Goal: Check status: Check status

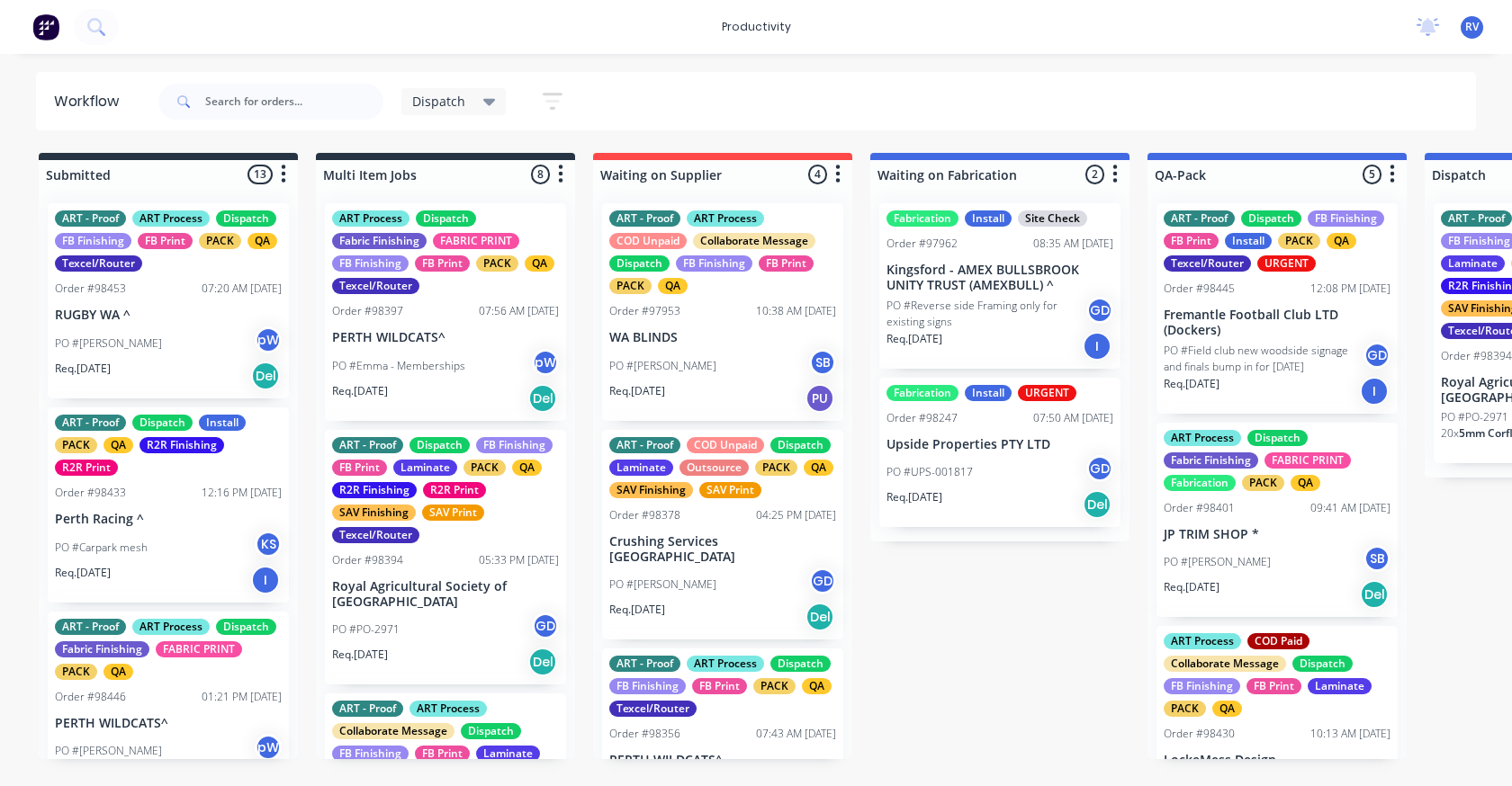
scroll to position [0, 702]
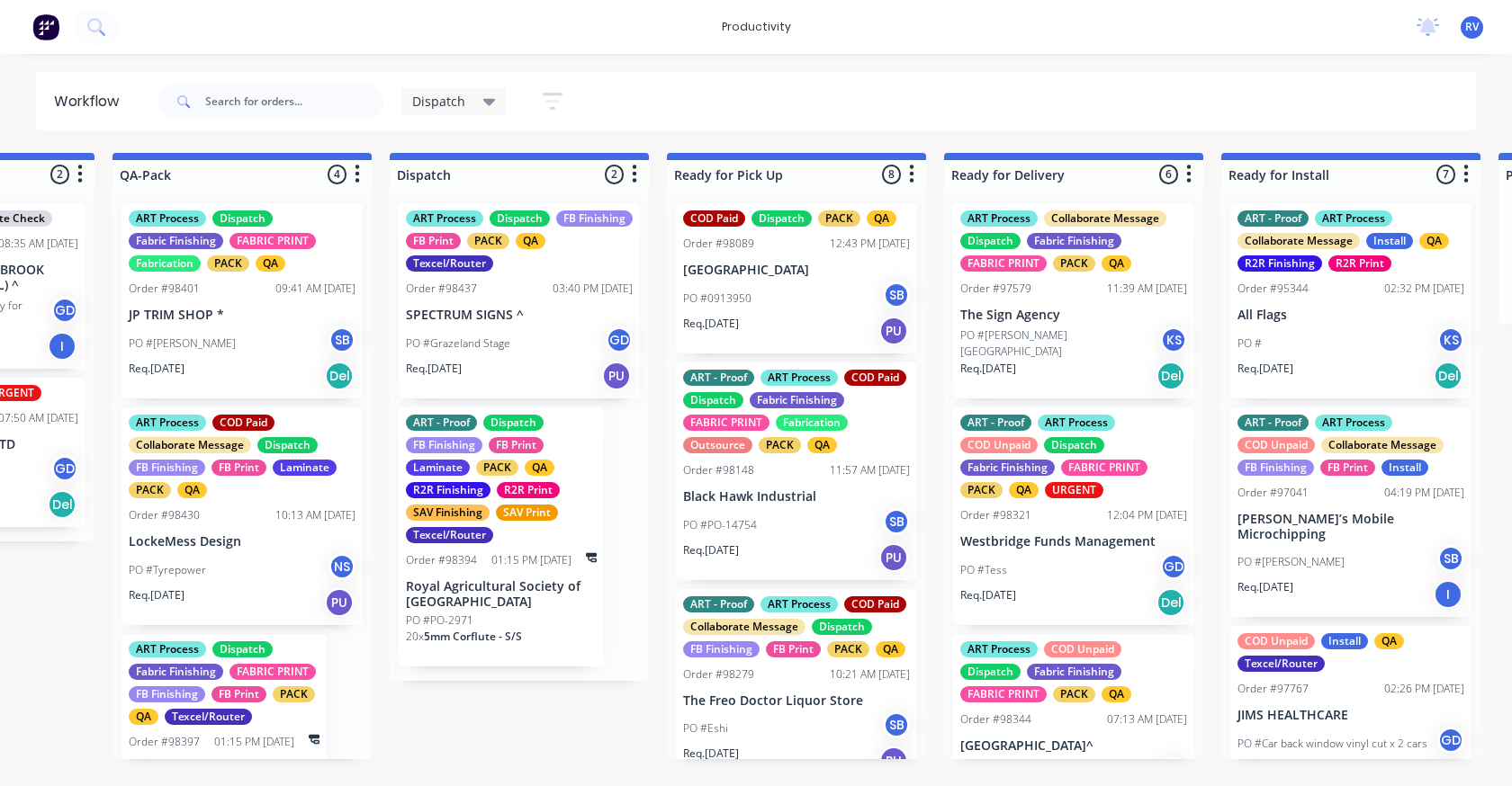
scroll to position [0, 1093]
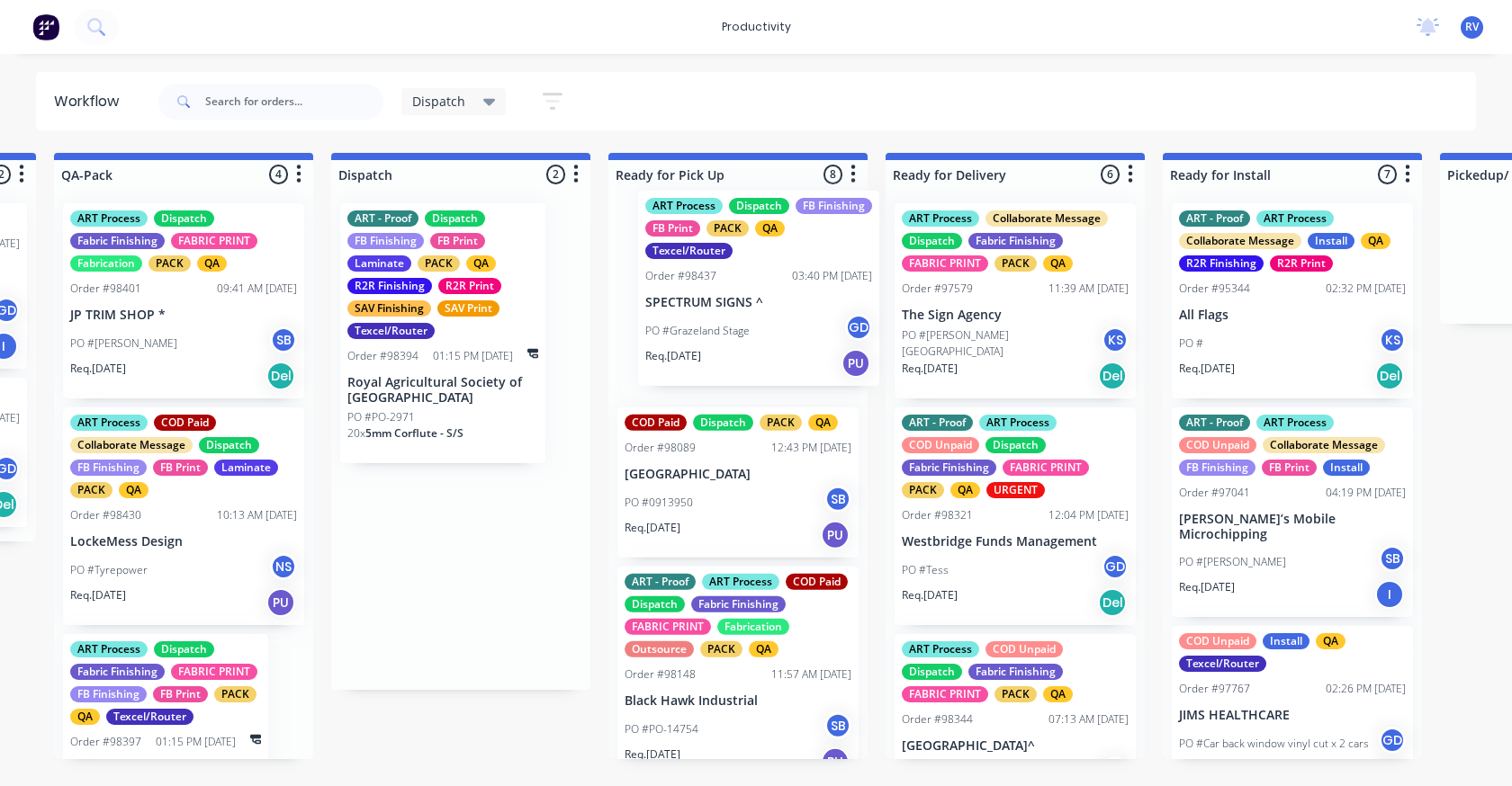
drag, startPoint x: 440, startPoint y: 330, endPoint x: 733, endPoint y: 304, distance: 294.2
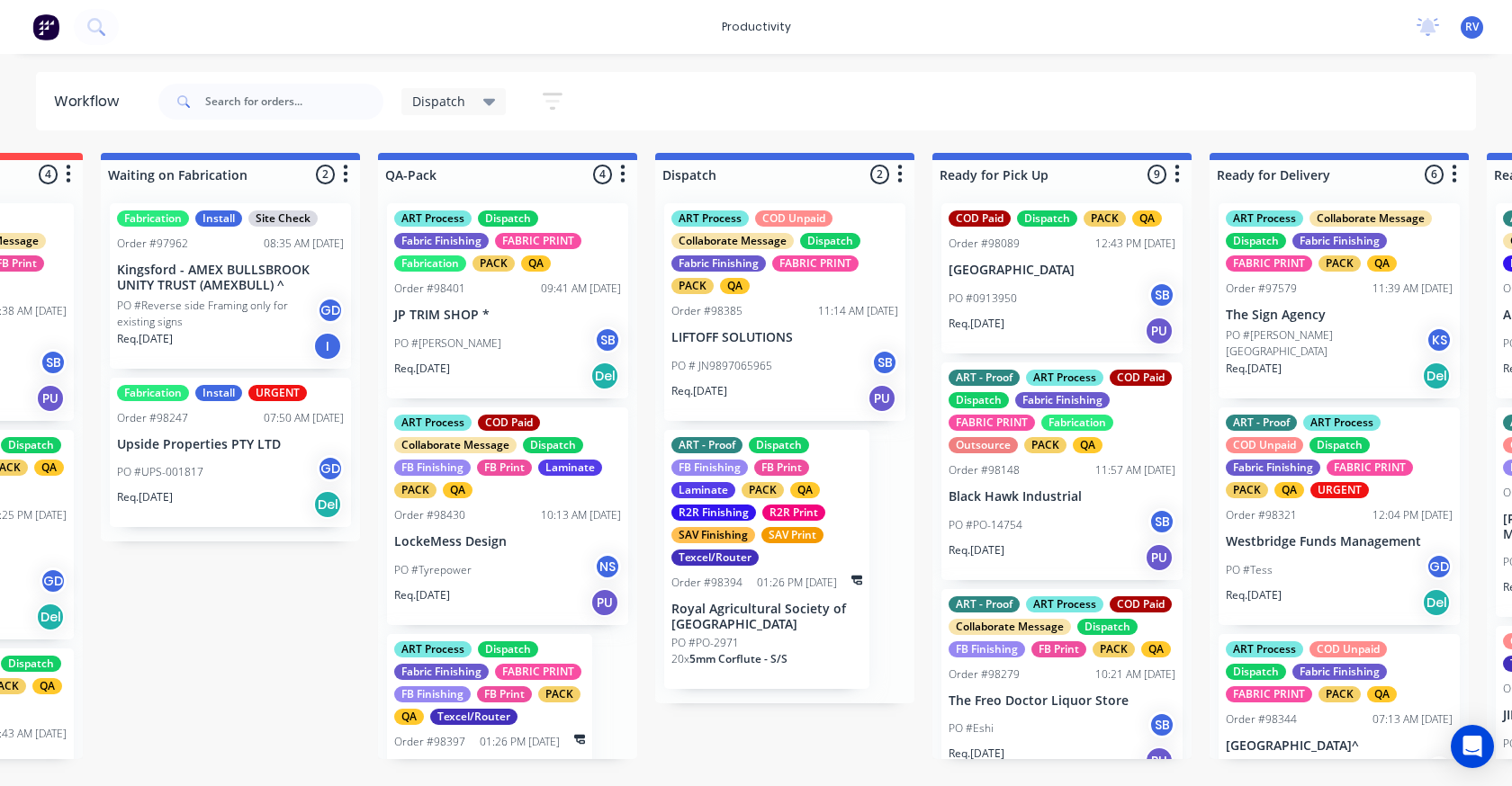
scroll to position [0, 917]
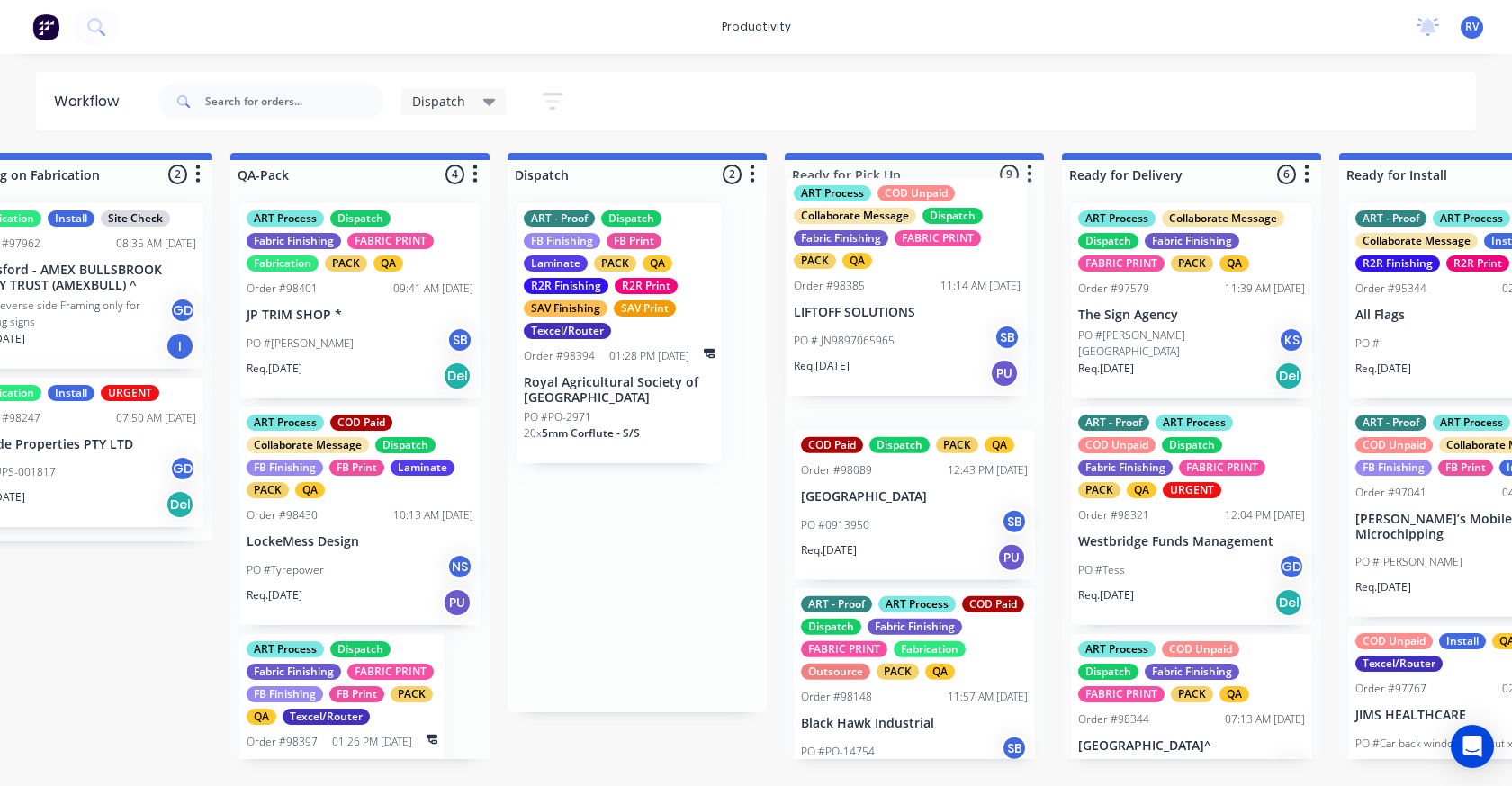
drag, startPoint x: 678, startPoint y: 293, endPoint x: 837, endPoint y: 284, distance: 159.3
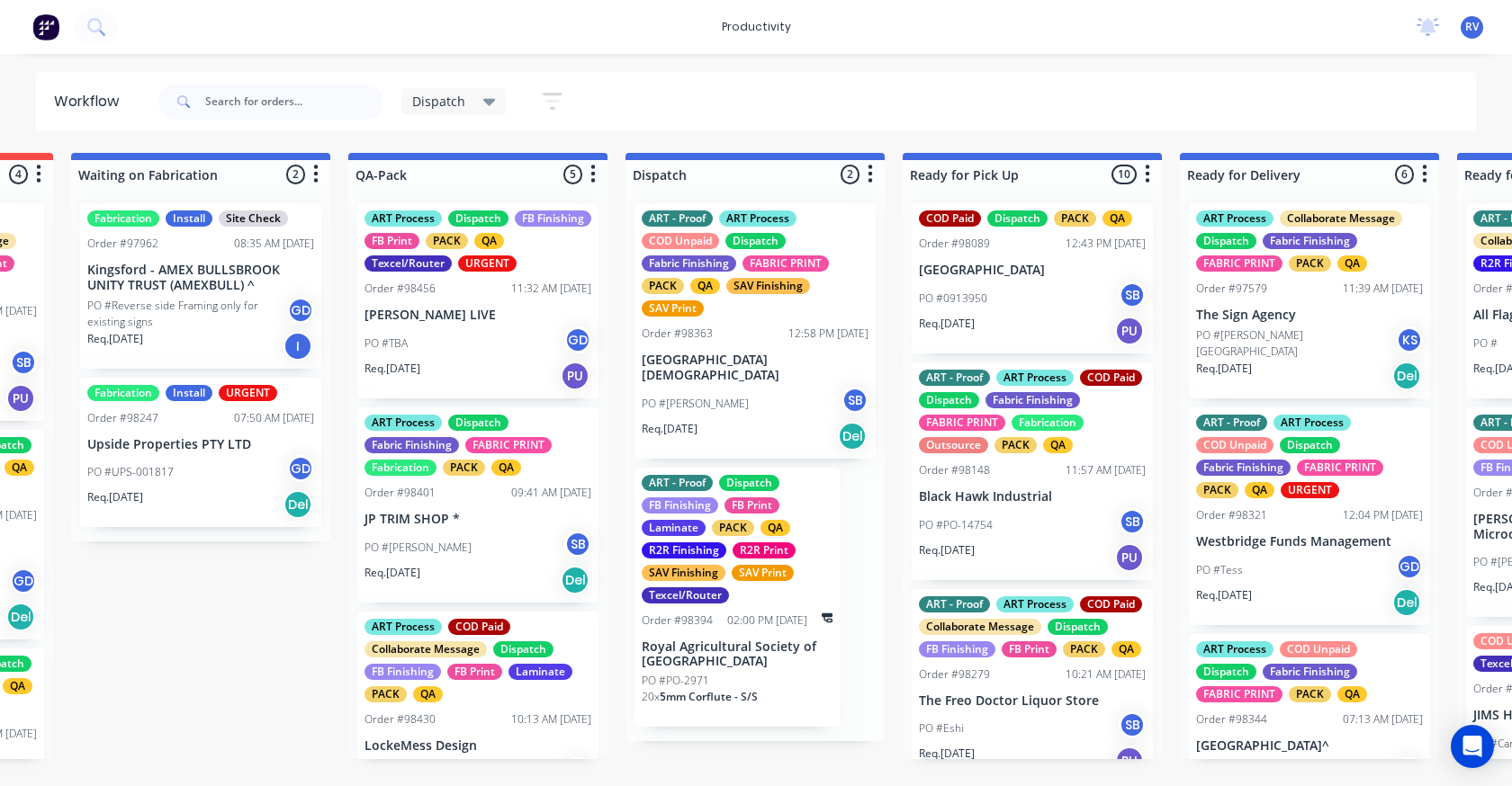
scroll to position [0, 824]
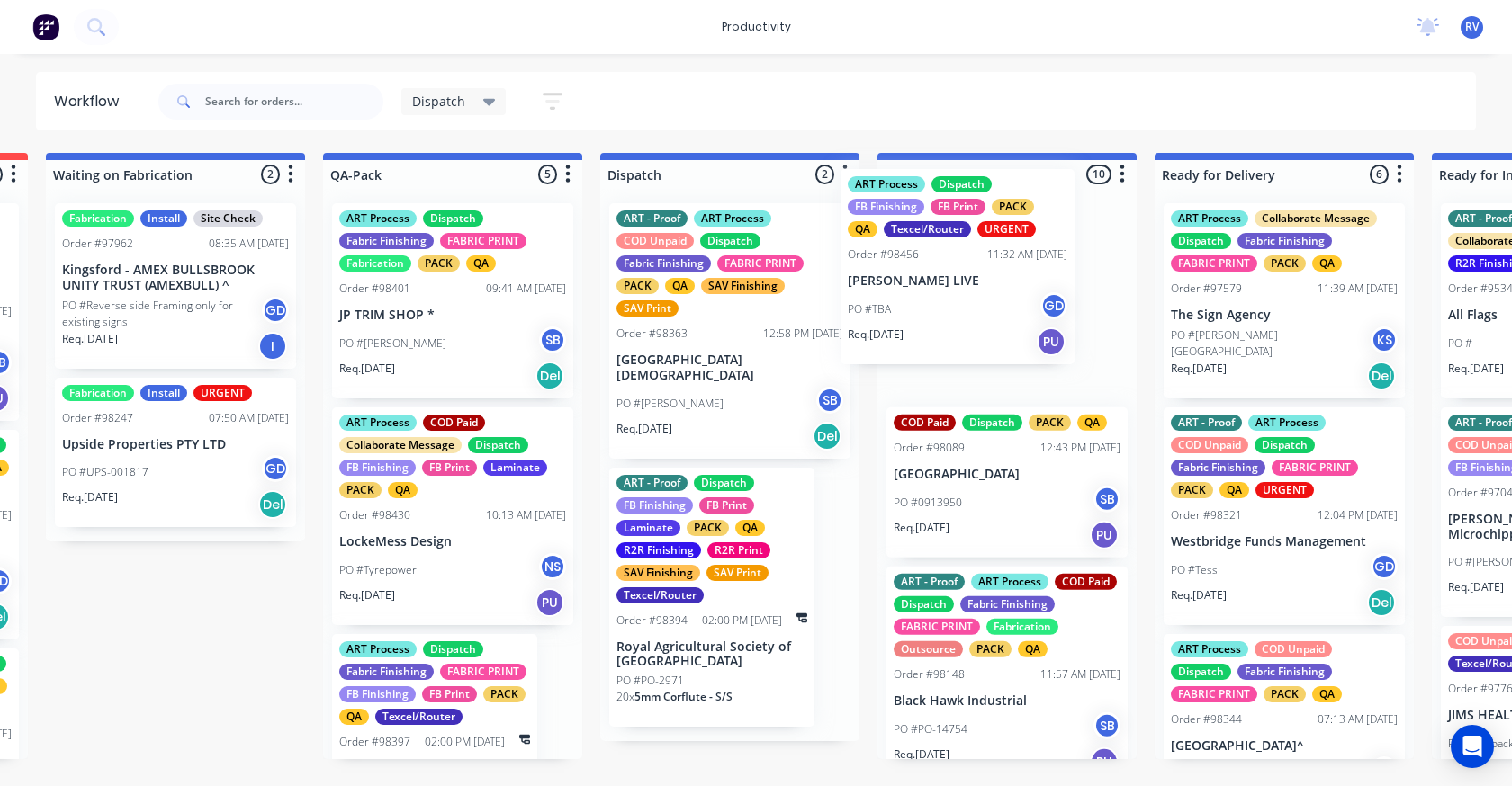
drag, startPoint x: 410, startPoint y: 323, endPoint x: 923, endPoint y: 289, distance: 514.1
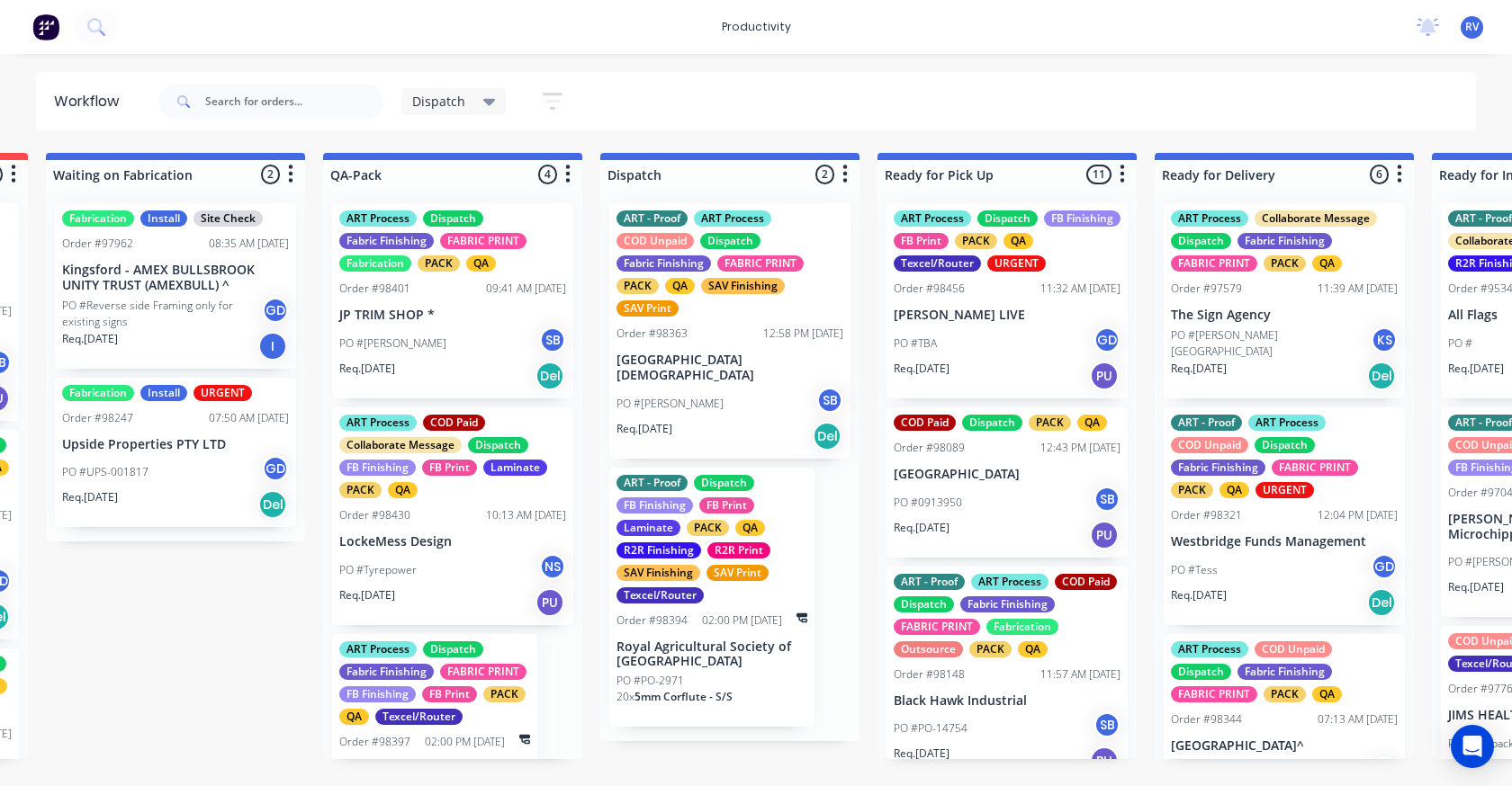
click at [692, 337] on div "Order #98363 12:58 PM 26/08/25" at bounding box center [730, 333] width 226 height 16
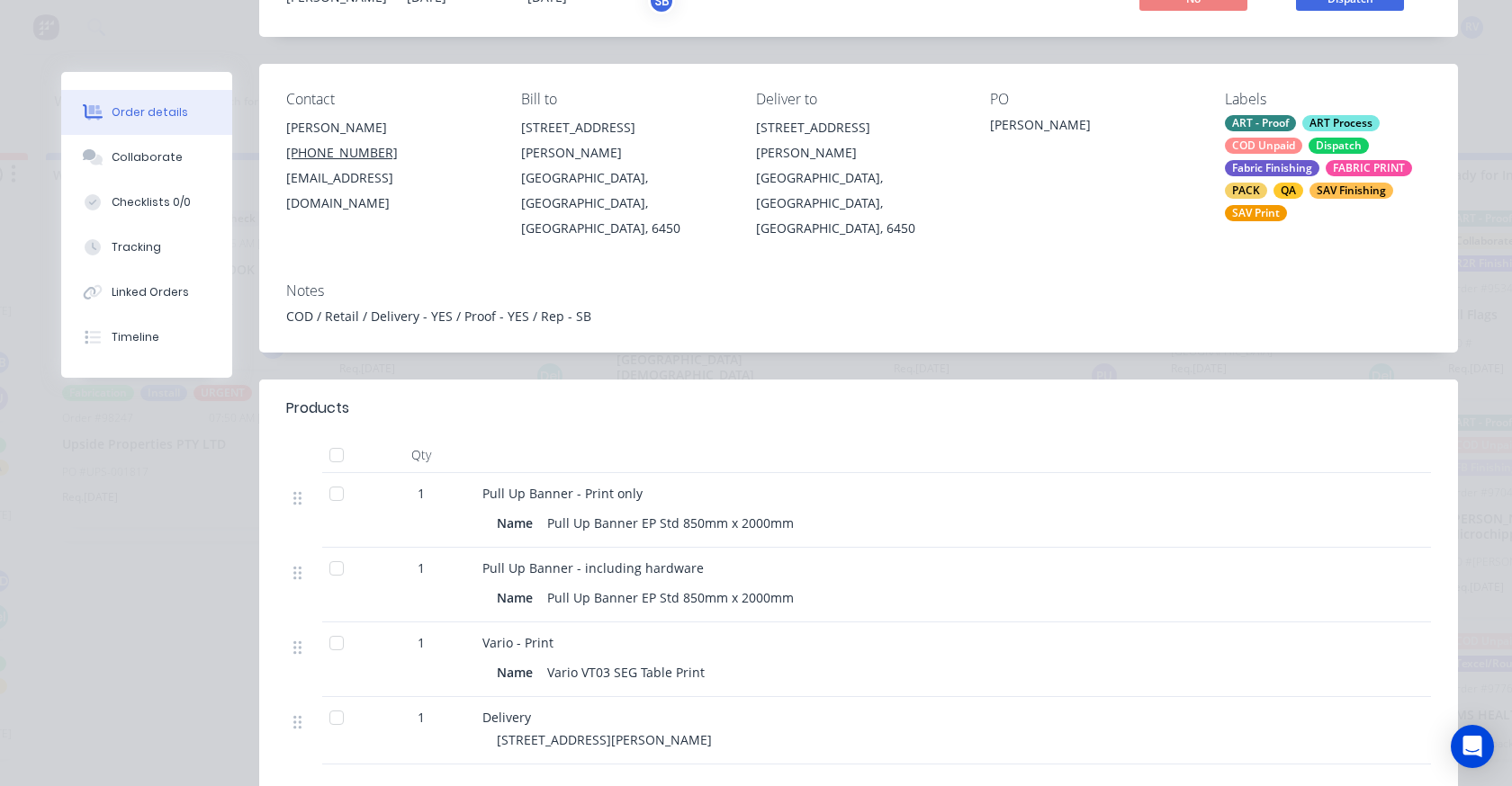
scroll to position [0, 0]
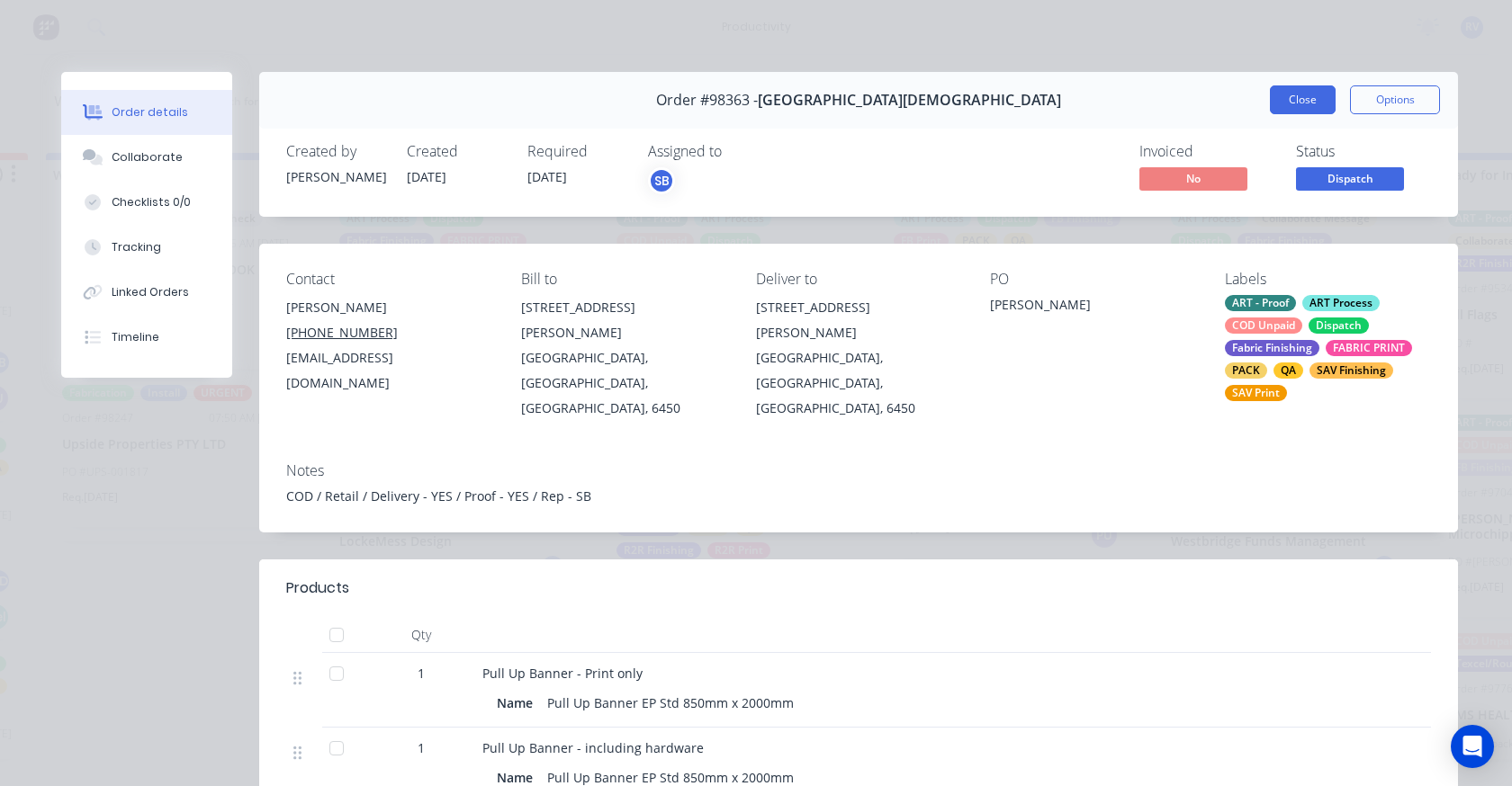
click at [1306, 101] on button "Close" at bounding box center [1303, 99] width 66 height 29
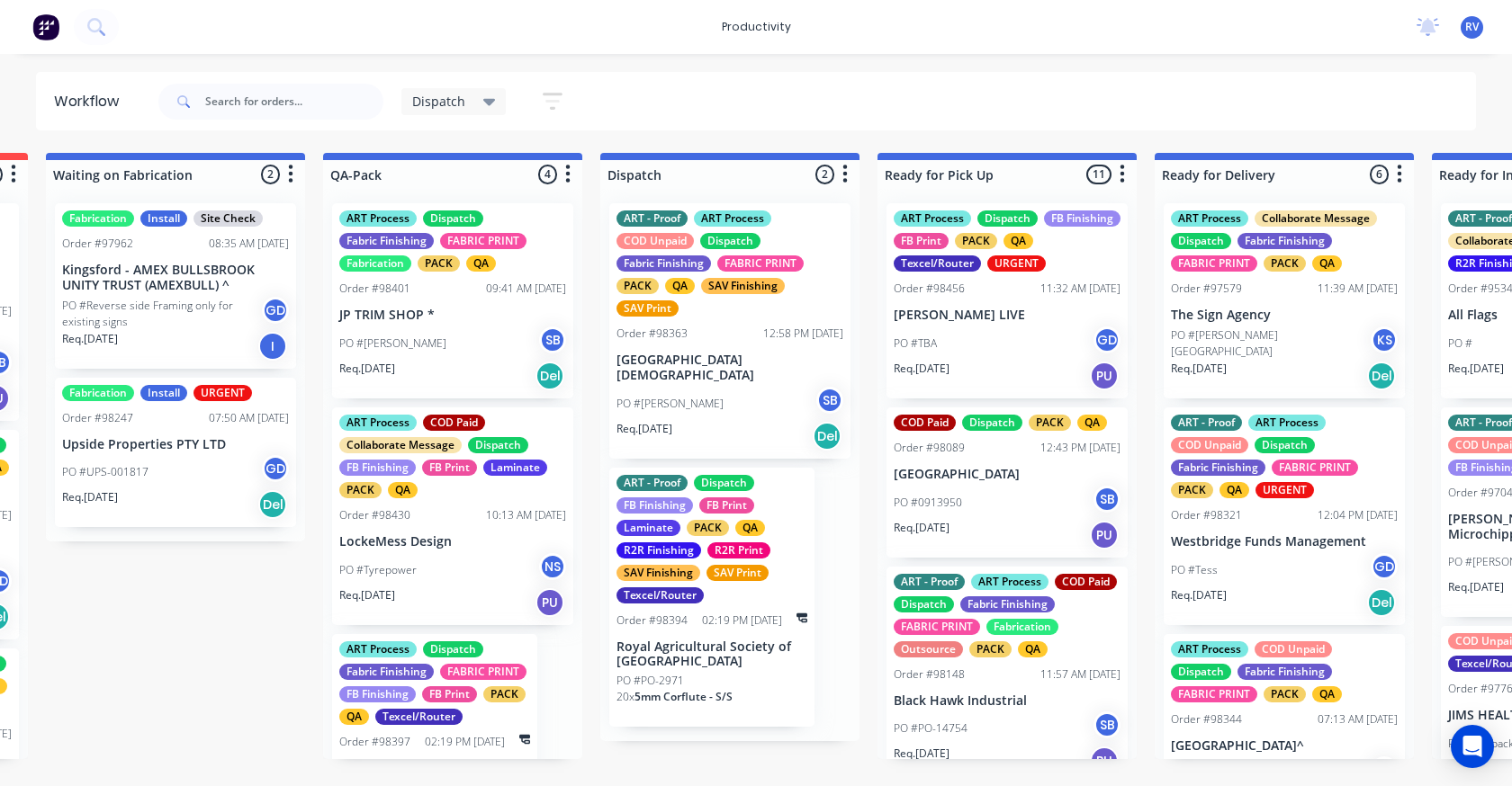
click at [697, 393] on div "PO #Emma-Lee SB" at bounding box center [730, 404] width 226 height 34
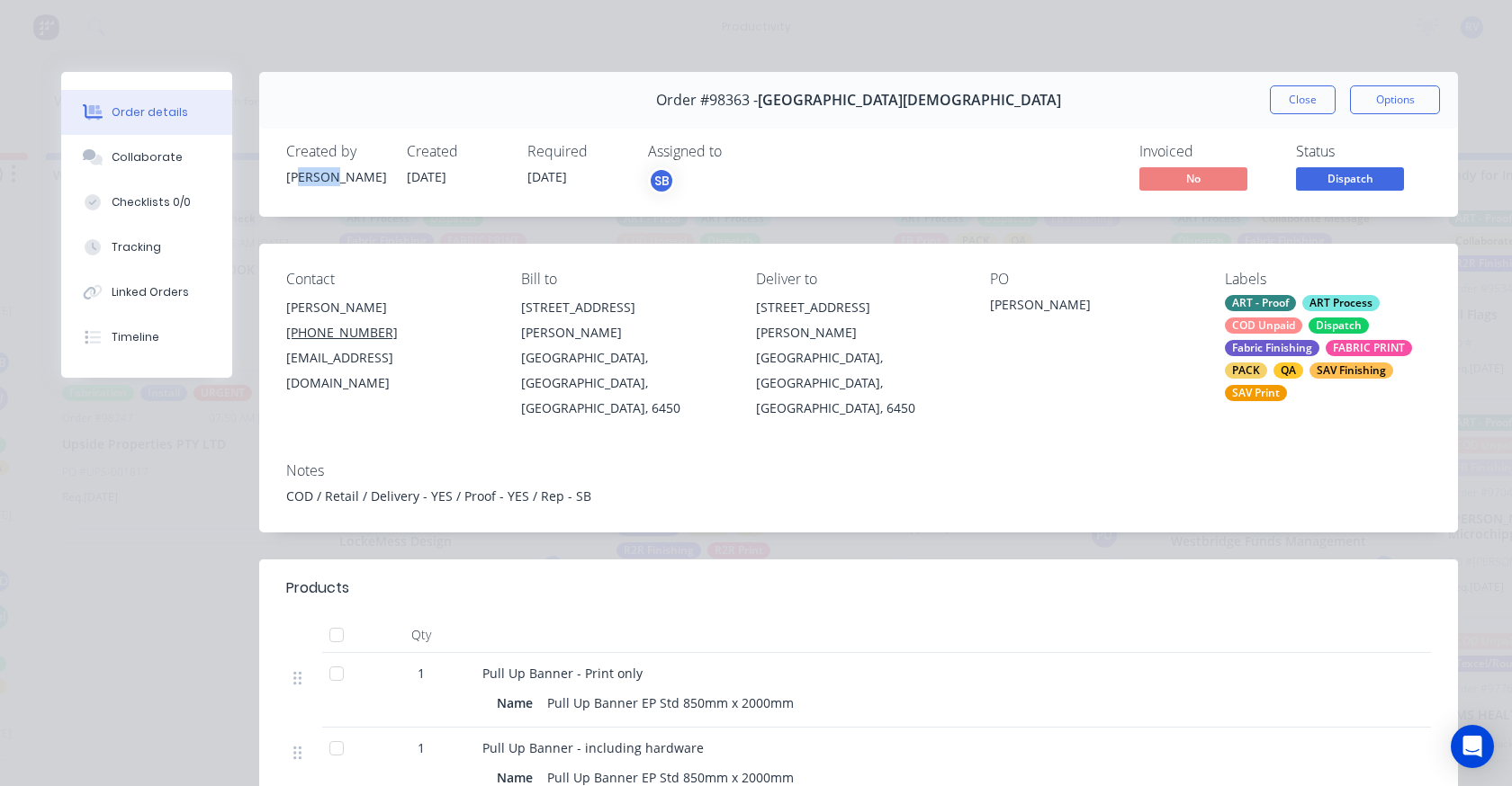
drag, startPoint x: 301, startPoint y: 178, endPoint x: 359, endPoint y: 183, distance: 58.2
click at [359, 183] on div "[PERSON_NAME]" at bounding box center [336, 177] width 99 height 19
click at [360, 184] on div "[PERSON_NAME]" at bounding box center [336, 177] width 99 height 19
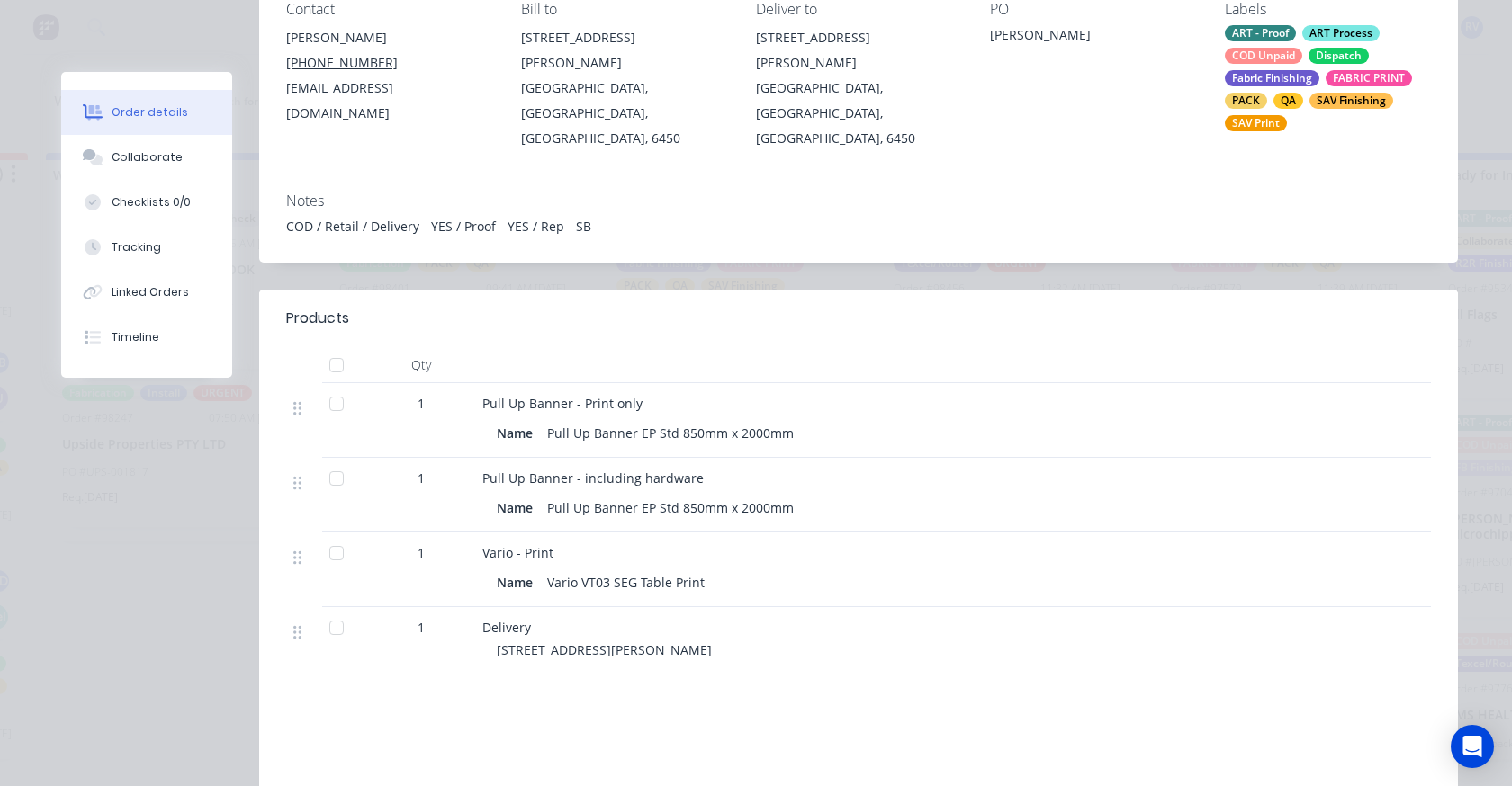
scroll to position [360, 0]
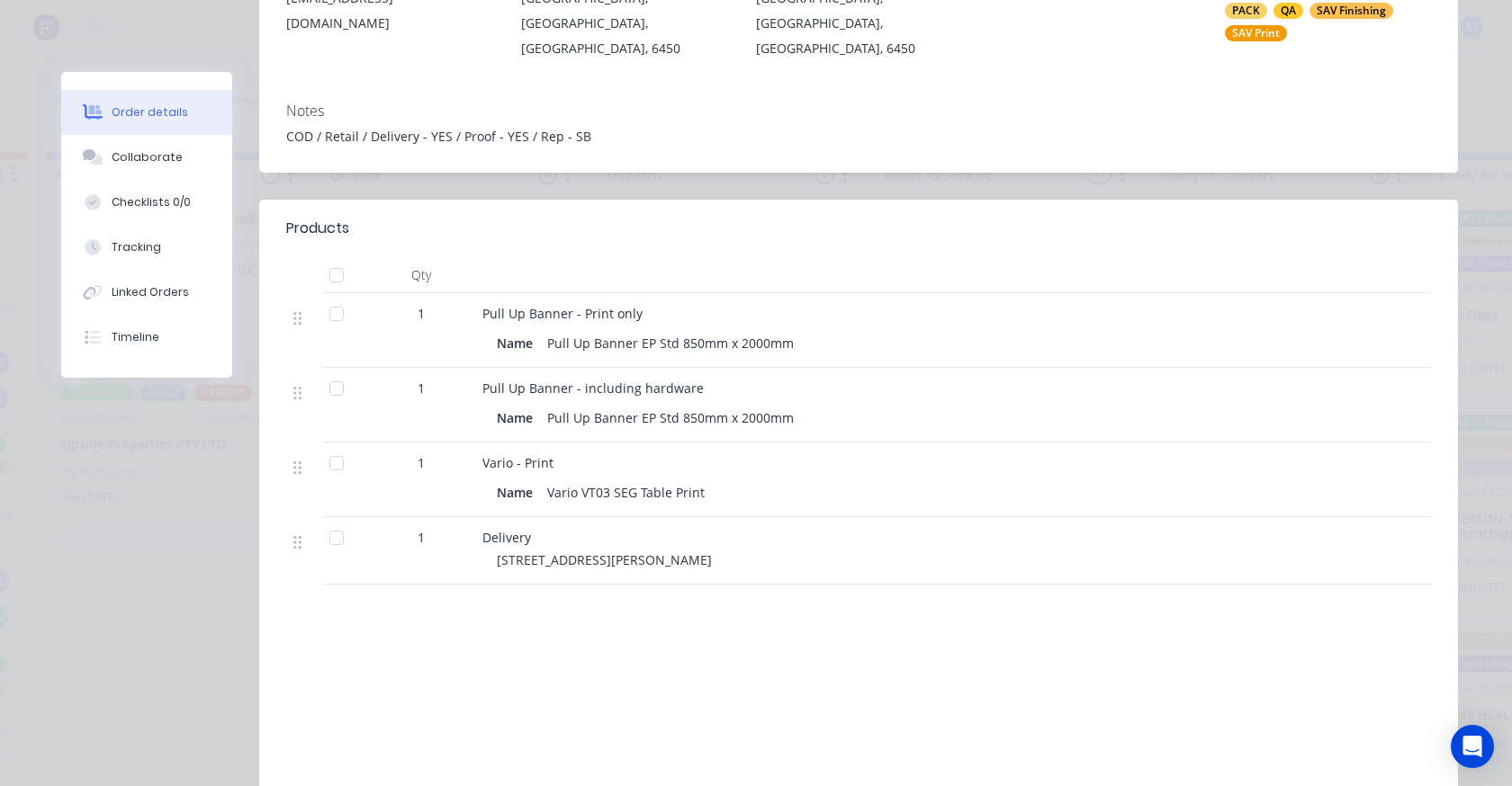
drag, startPoint x: 489, startPoint y: 536, endPoint x: 711, endPoint y: 536, distance: 222.0
click at [711, 551] on div "5 Griffin Street, West Beach WA 6450" at bounding box center [842, 560] width 691 height 19
drag, startPoint x: 711, startPoint y: 536, endPoint x: 654, endPoint y: 698, distance: 171.7
click at [654, 698] on div "Labour $0.00 Sub total $771.50 Margin $0.00 ( 0.00 %) Tax $77.15 Total $848.65" at bounding box center [858, 746] width 1145 height 208
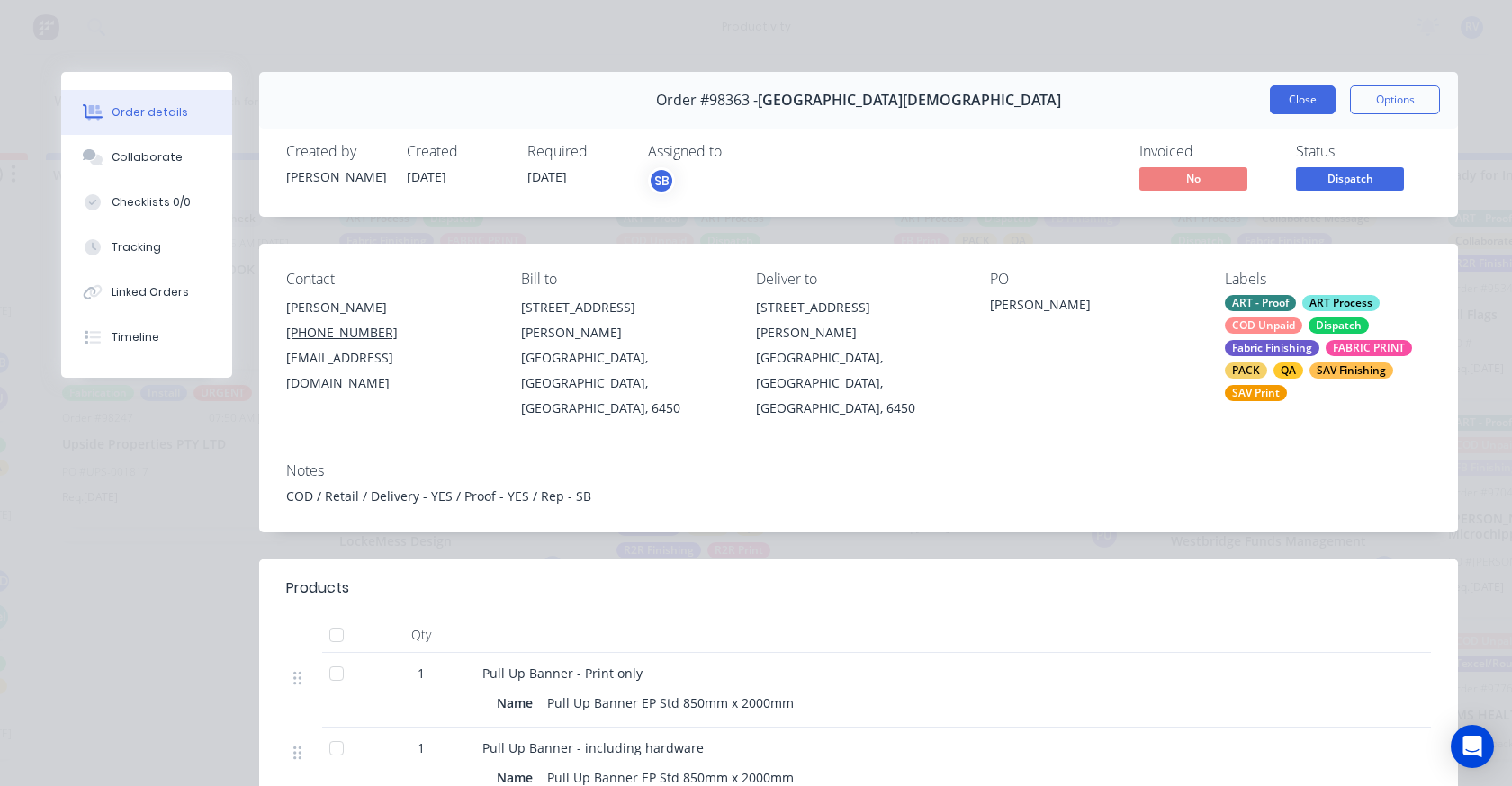
click at [1277, 89] on button "Close" at bounding box center [1303, 99] width 66 height 29
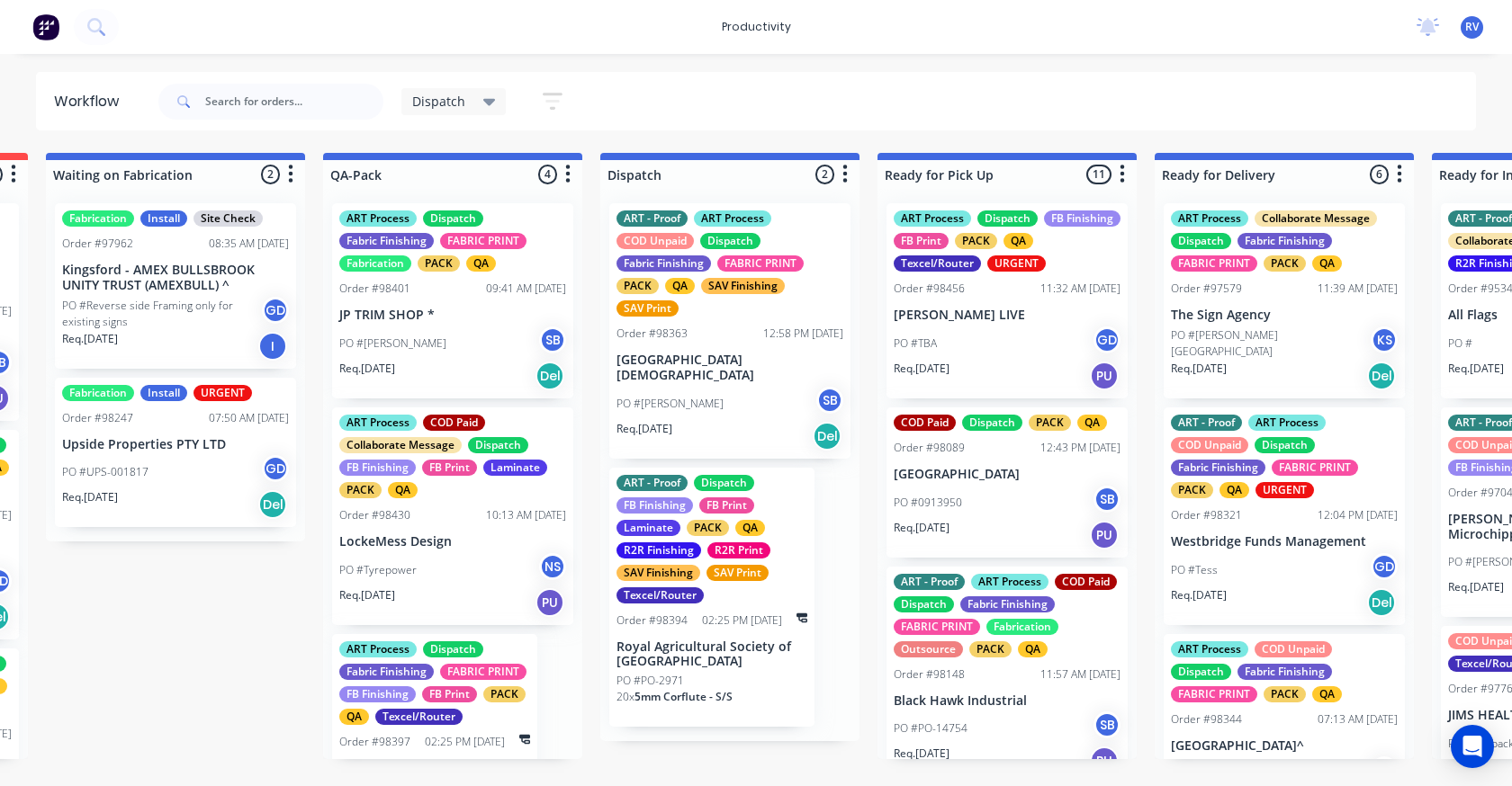
click at [440, 102] on span "Dispatch" at bounding box center [438, 100] width 53 height 19
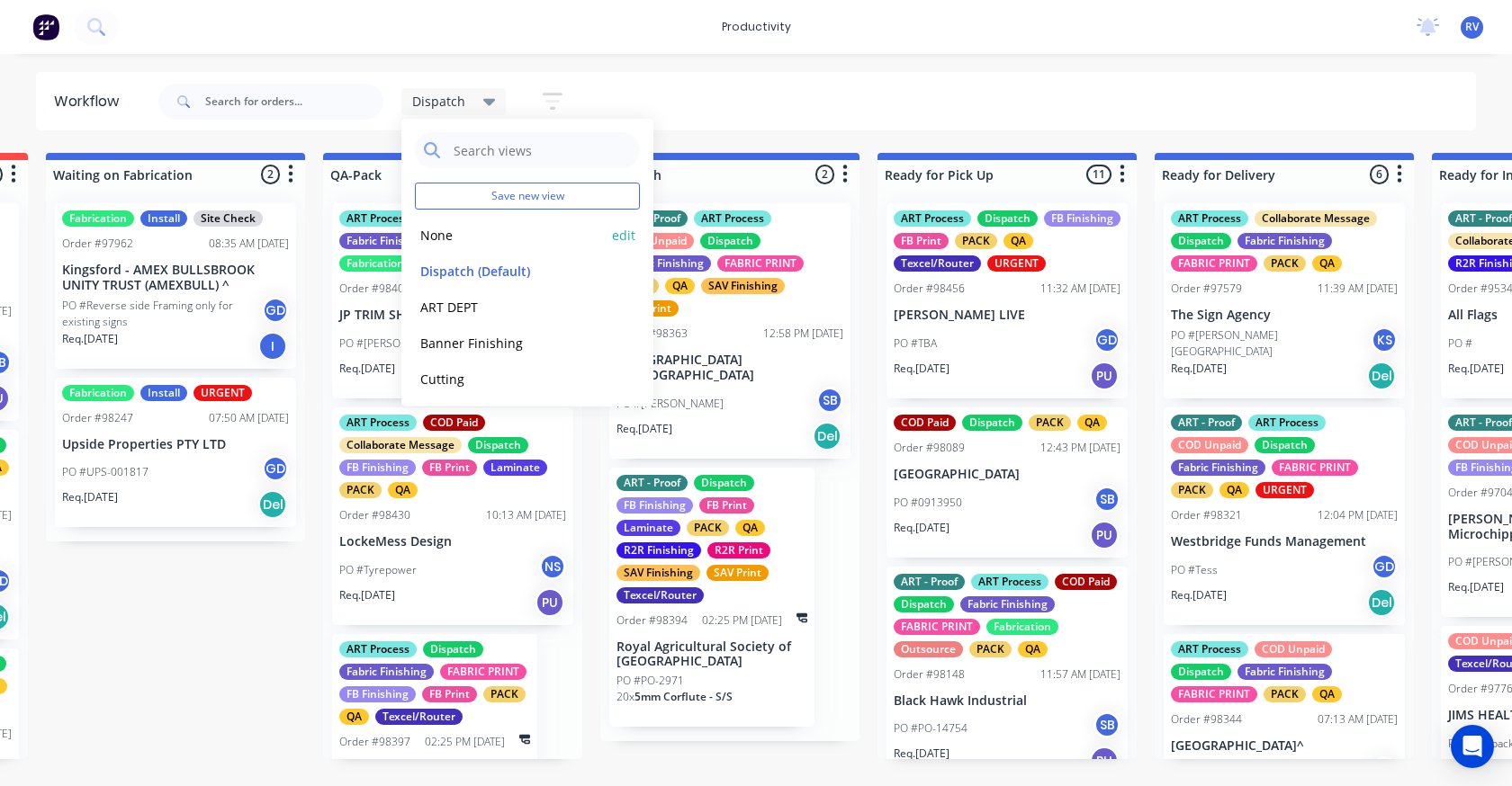
drag, startPoint x: 420, startPoint y: 232, endPoint x: 252, endPoint y: 147, distance: 188.3
click at [420, 229] on button "None" at bounding box center [510, 235] width 192 height 21
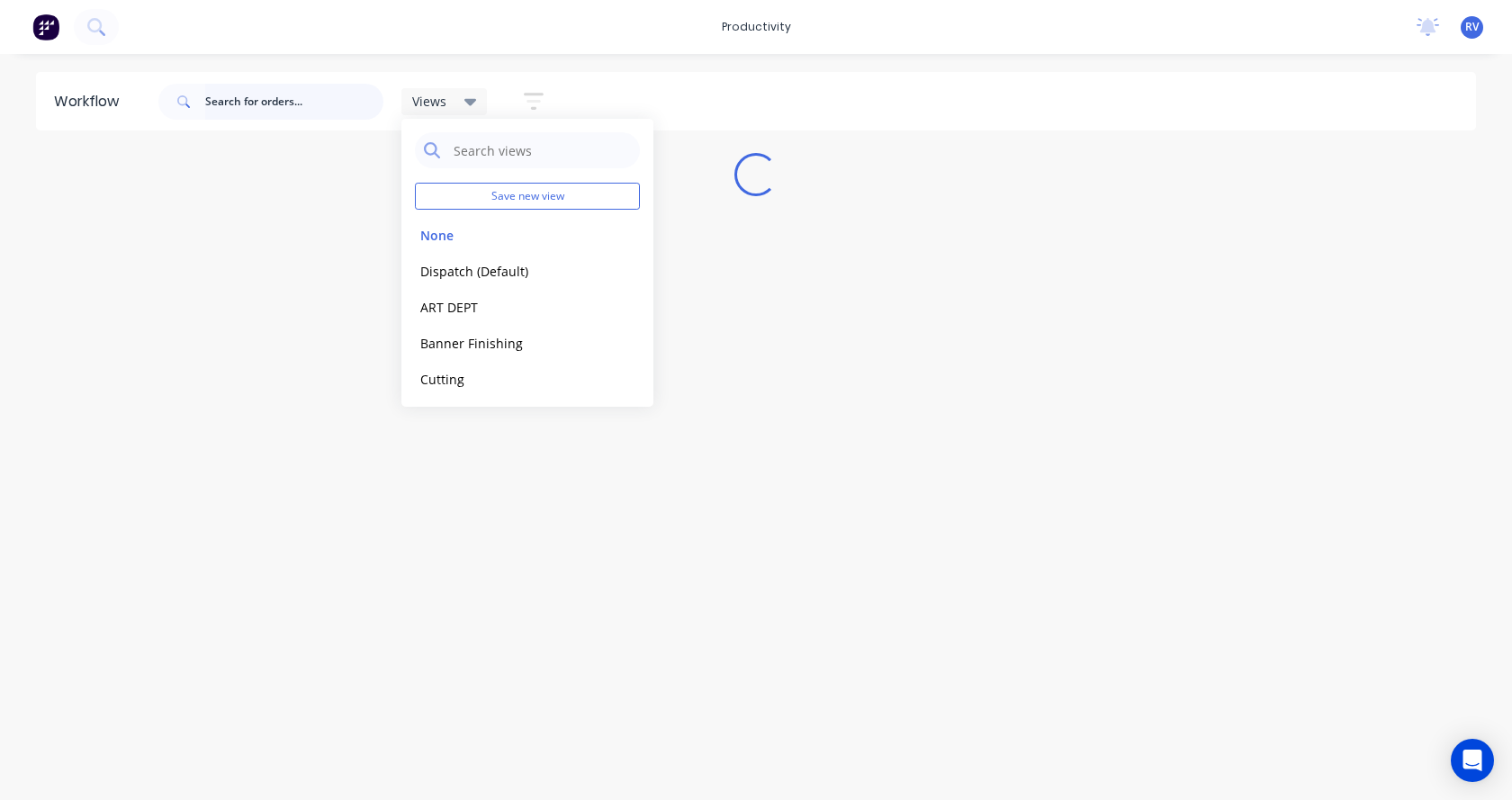
click at [241, 105] on input "text" at bounding box center [295, 101] width 179 height 36
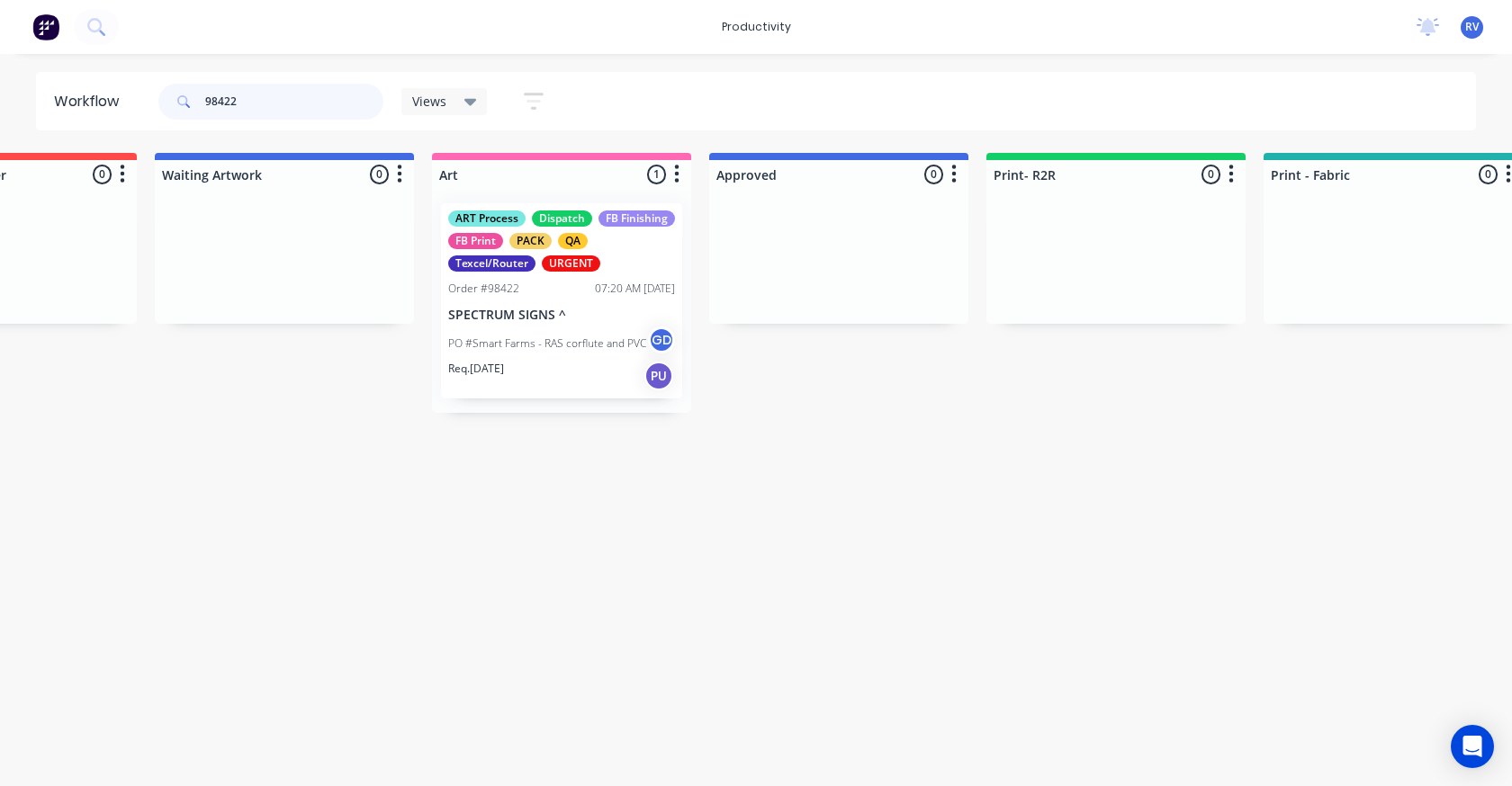
scroll to position [0, 1292]
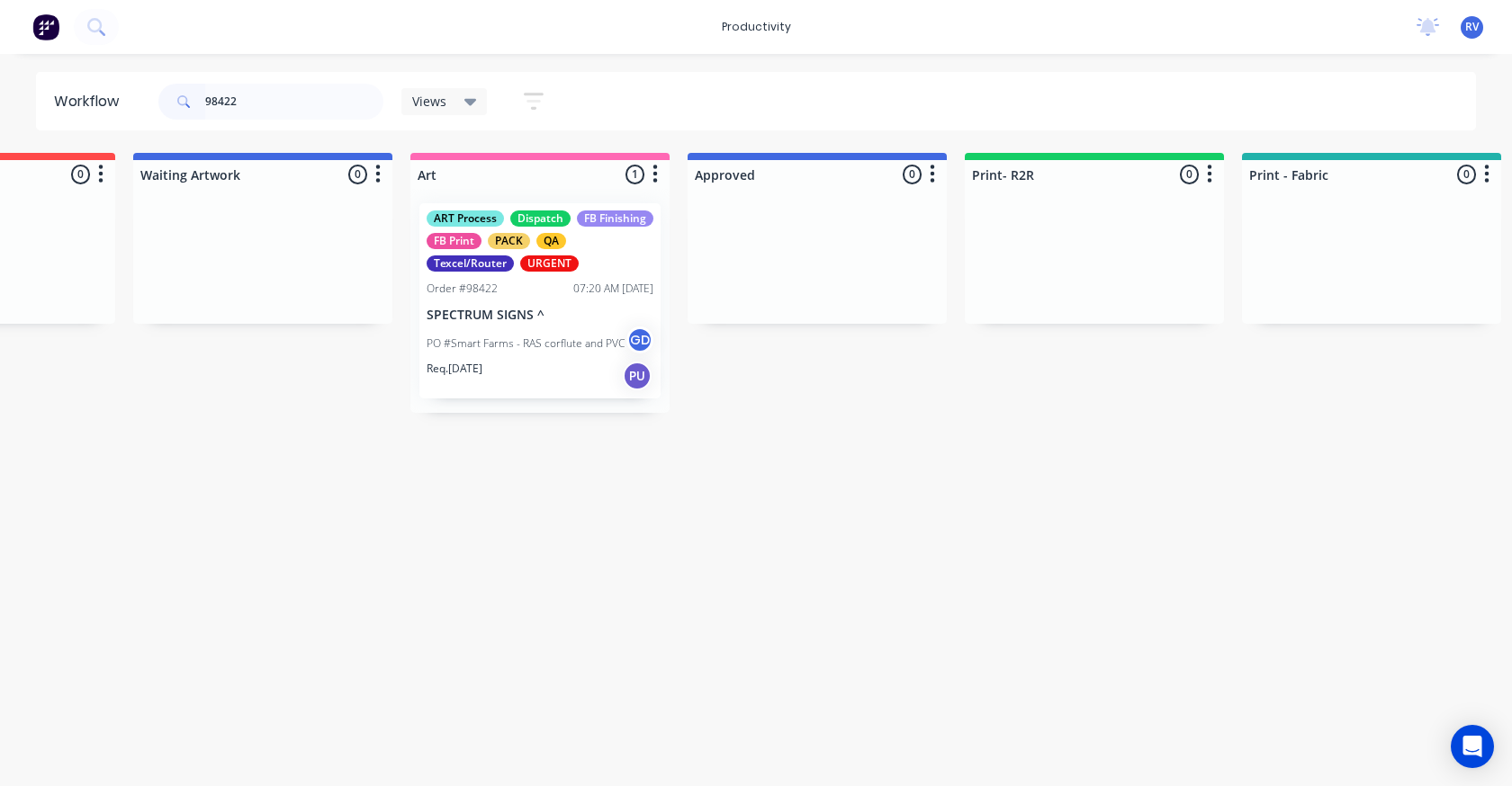
click at [547, 383] on div "Req. 05/09/25 PU" at bounding box center [540, 376] width 226 height 31
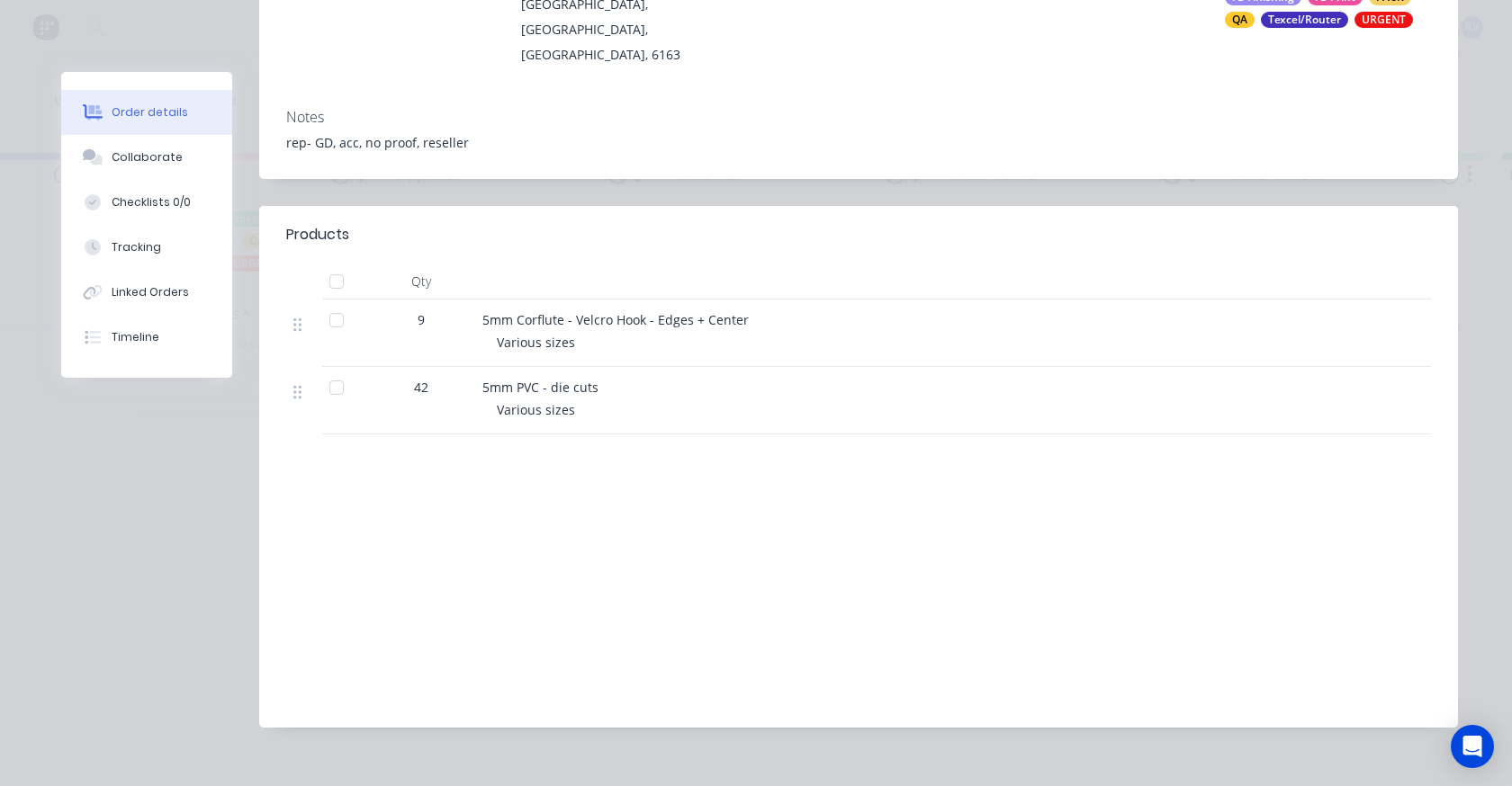
scroll to position [0, 0]
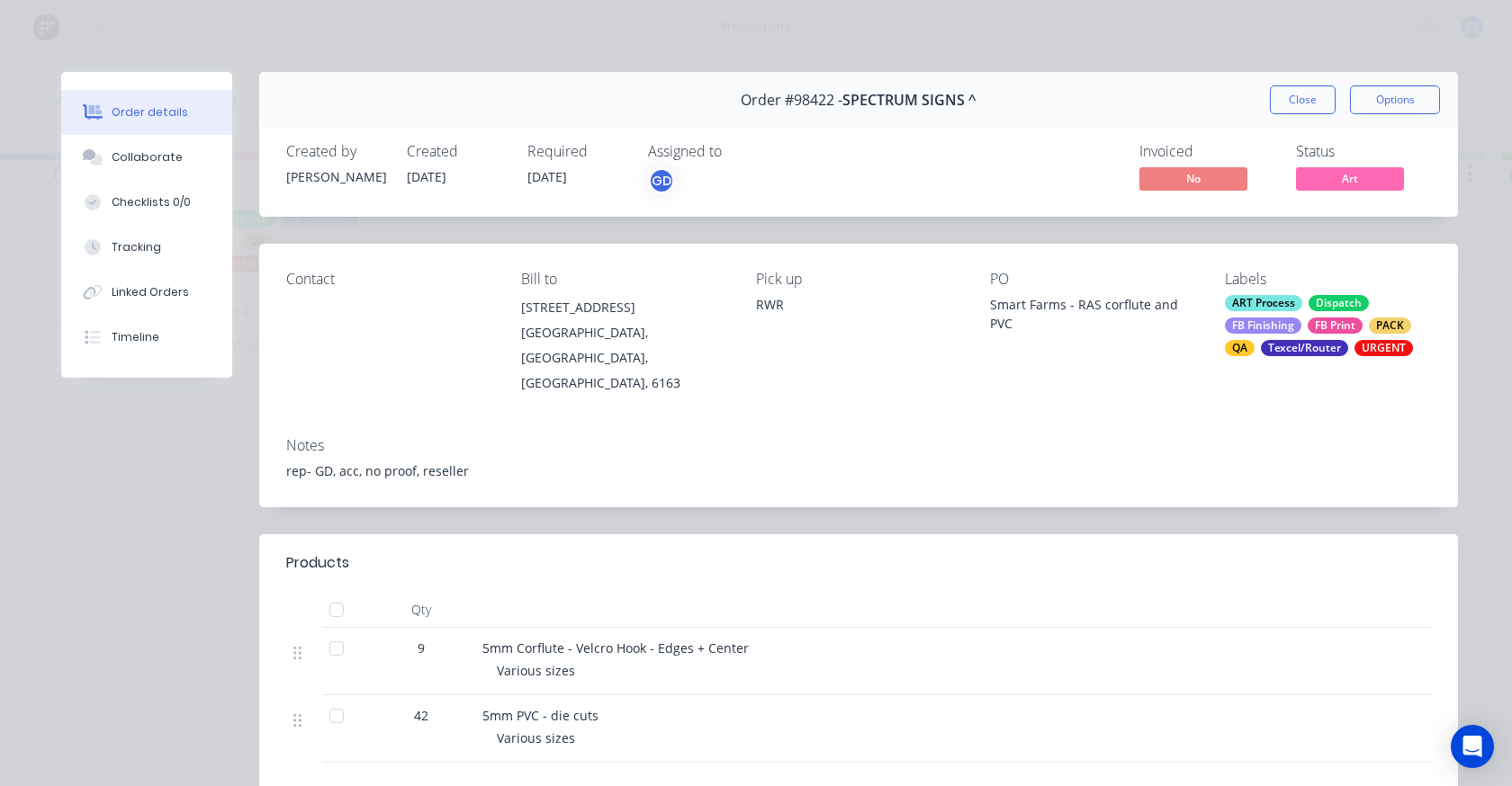
drag, startPoint x: 1303, startPoint y: 100, endPoint x: 1115, endPoint y: 147, distance: 193.8
click at [1300, 100] on button "Close" at bounding box center [1303, 99] width 66 height 29
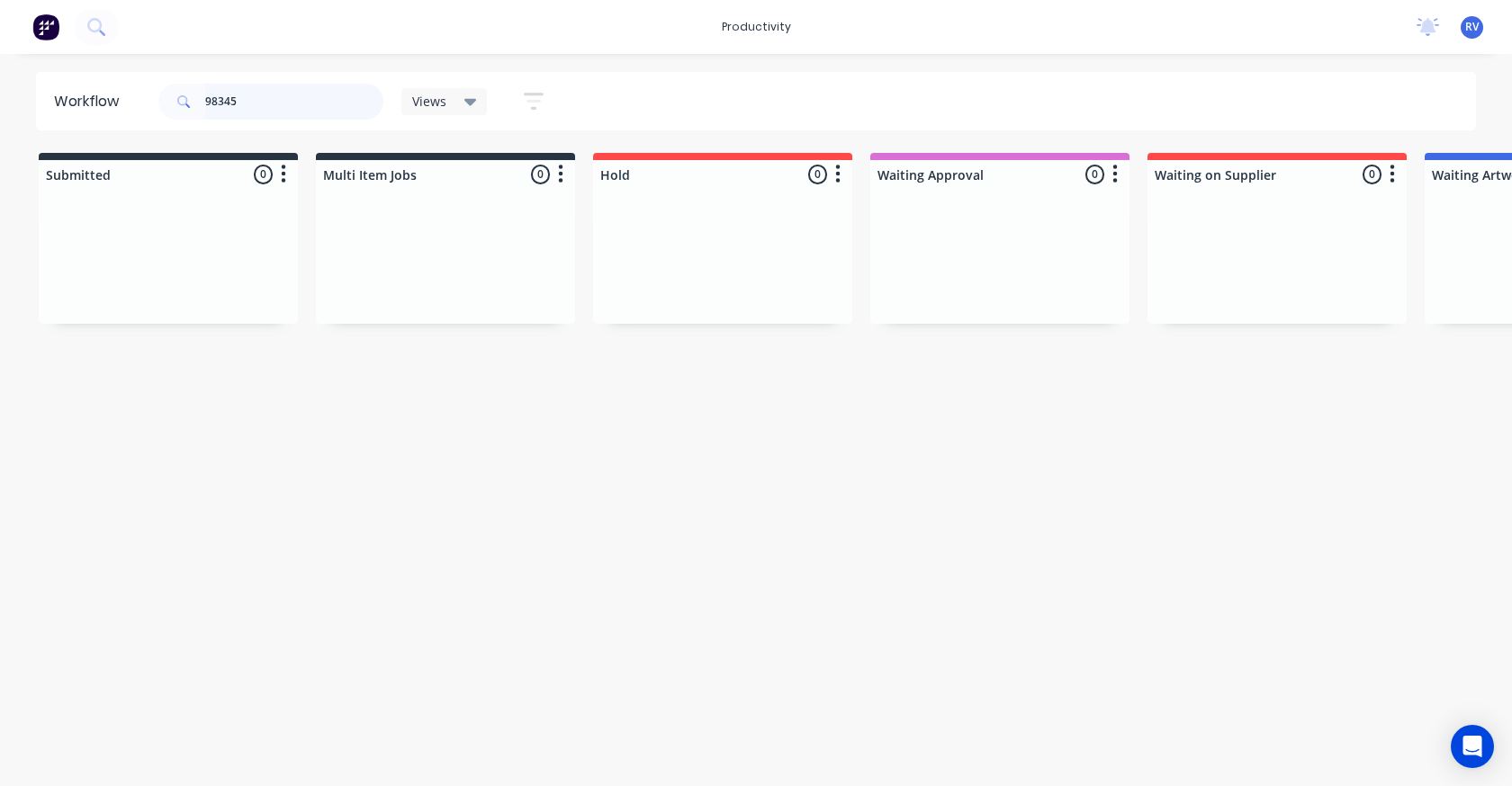
type input "98345"
click at [439, 101] on span "Views" at bounding box center [429, 100] width 34 height 19
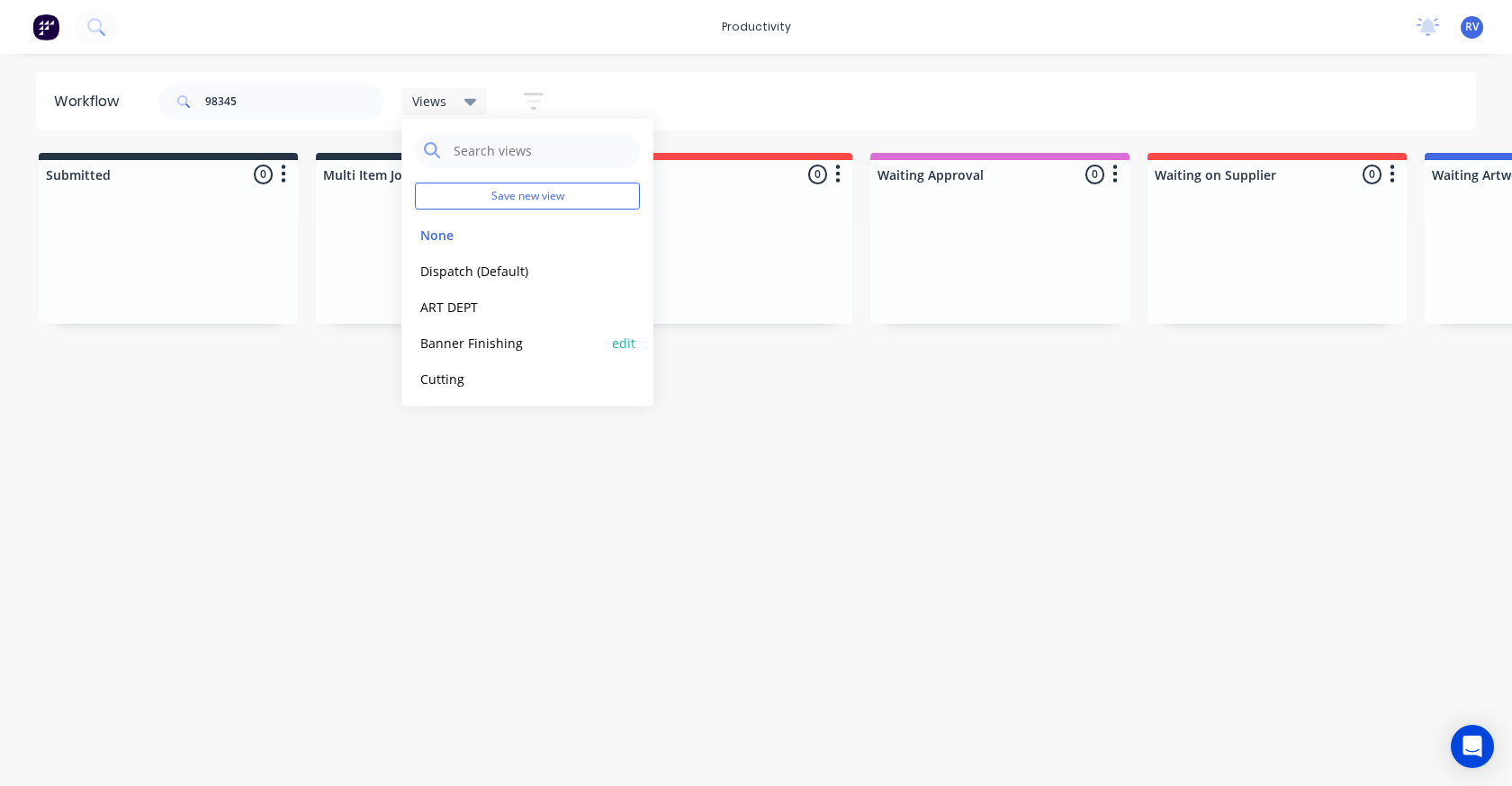
drag, startPoint x: 438, startPoint y: 280, endPoint x: 422, endPoint y: 328, distance: 50.6
click at [437, 280] on button "Dispatch (Default)" at bounding box center [510, 271] width 192 height 21
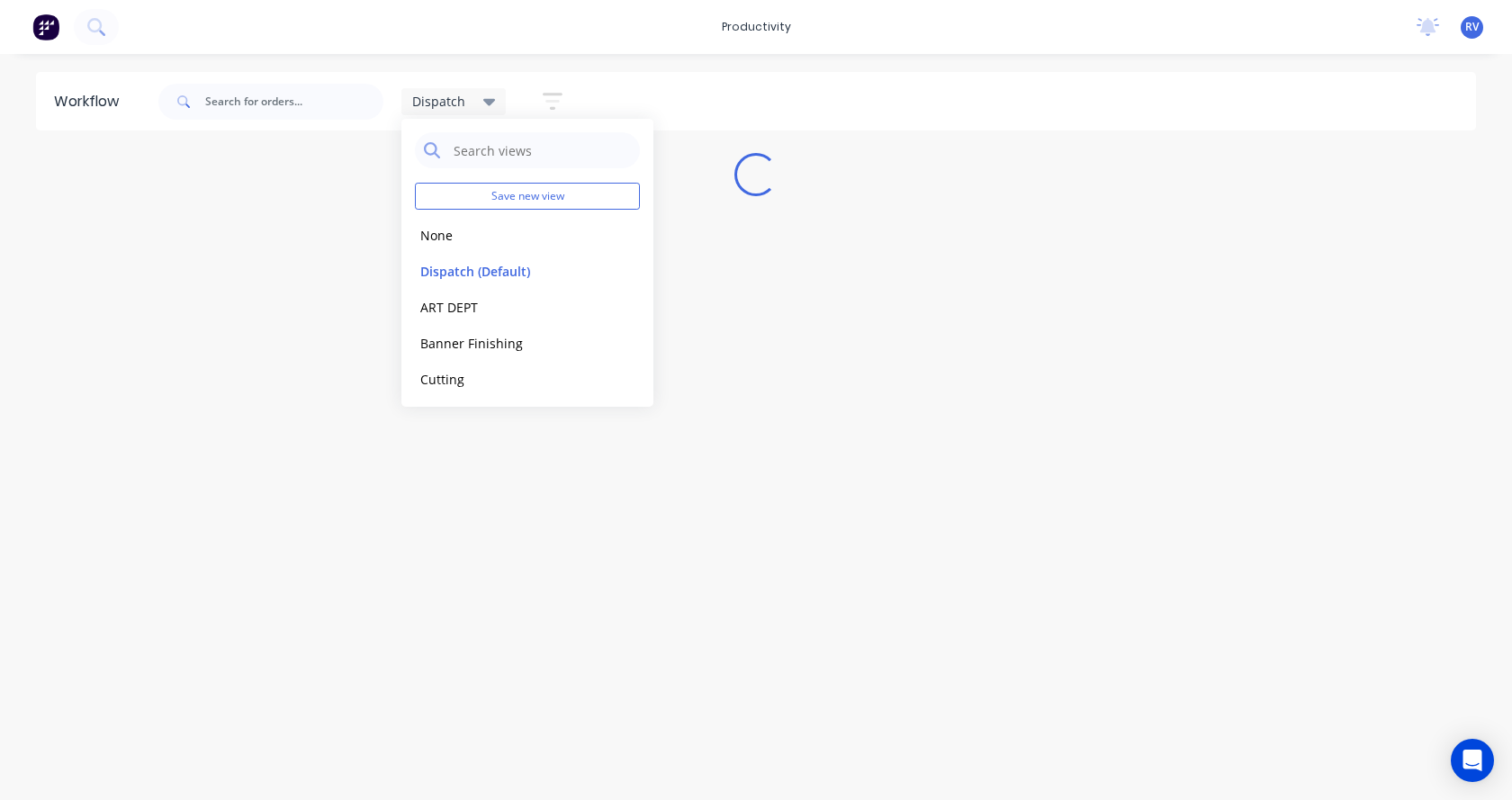
click at [356, 486] on div "Workflow Dispatch Save new view None edit Dispatch (Default) edit ART DEPT edit…" at bounding box center [756, 418] width 1512 height 692
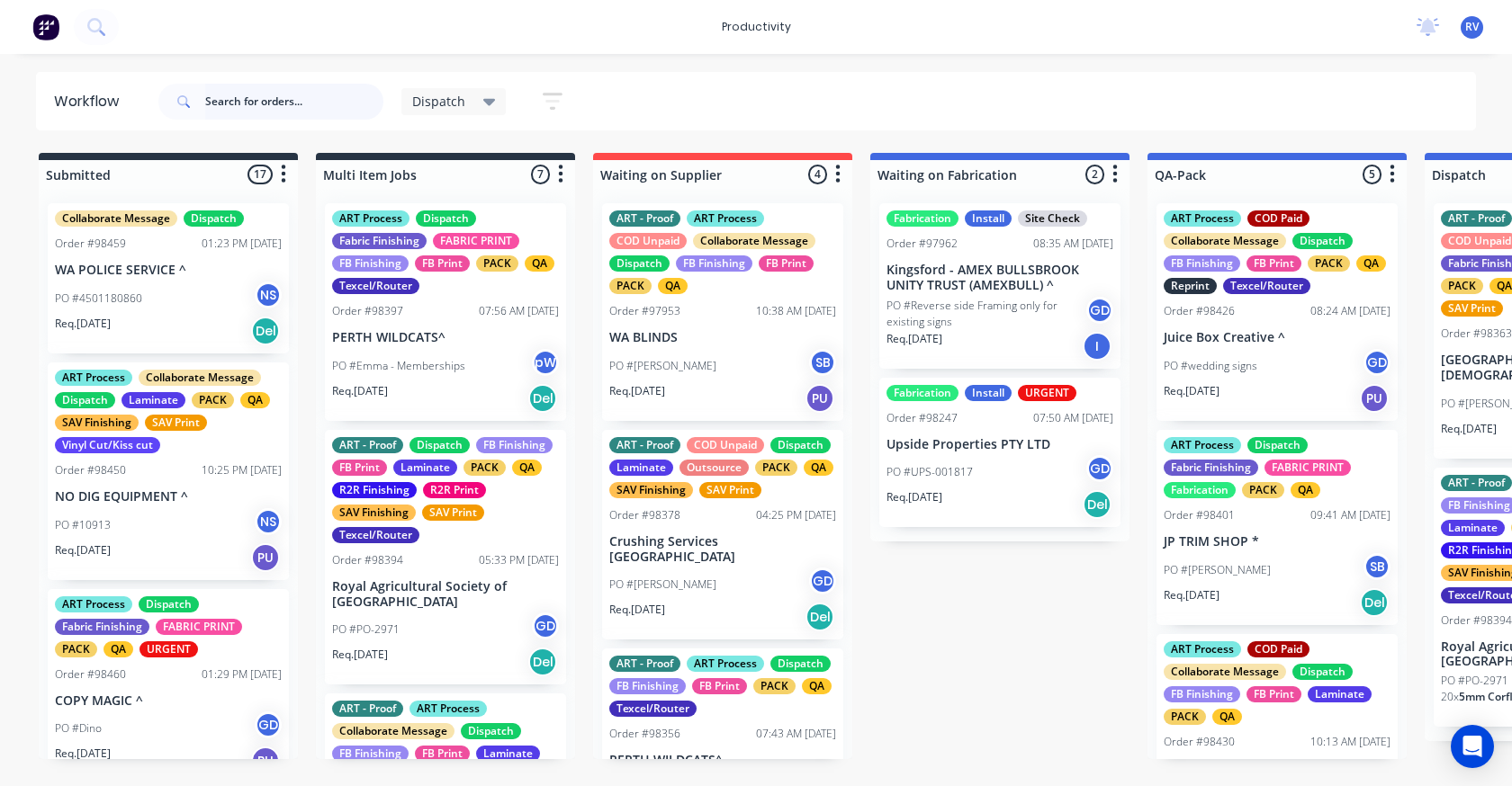
drag, startPoint x: 227, startPoint y: 93, endPoint x: 226, endPoint y: 82, distance: 11.0
click at [227, 92] on input "text" at bounding box center [295, 101] width 179 height 36
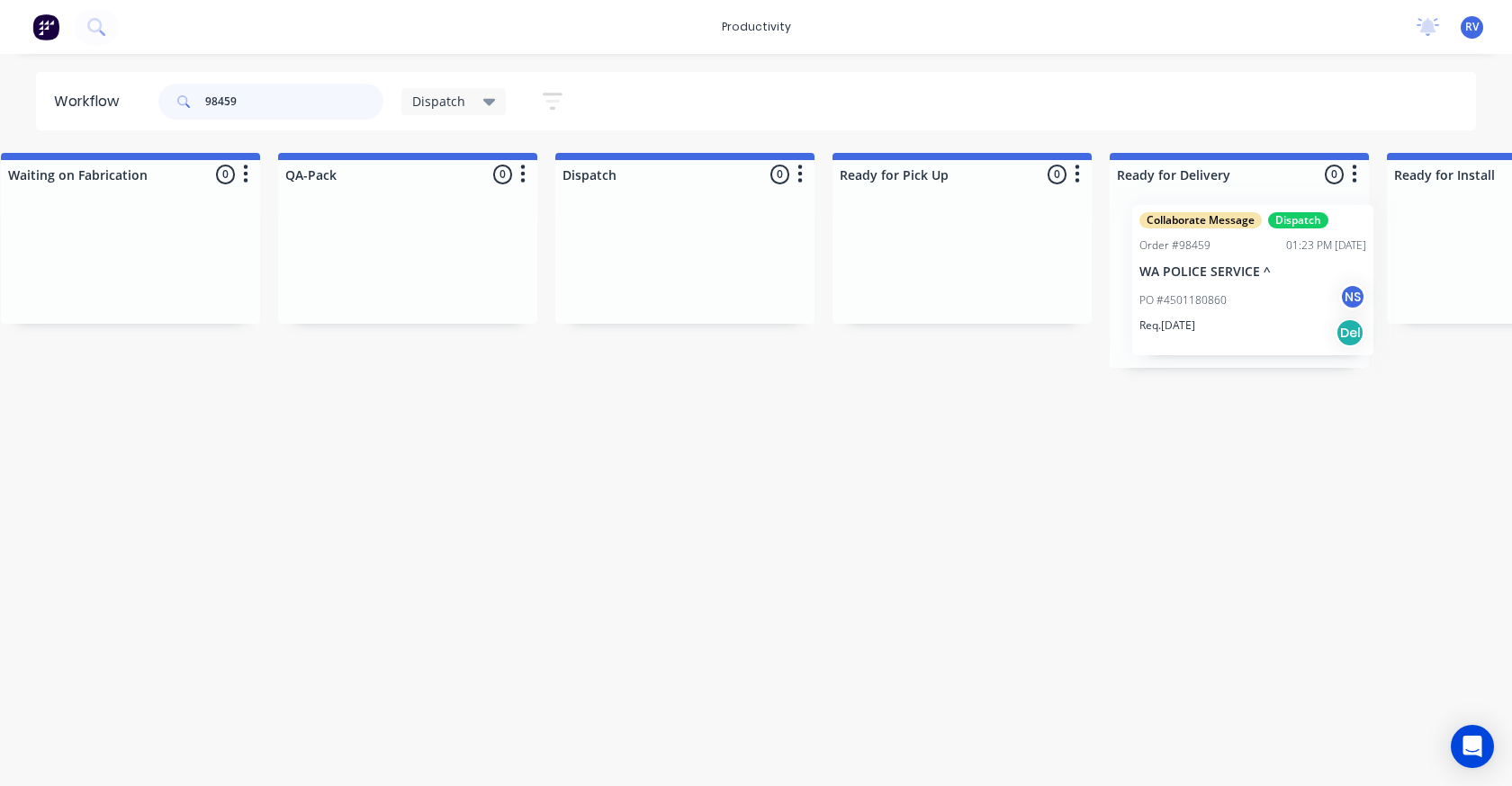
drag, startPoint x: 178, startPoint y: 278, endPoint x: 1281, endPoint y: 270, distance: 1103.0
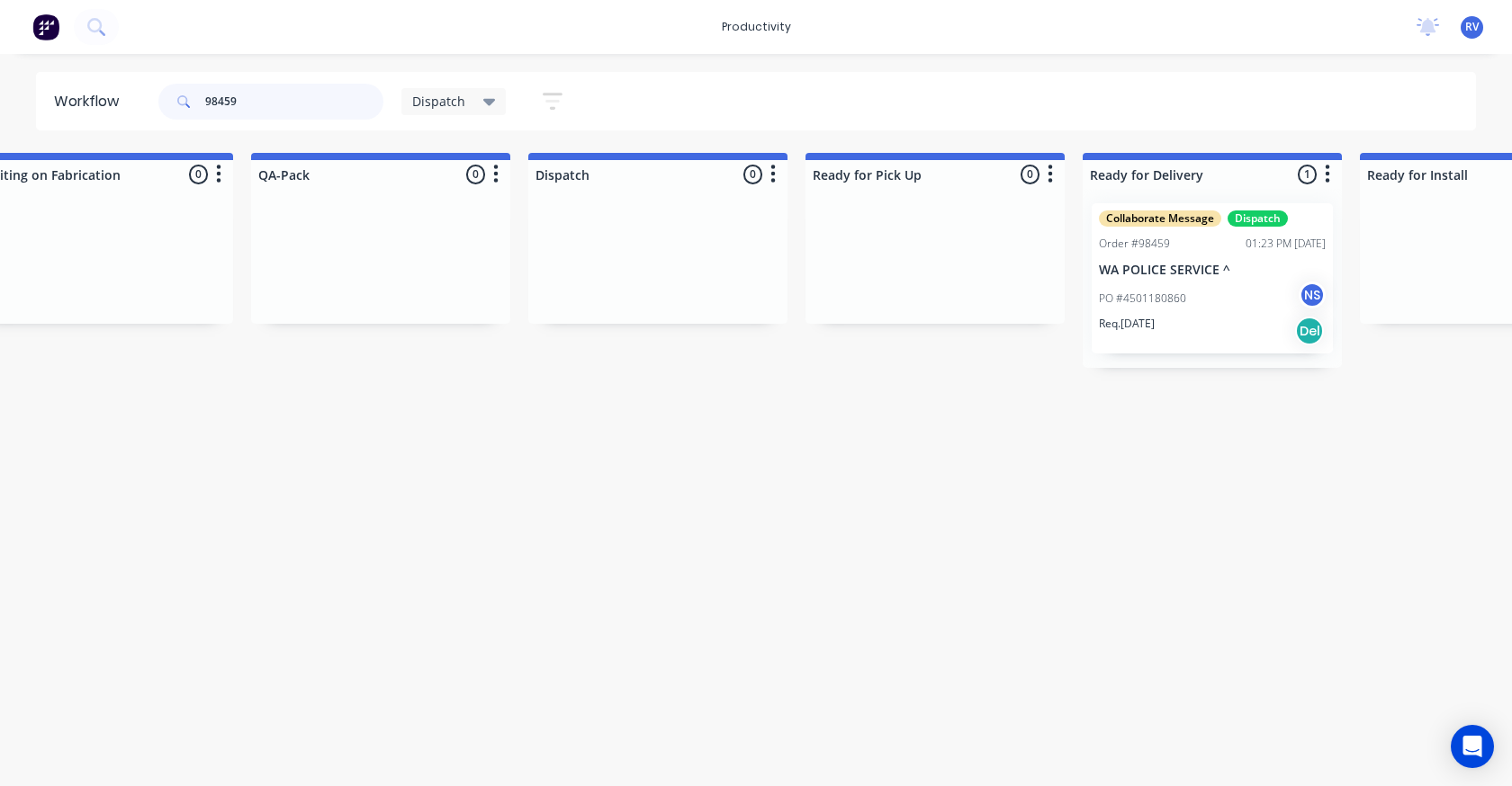
type input "98459"
click at [425, 104] on span "Dispatch" at bounding box center [438, 100] width 53 height 19
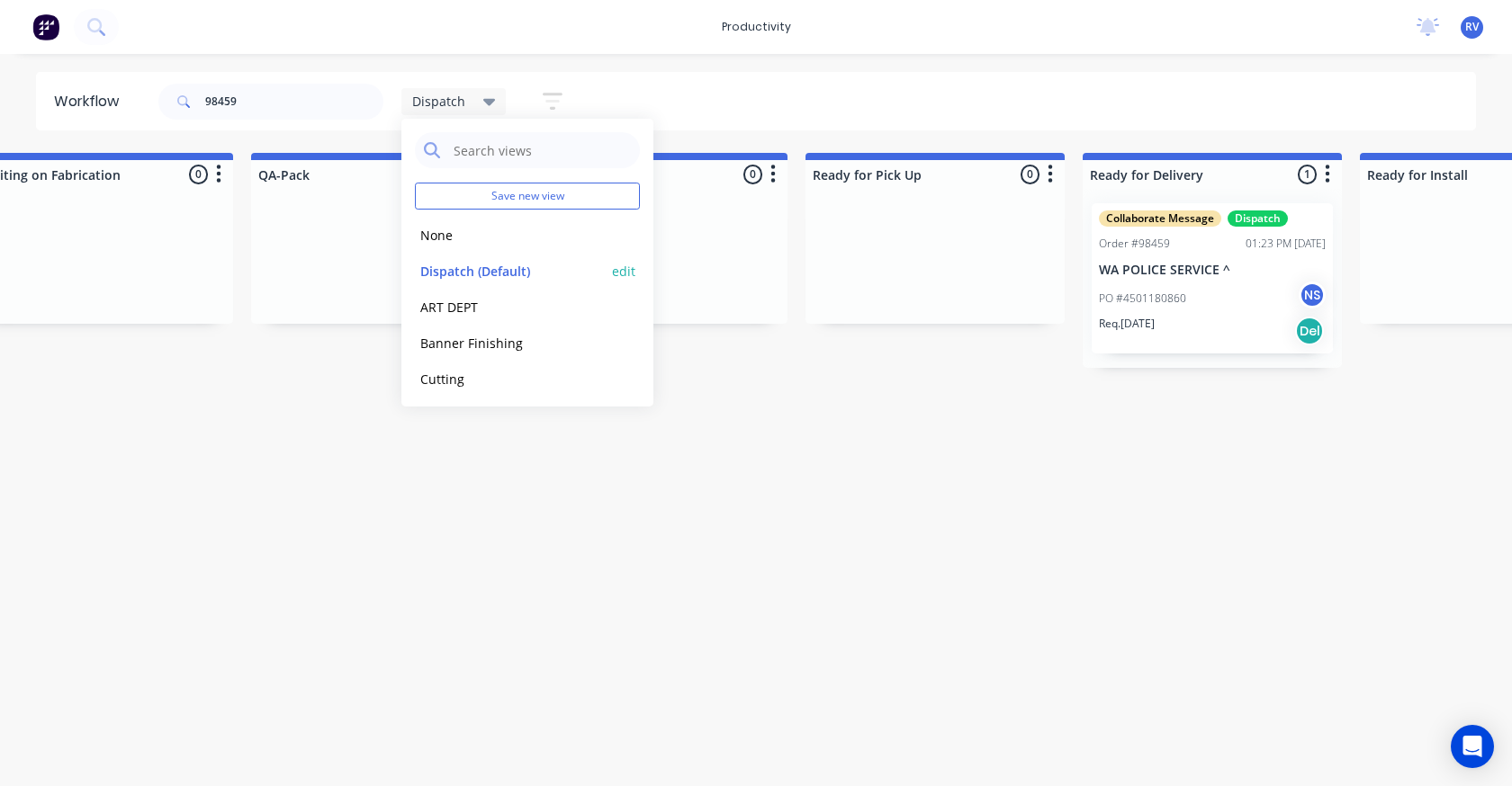
click at [430, 273] on button "Dispatch (Default)" at bounding box center [510, 271] width 192 height 21
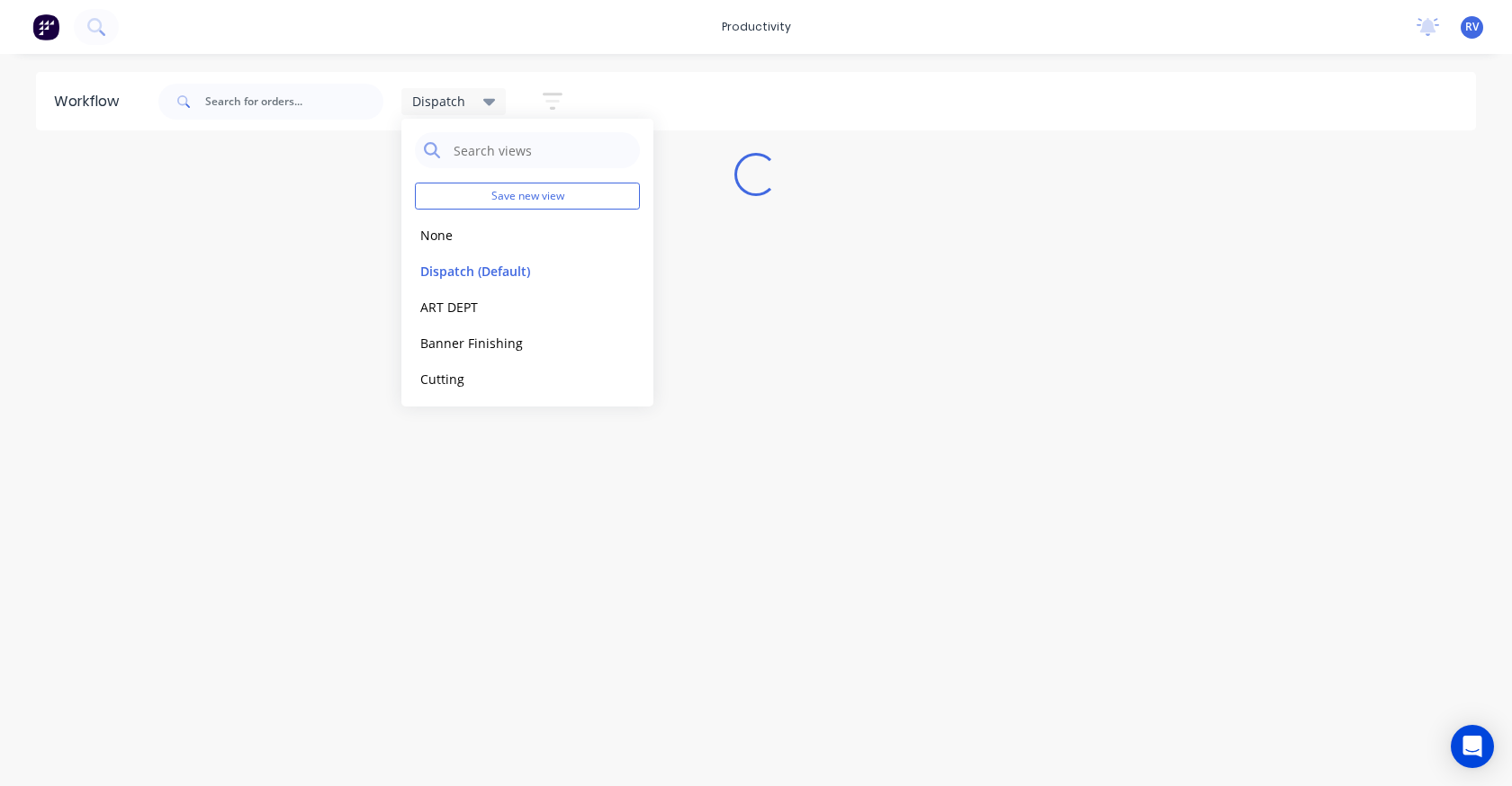
scroll to position [0, 0]
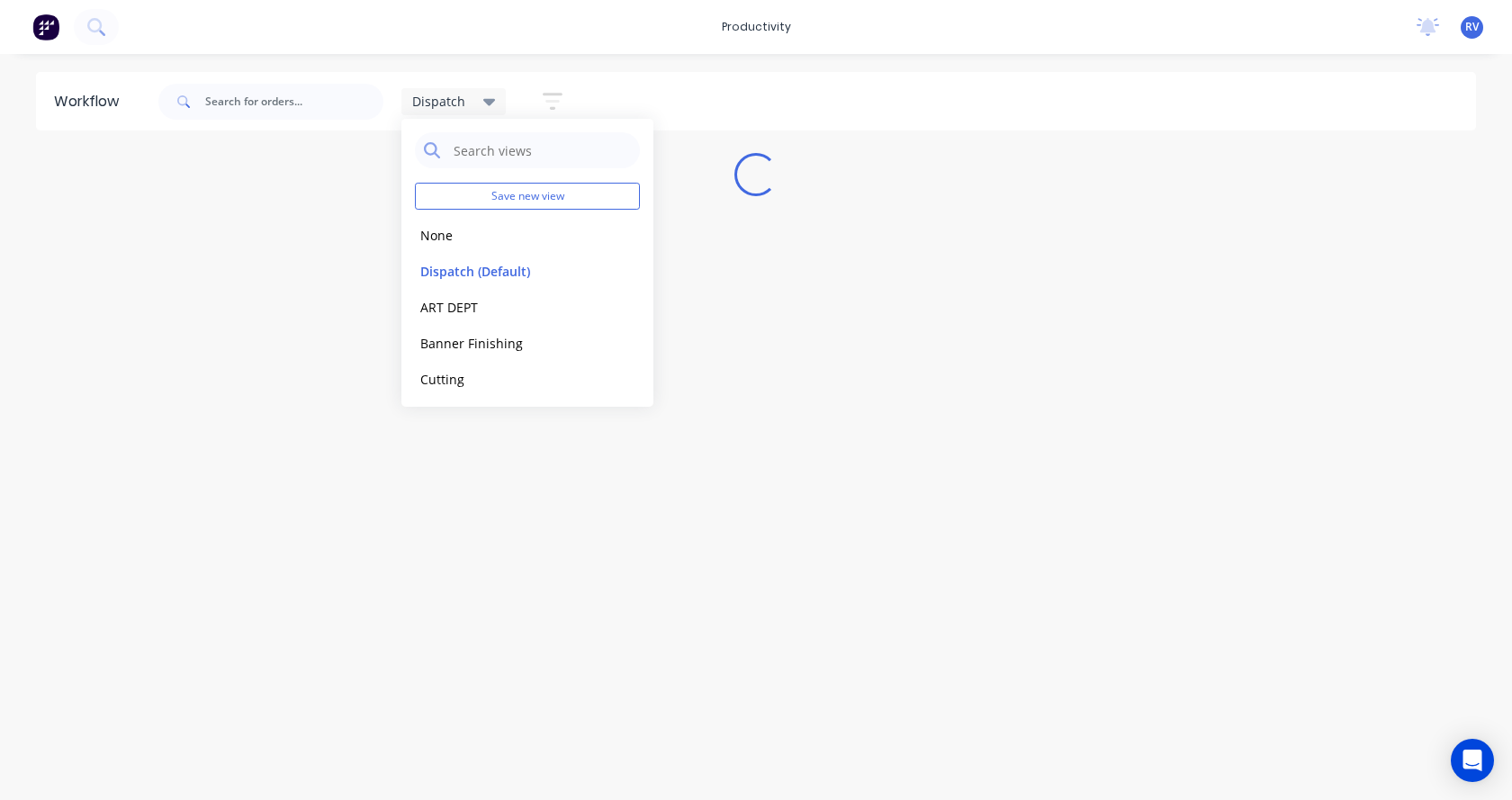
drag, startPoint x: 417, startPoint y: 441, endPoint x: 471, endPoint y: 330, distance: 123.4
click at [439, 399] on div "Workflow Dispatch Save new view None edit Dispatch (Default) edit ART DEPT edit…" at bounding box center [756, 418] width 1512 height 692
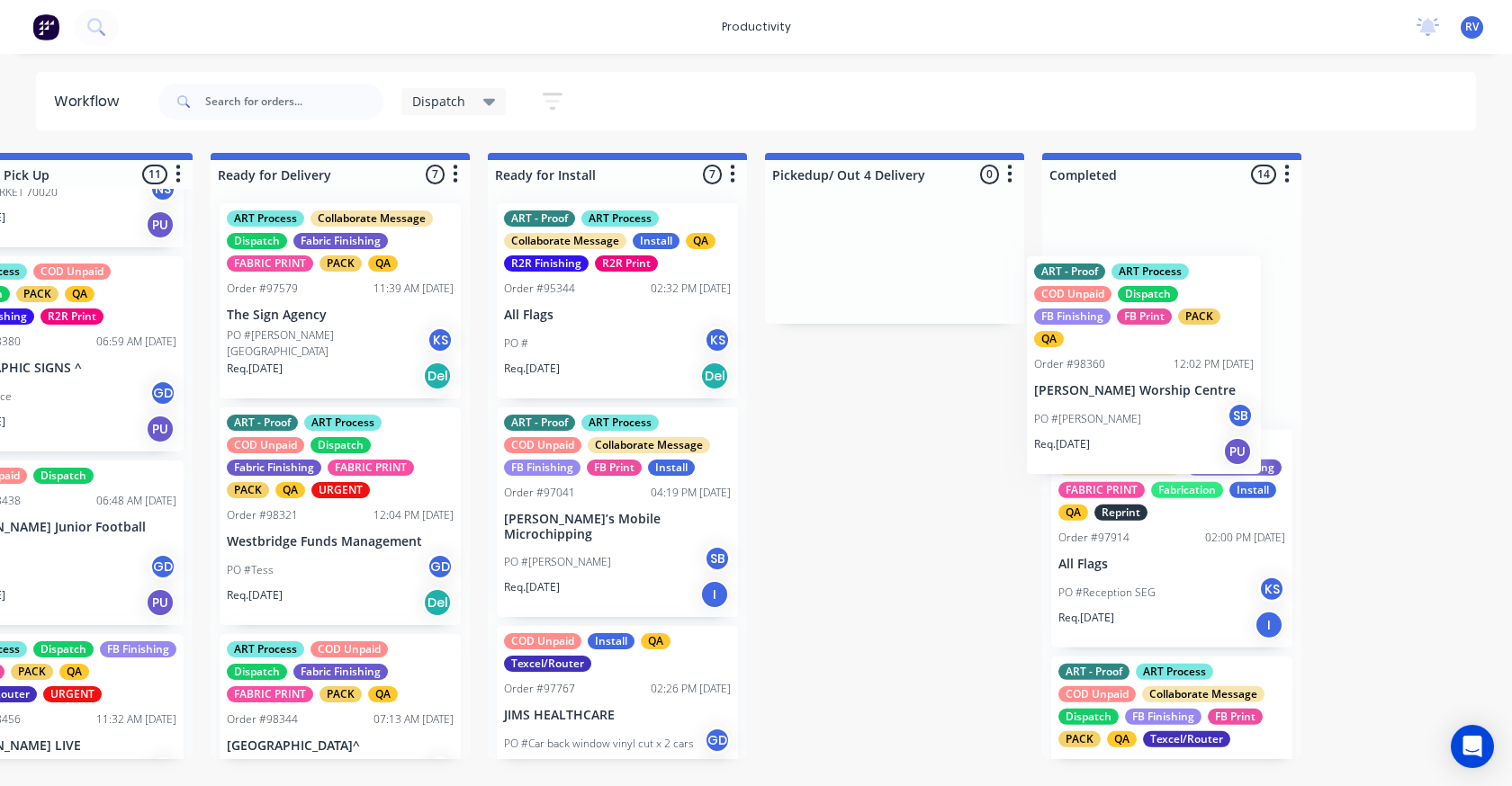
scroll to position [0, 1780]
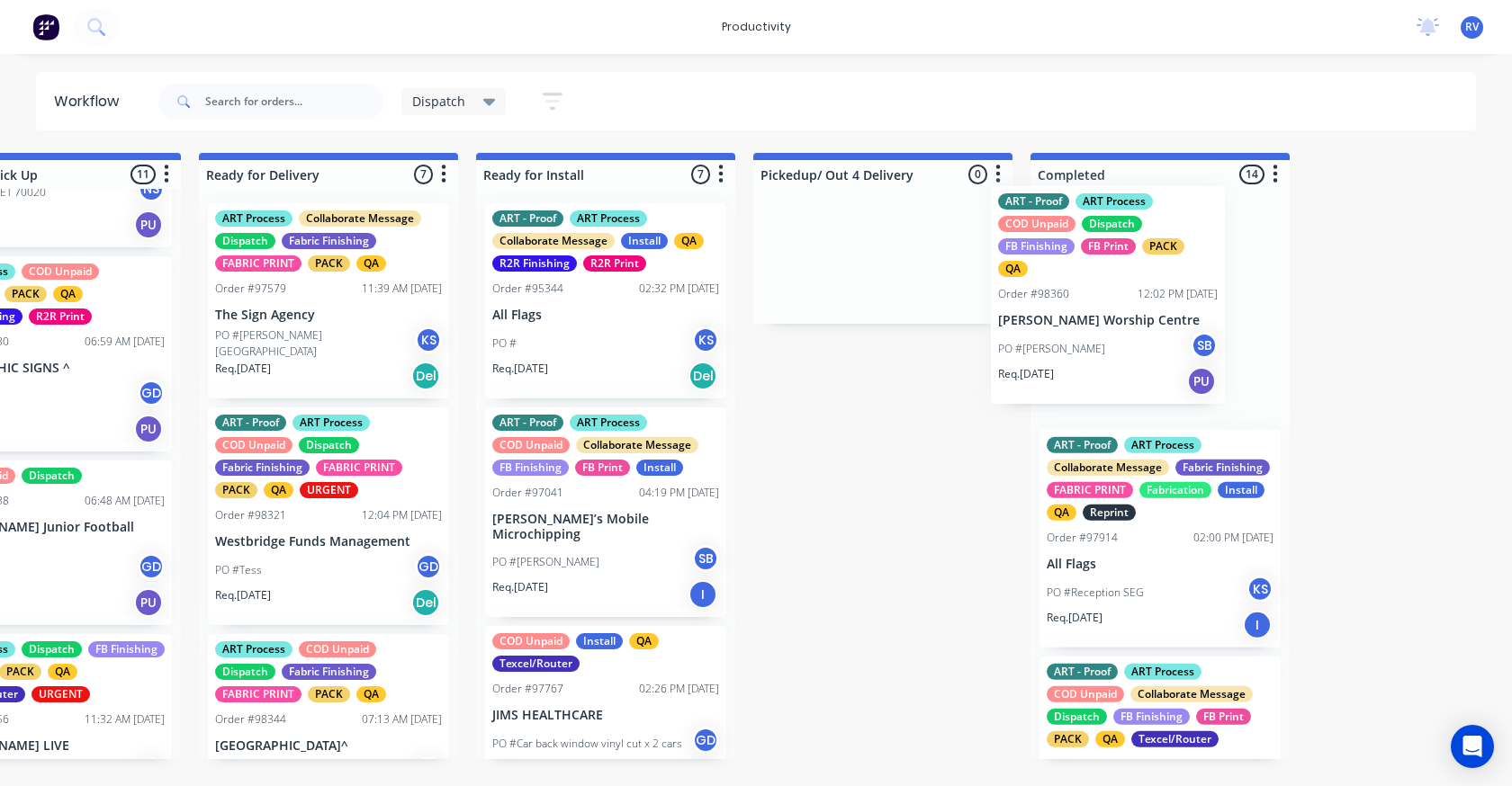
drag, startPoint x: 555, startPoint y: 418, endPoint x: 1157, endPoint y: 350, distance: 605.8
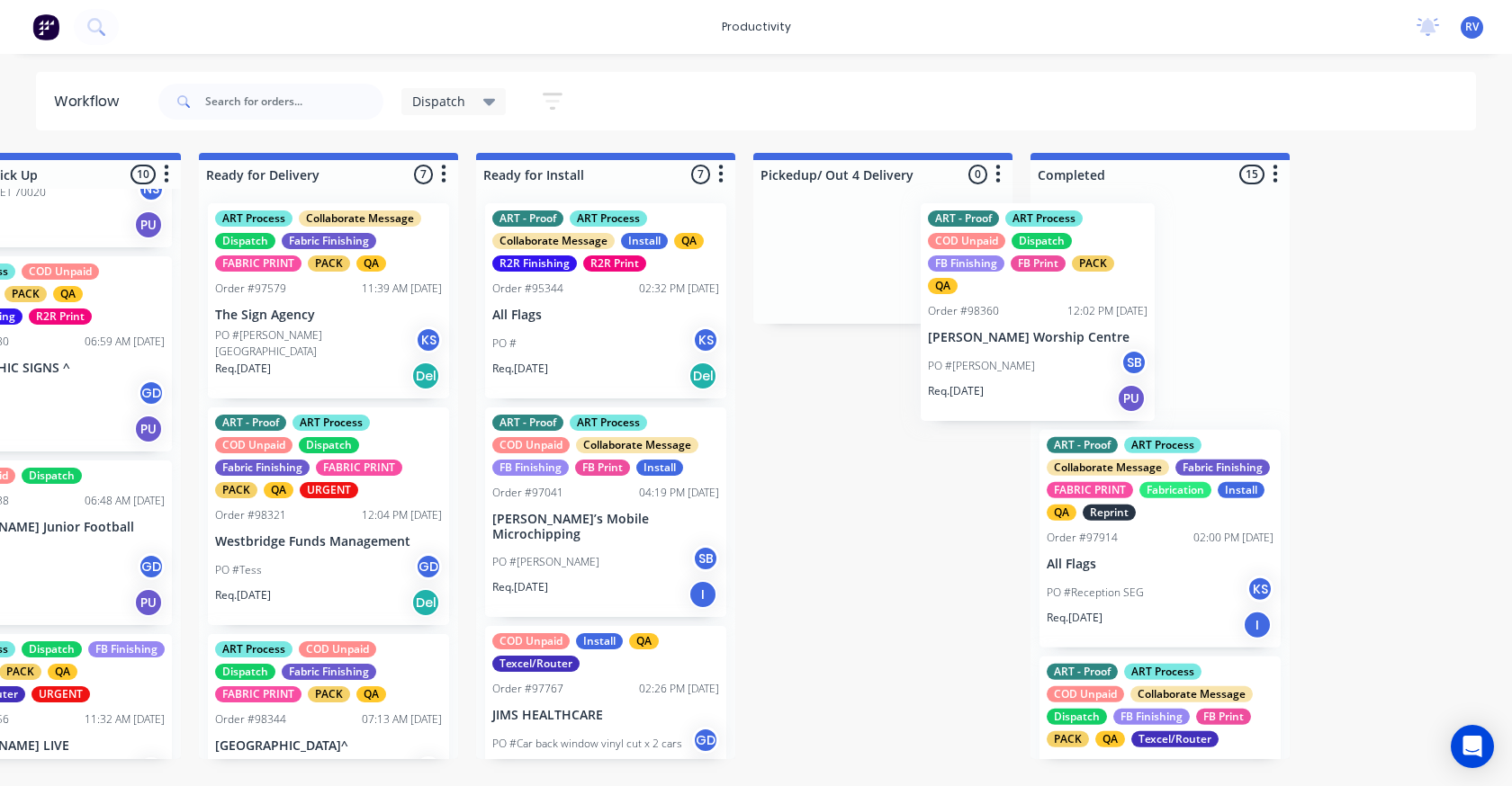
scroll to position [0, 1781]
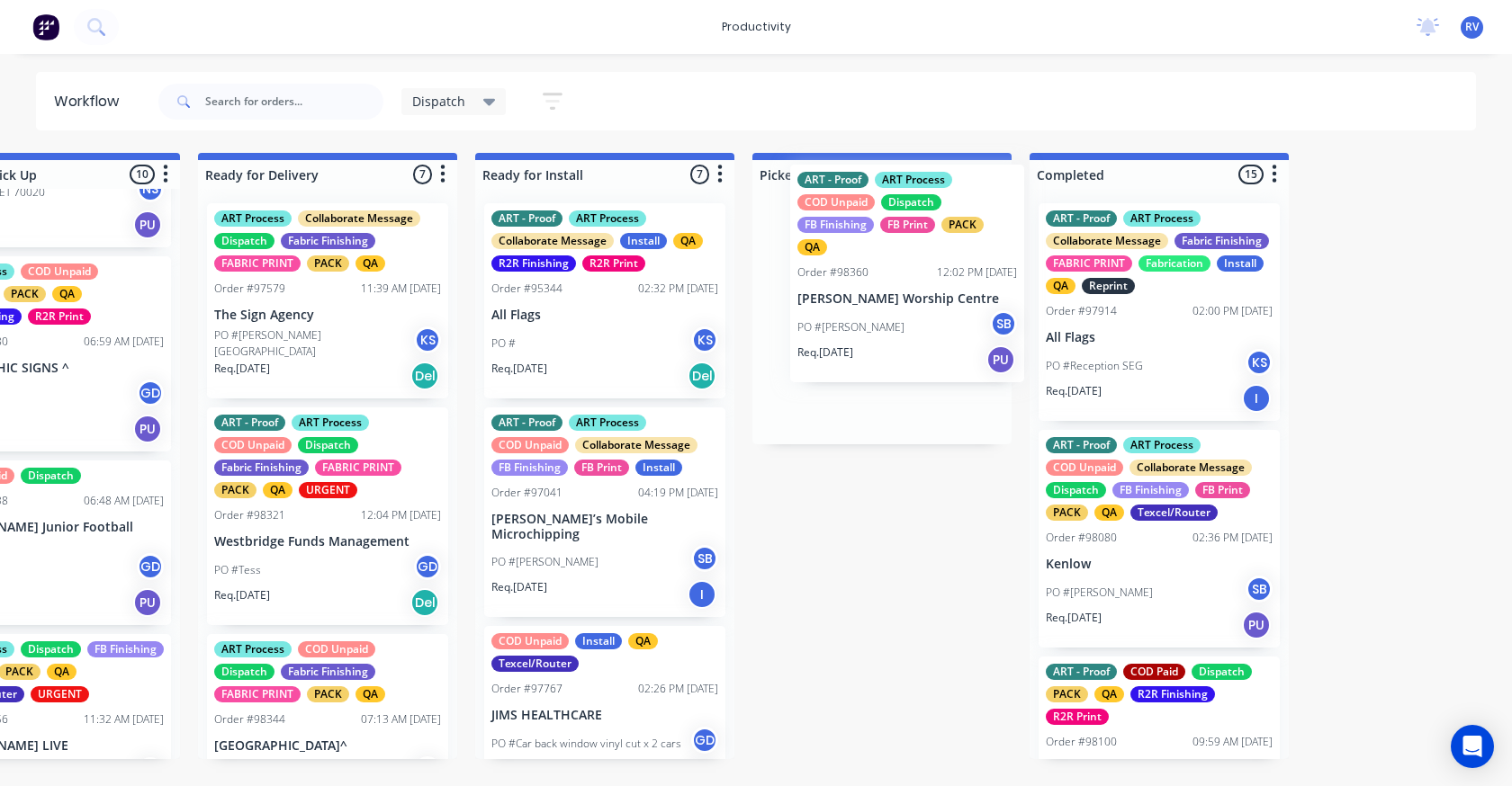
drag, startPoint x: 1162, startPoint y: 343, endPoint x: 901, endPoint y: 304, distance: 263.9
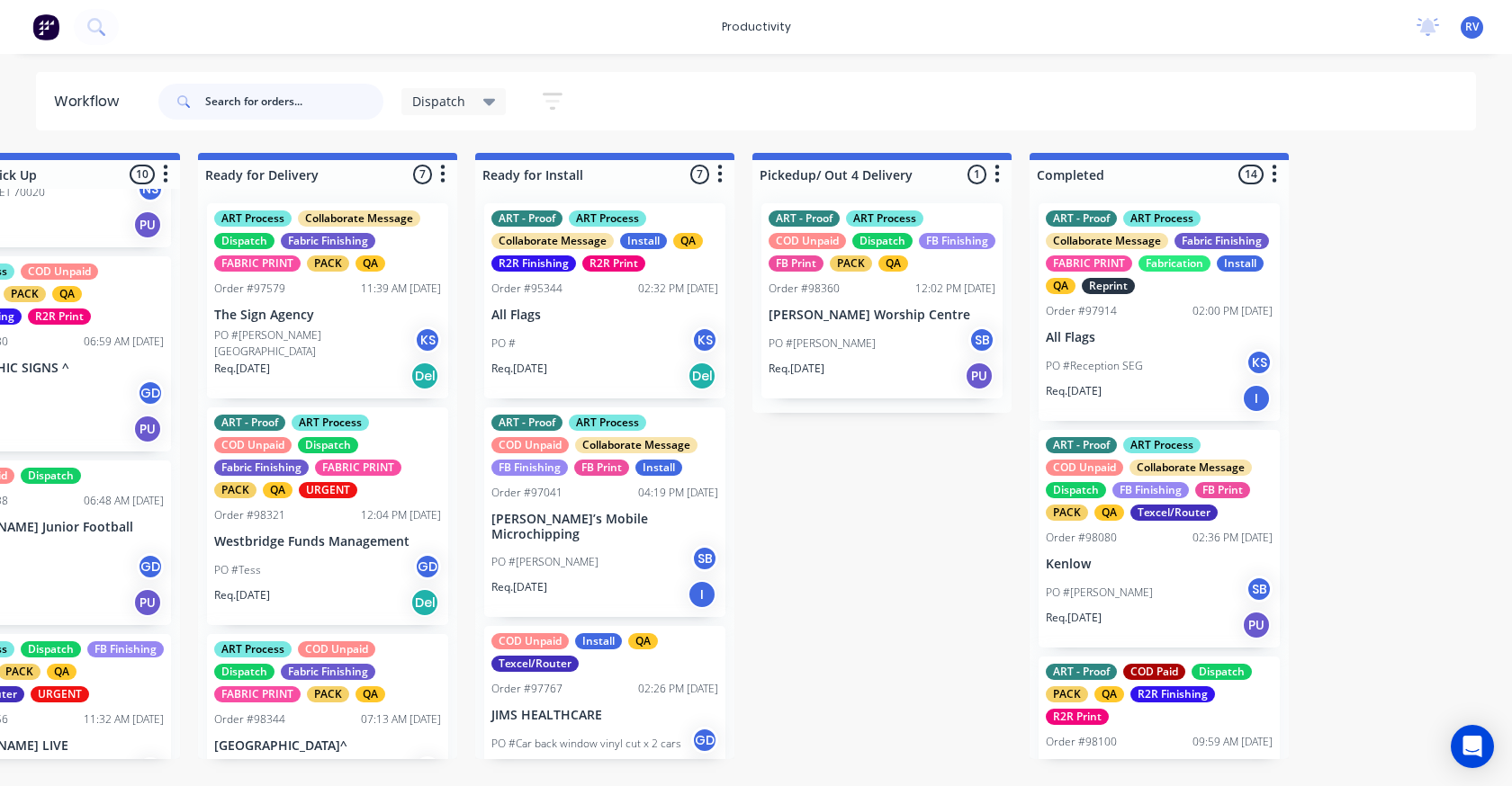
click at [213, 95] on input "text" at bounding box center [295, 101] width 179 height 36
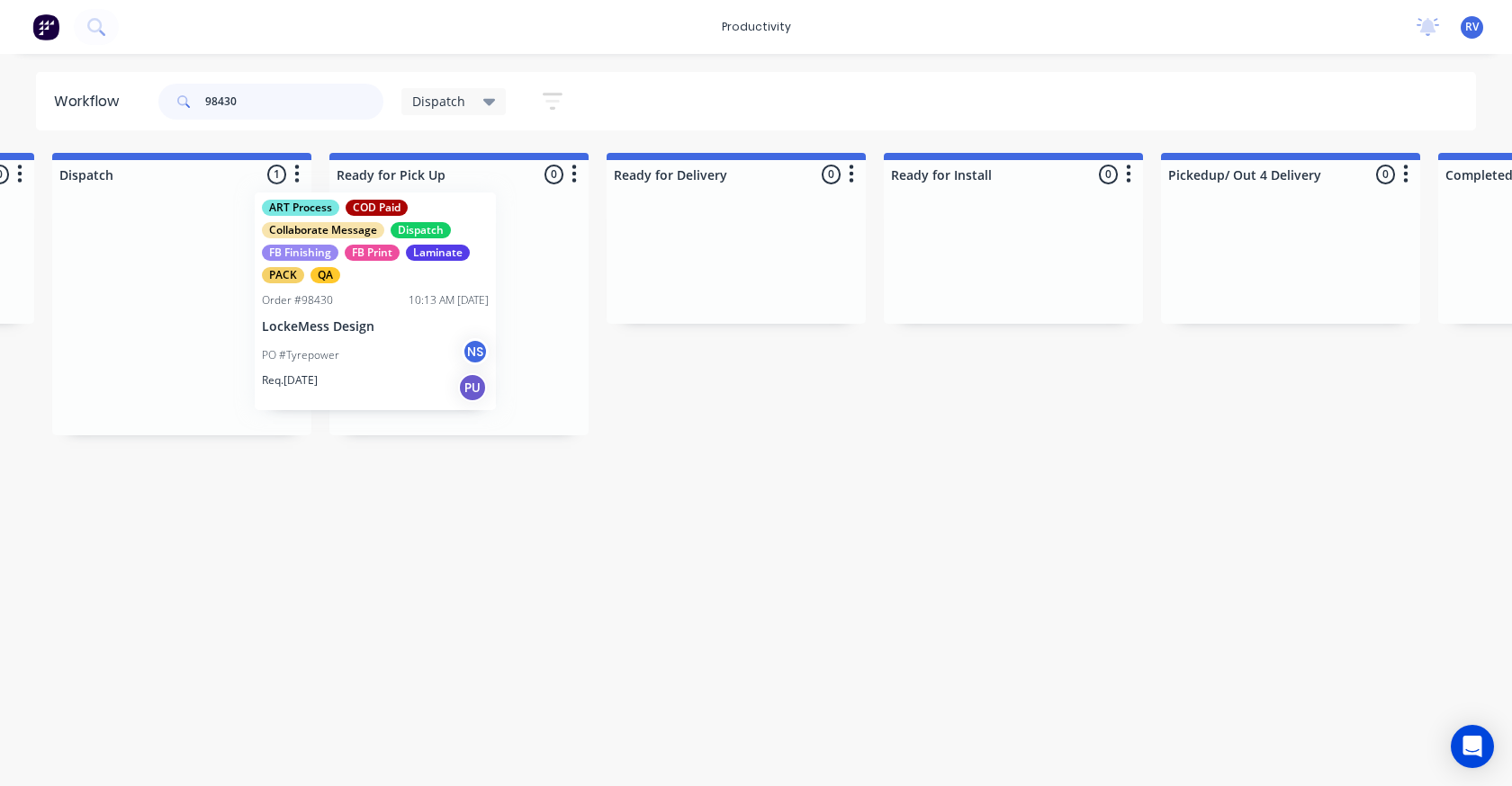
scroll to position [0, 1371]
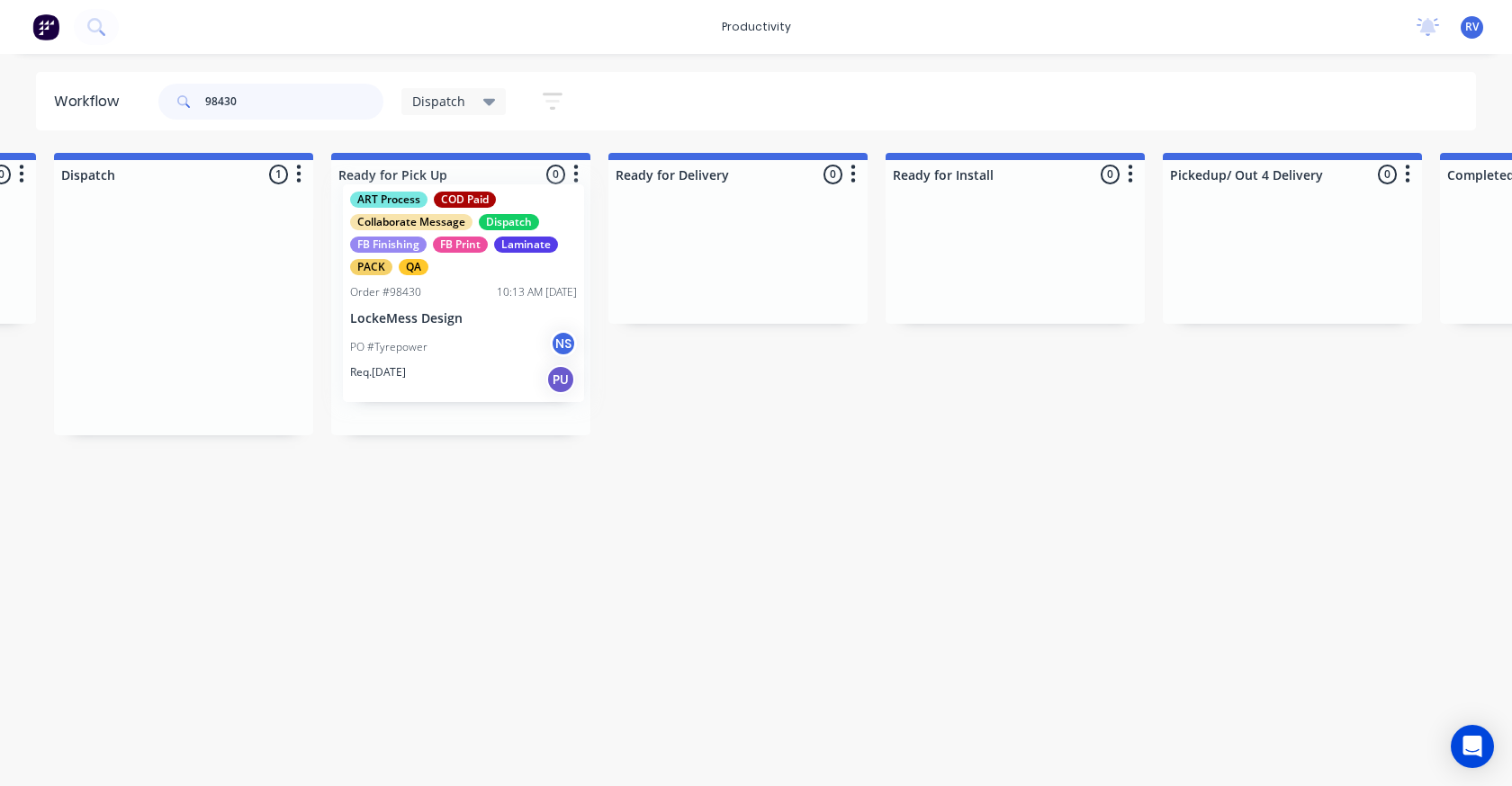
drag, startPoint x: 158, startPoint y: 314, endPoint x: 453, endPoint y: 295, distance: 295.6
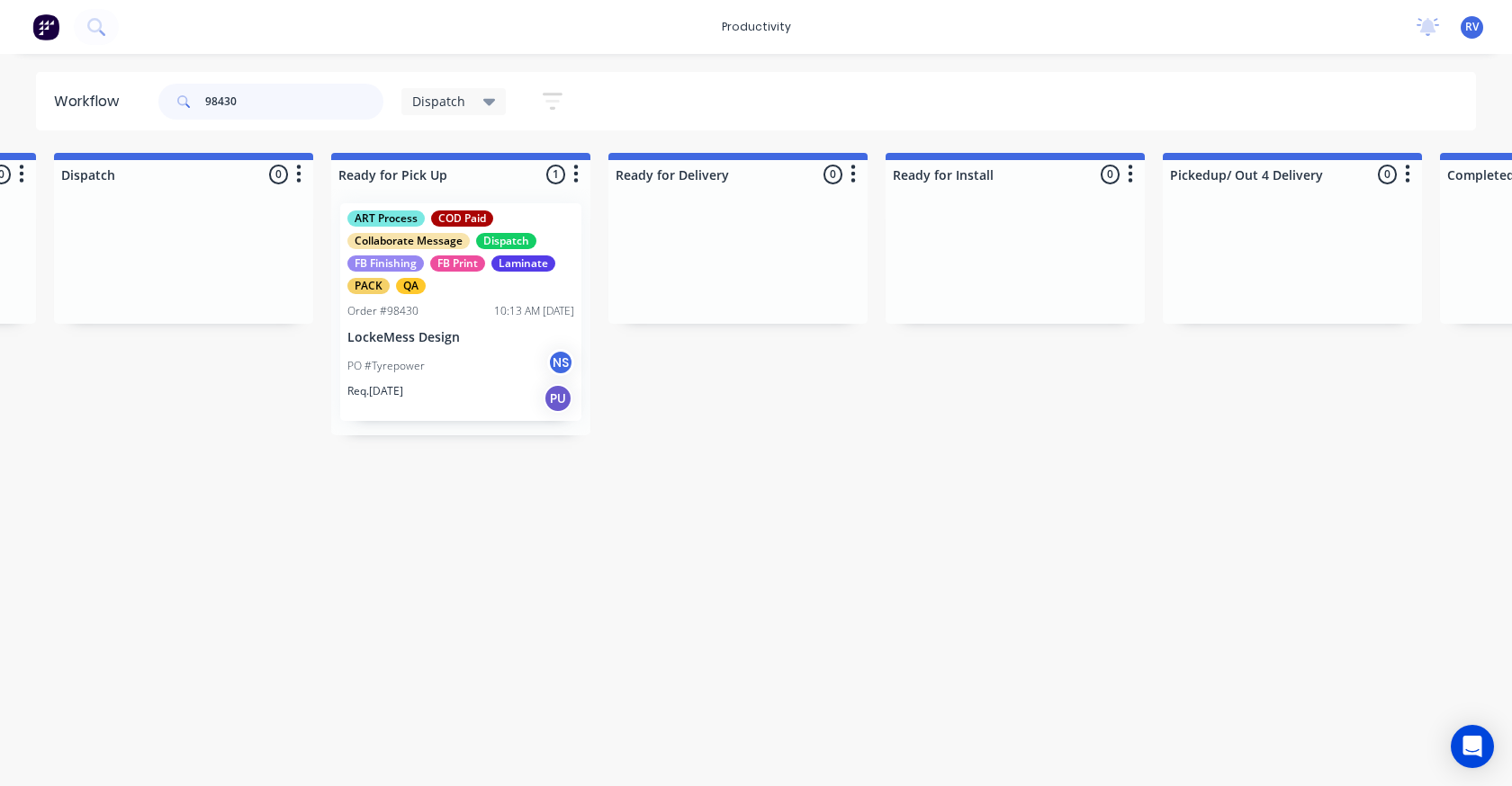
type input "98430"
click at [454, 97] on span "Dispatch" at bounding box center [438, 100] width 53 height 19
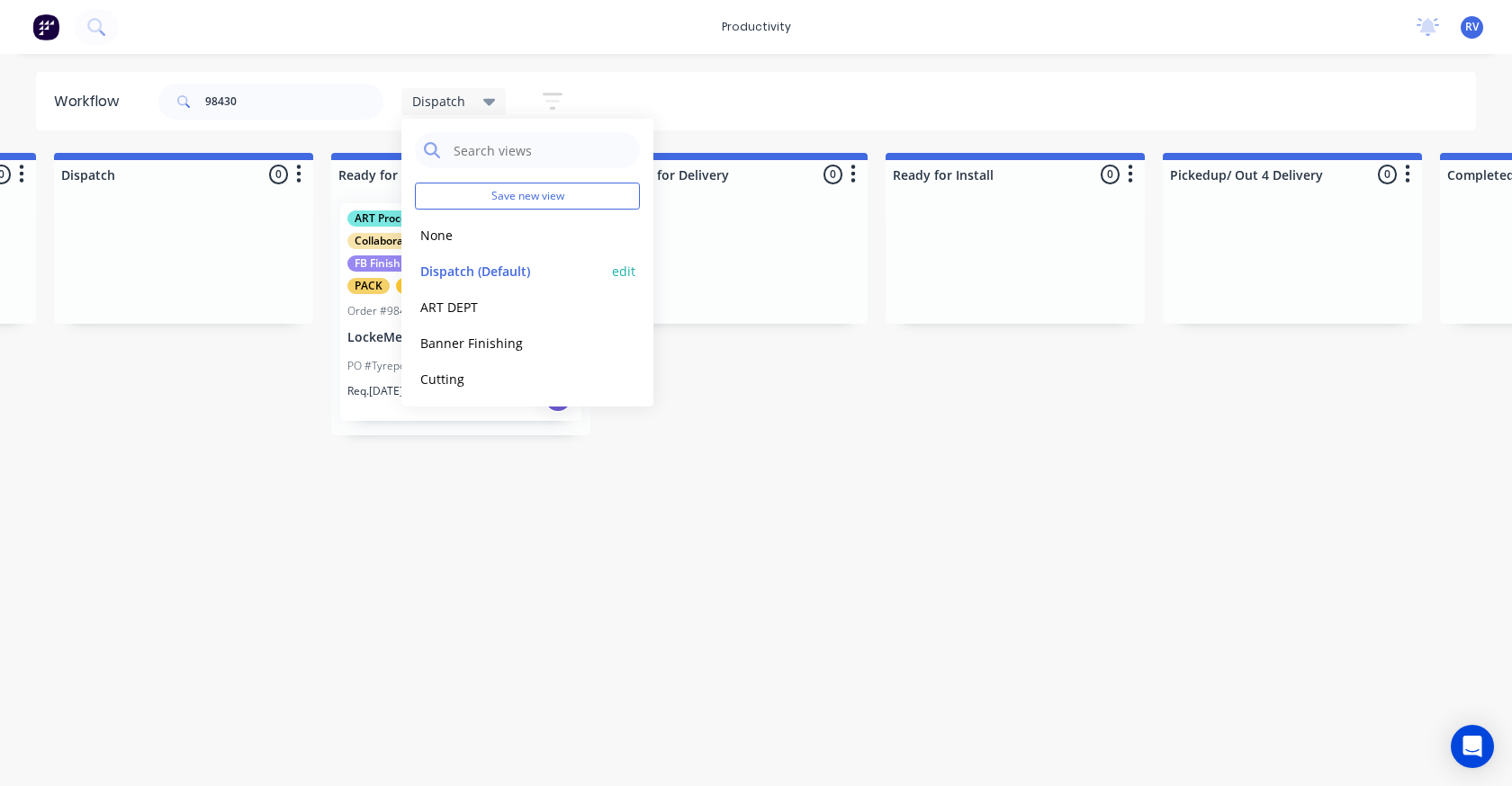
click at [477, 271] on button "Dispatch (Default)" at bounding box center [510, 271] width 192 height 21
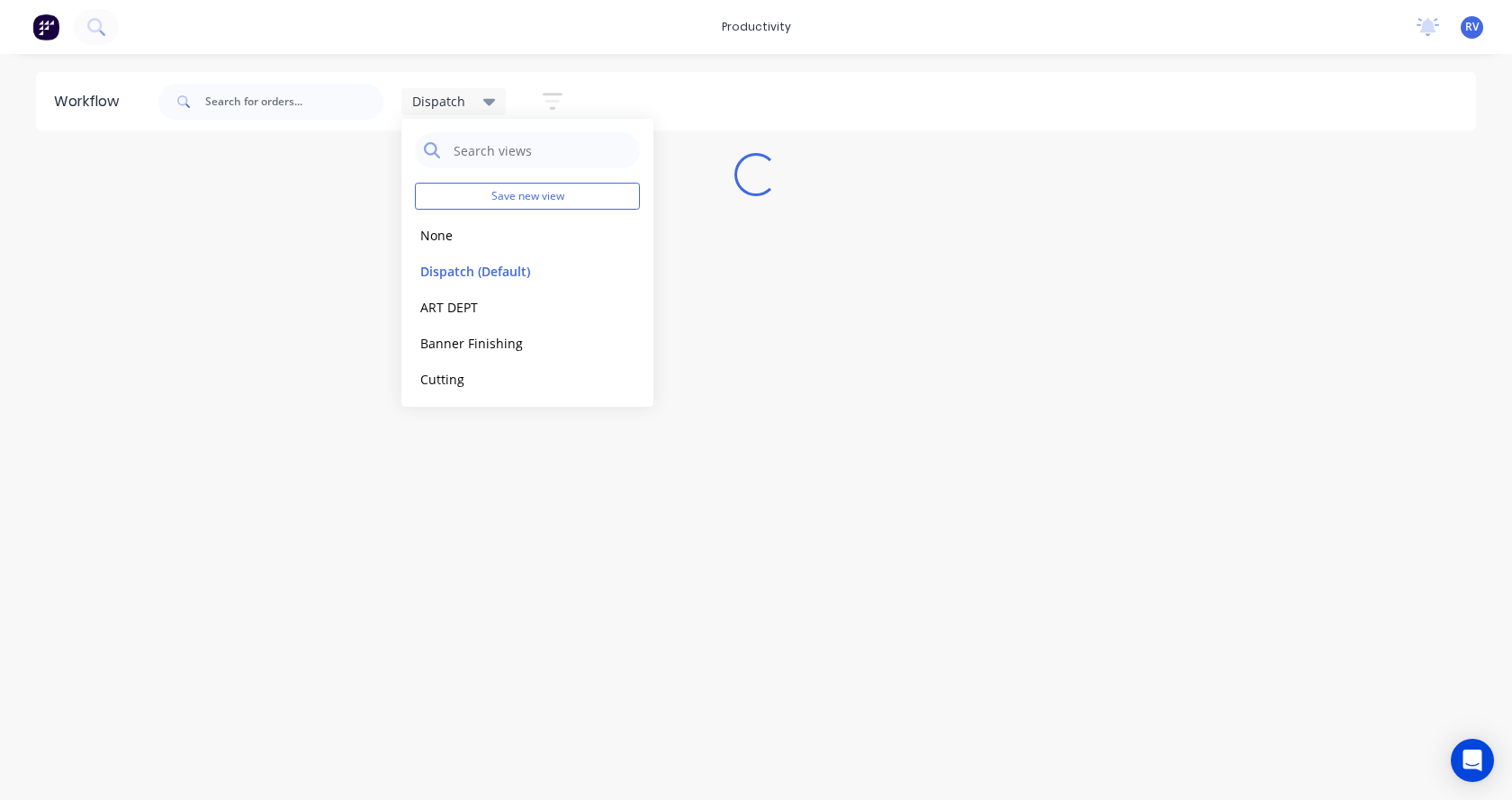
click at [413, 462] on div "Workflow Dispatch Save new view None edit Dispatch (Default) edit ART DEPT edit…" at bounding box center [756, 418] width 1512 height 692
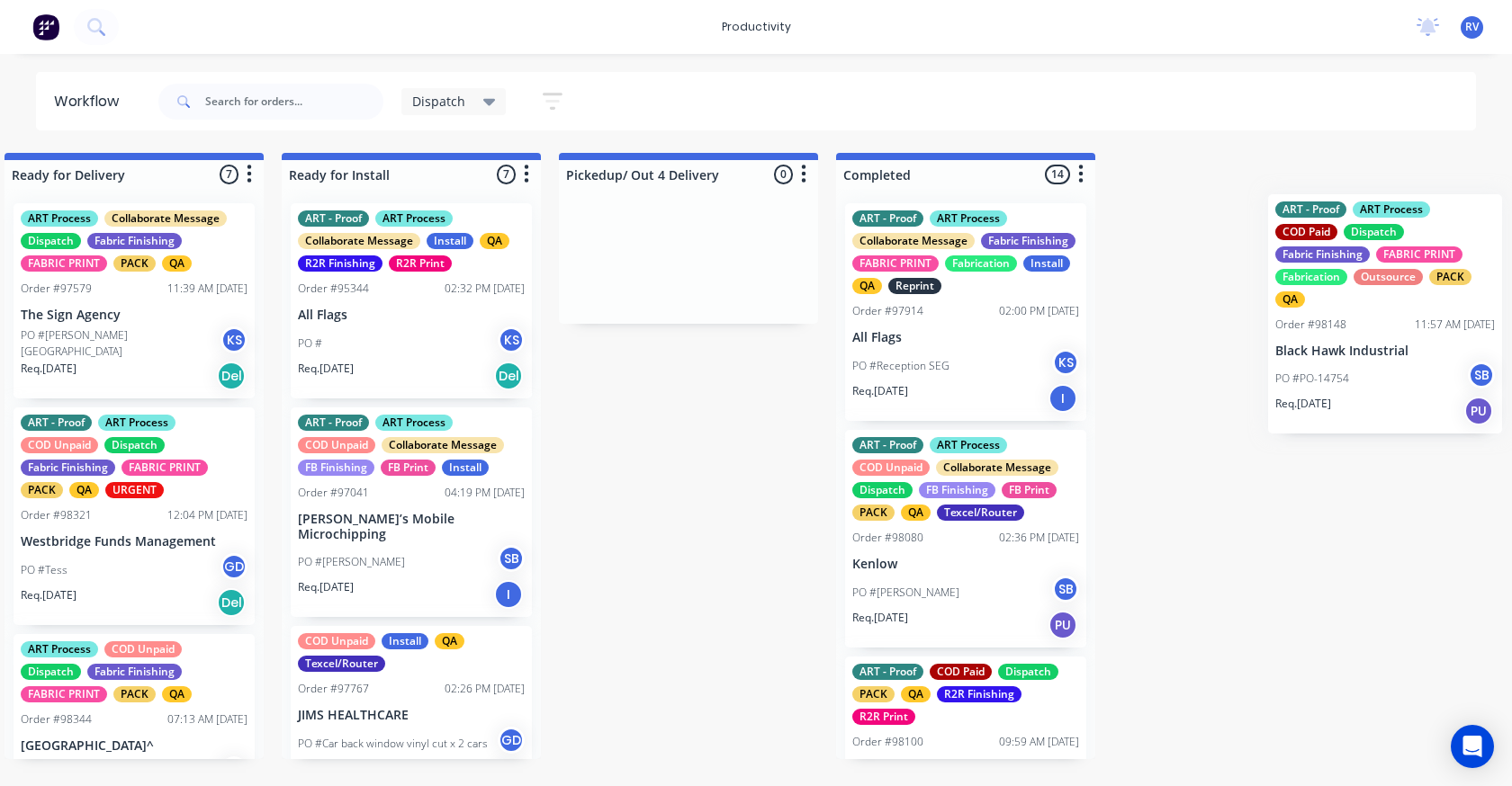
scroll to position [0, 2031]
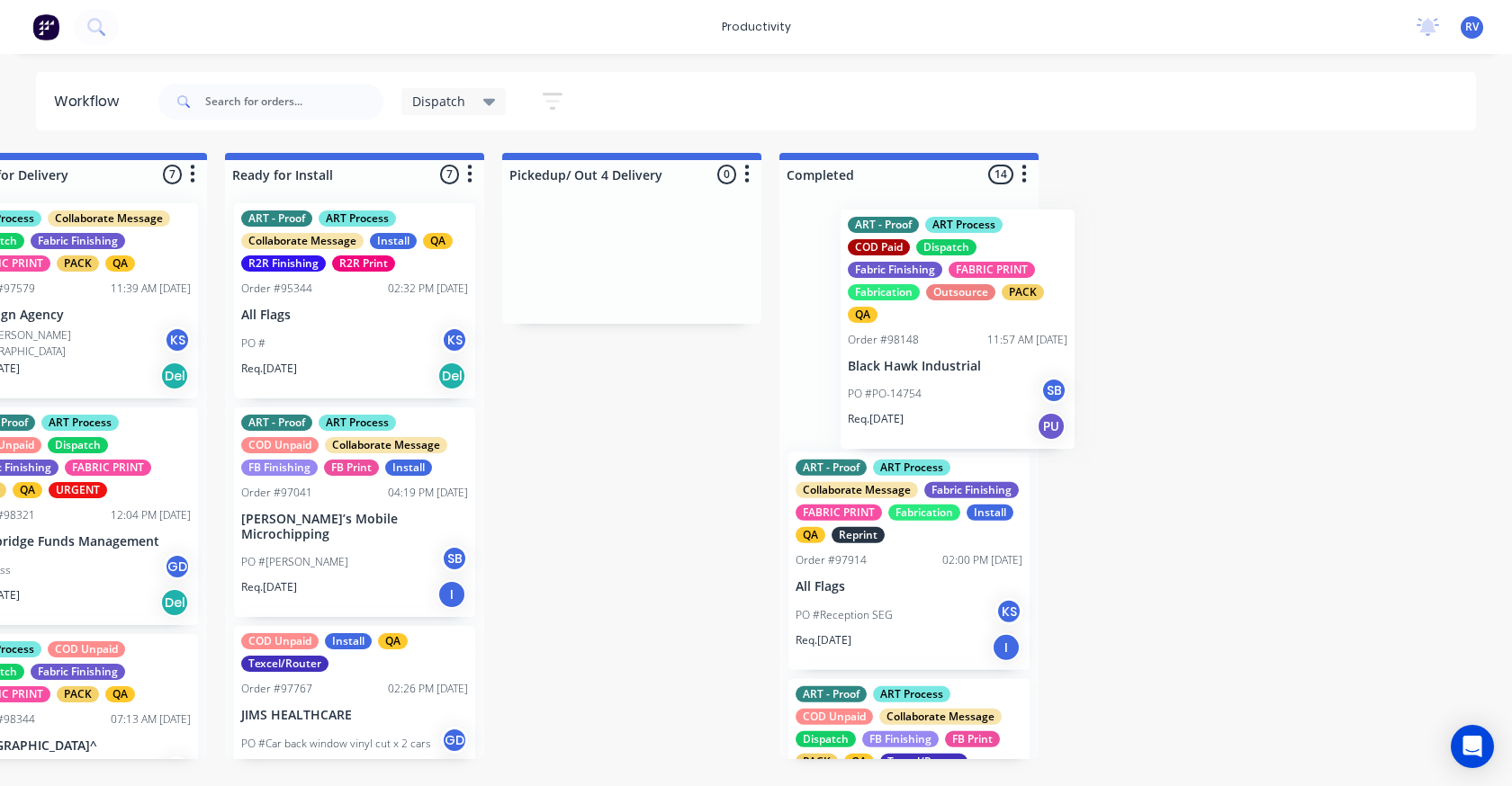
drag, startPoint x: 997, startPoint y: 488, endPoint x: 867, endPoint y: 357, distance: 184.6
click at [857, 370] on div "Submitted 16 Sort By Created date Required date Order number Customer name Most…" at bounding box center [1413, 456] width 6917 height 606
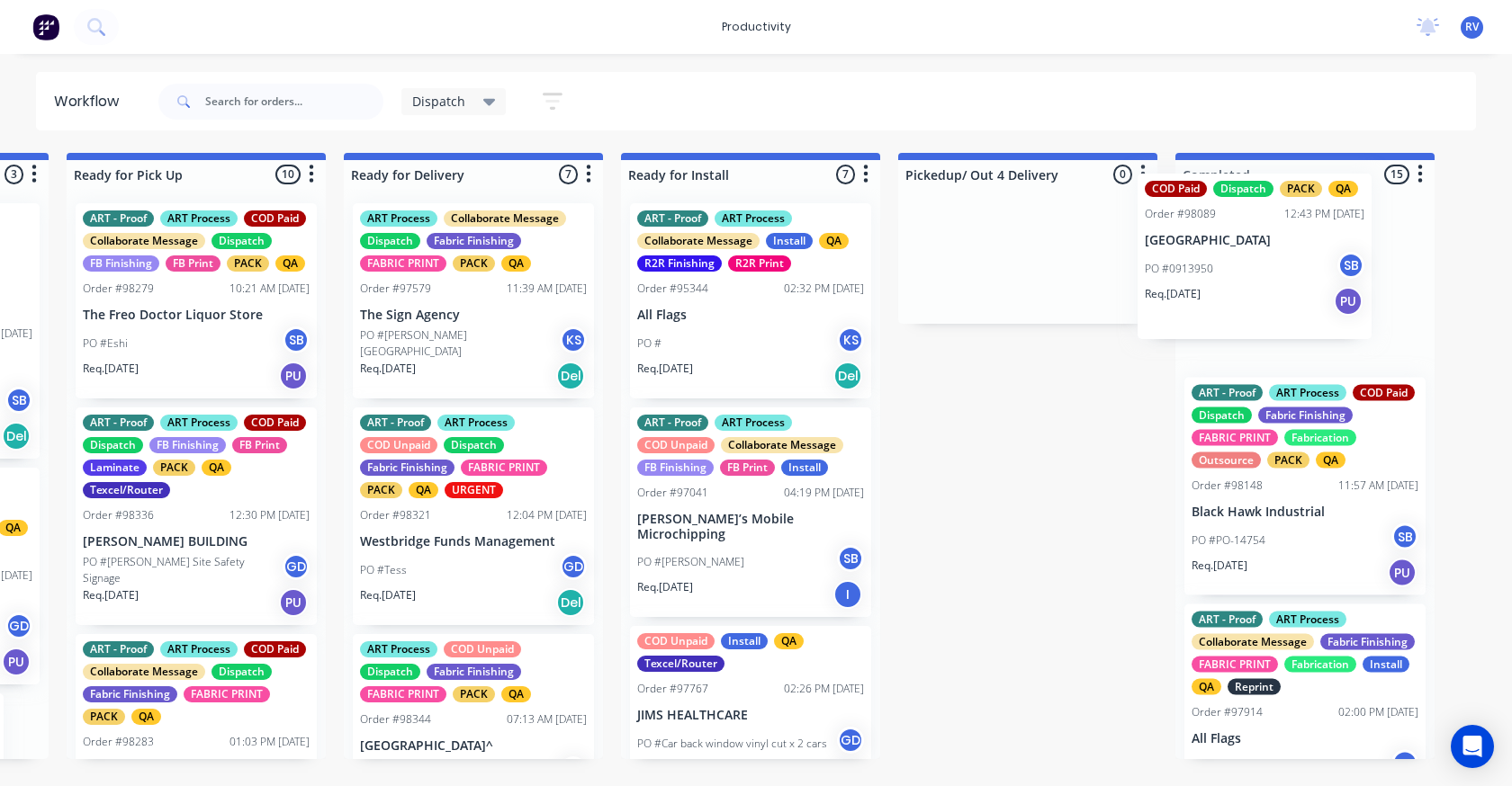
scroll to position [0, 1652]
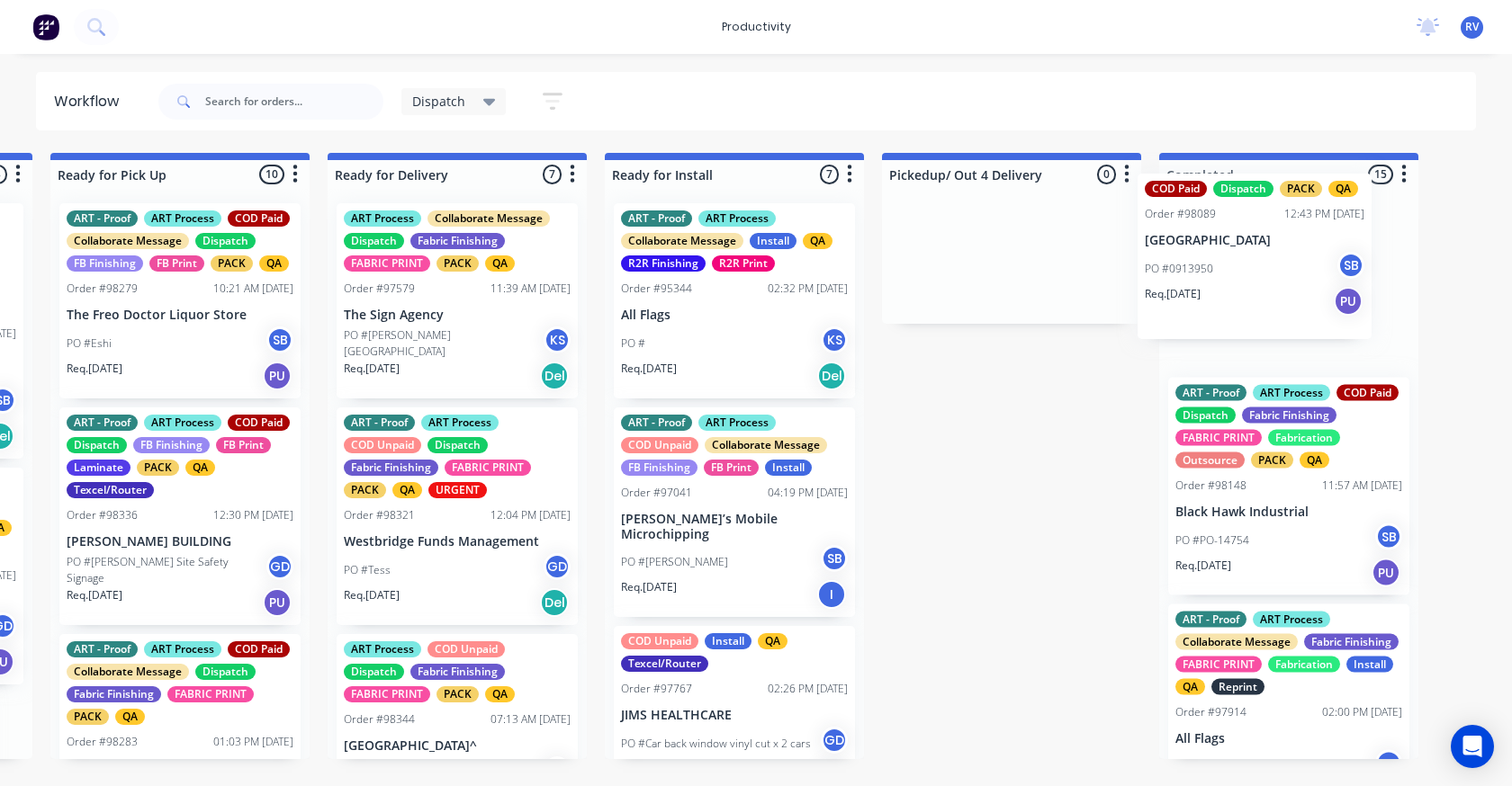
drag, startPoint x: 223, startPoint y: 284, endPoint x: 1272, endPoint y: 255, distance: 1049.4
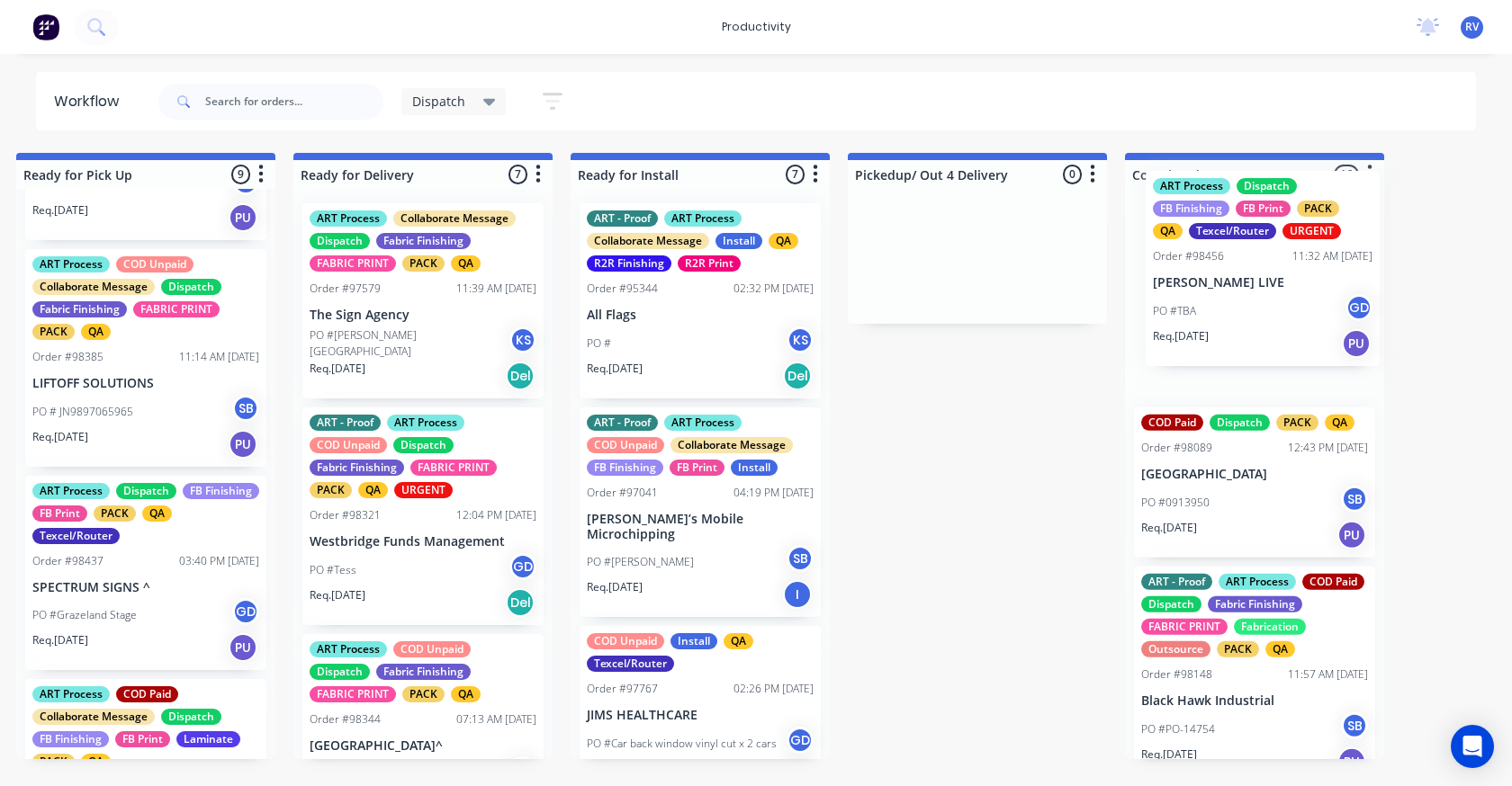
scroll to position [0, 1701]
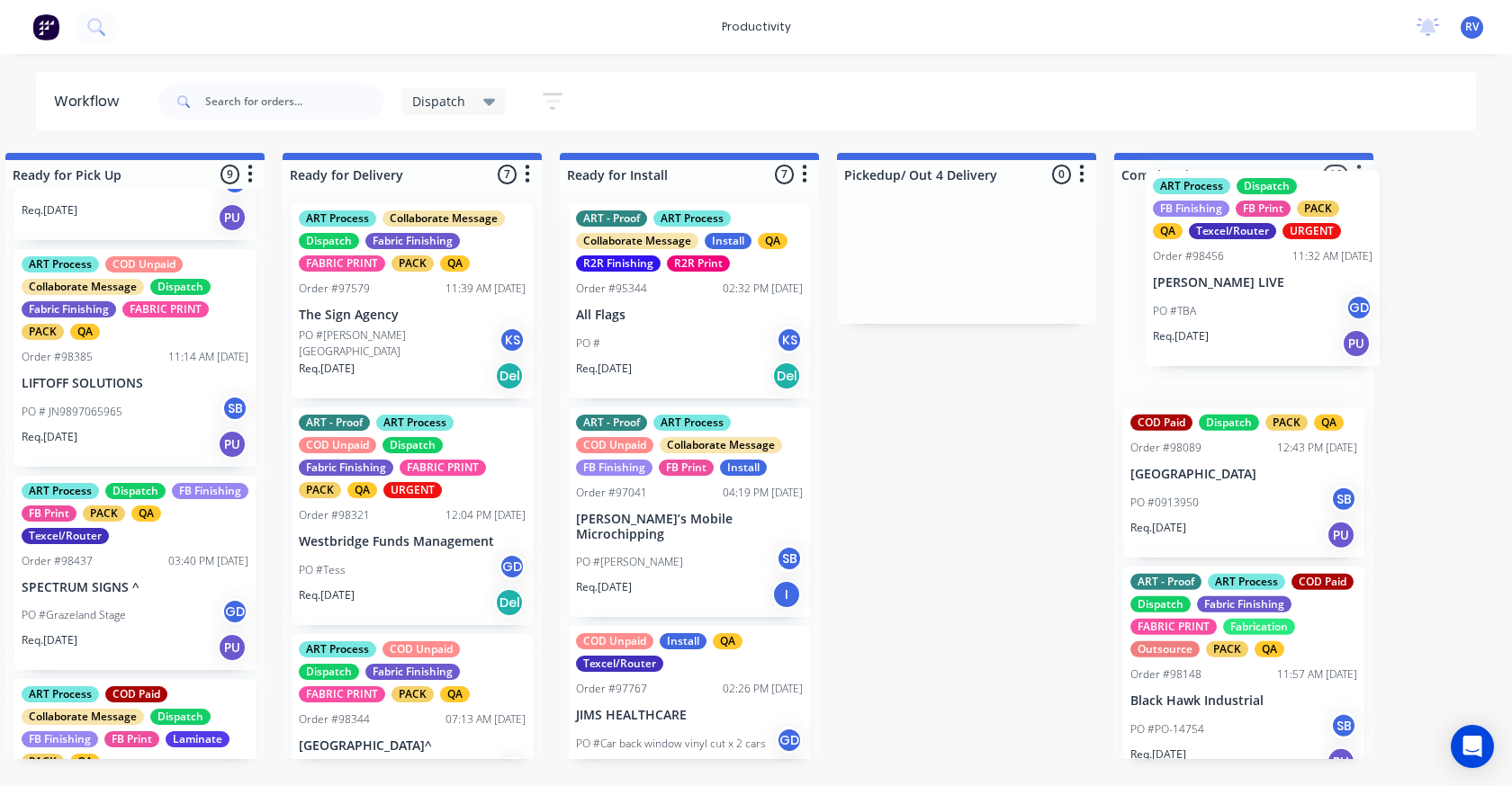
drag, startPoint x: 148, startPoint y: 402, endPoint x: 1243, endPoint y: 315, distance: 1098.5
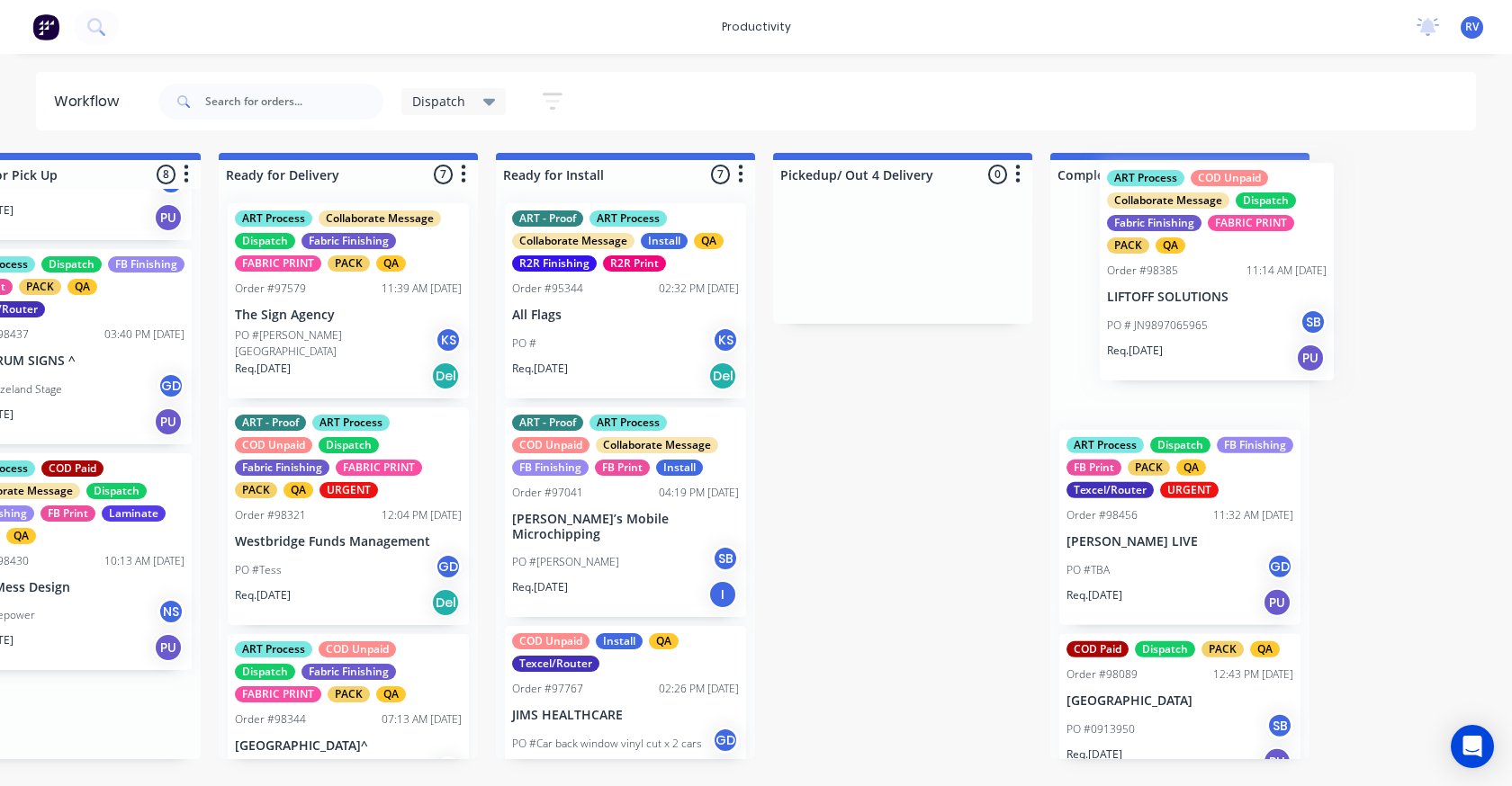
drag, startPoint x: 81, startPoint y: 447, endPoint x: 1153, endPoint y: 344, distance: 1076.9
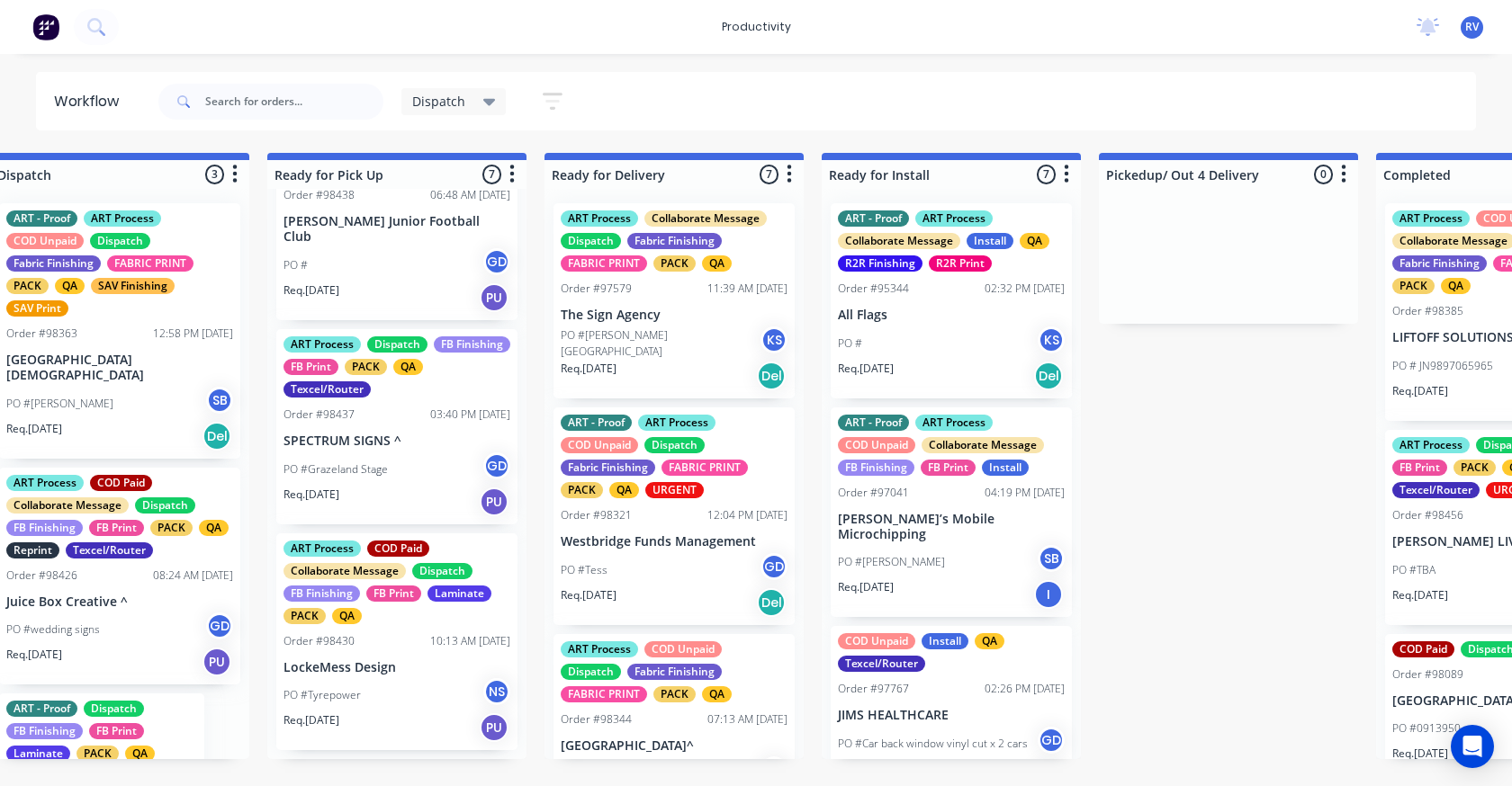
scroll to position [0, 1427]
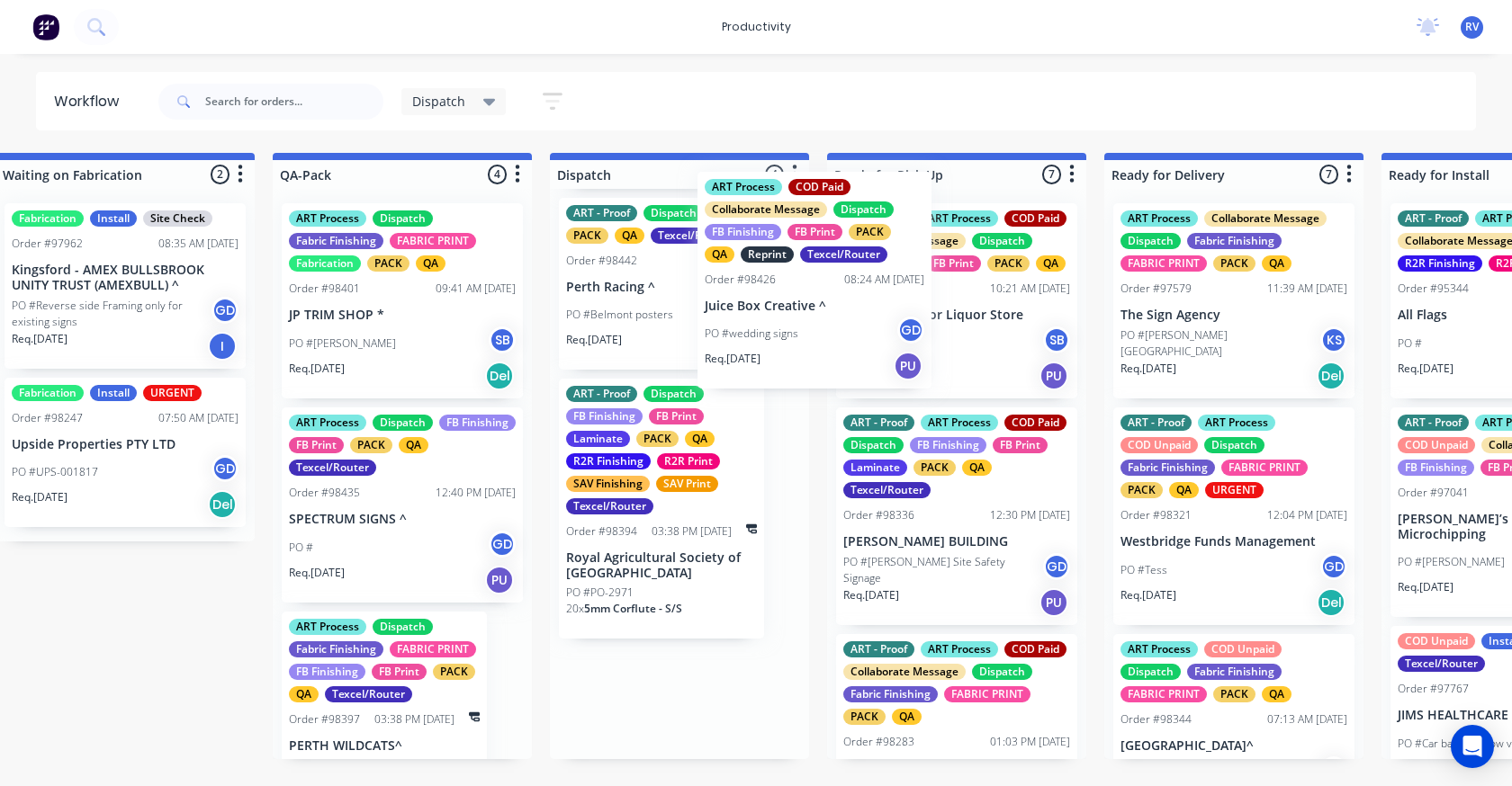
scroll to position [260, 0]
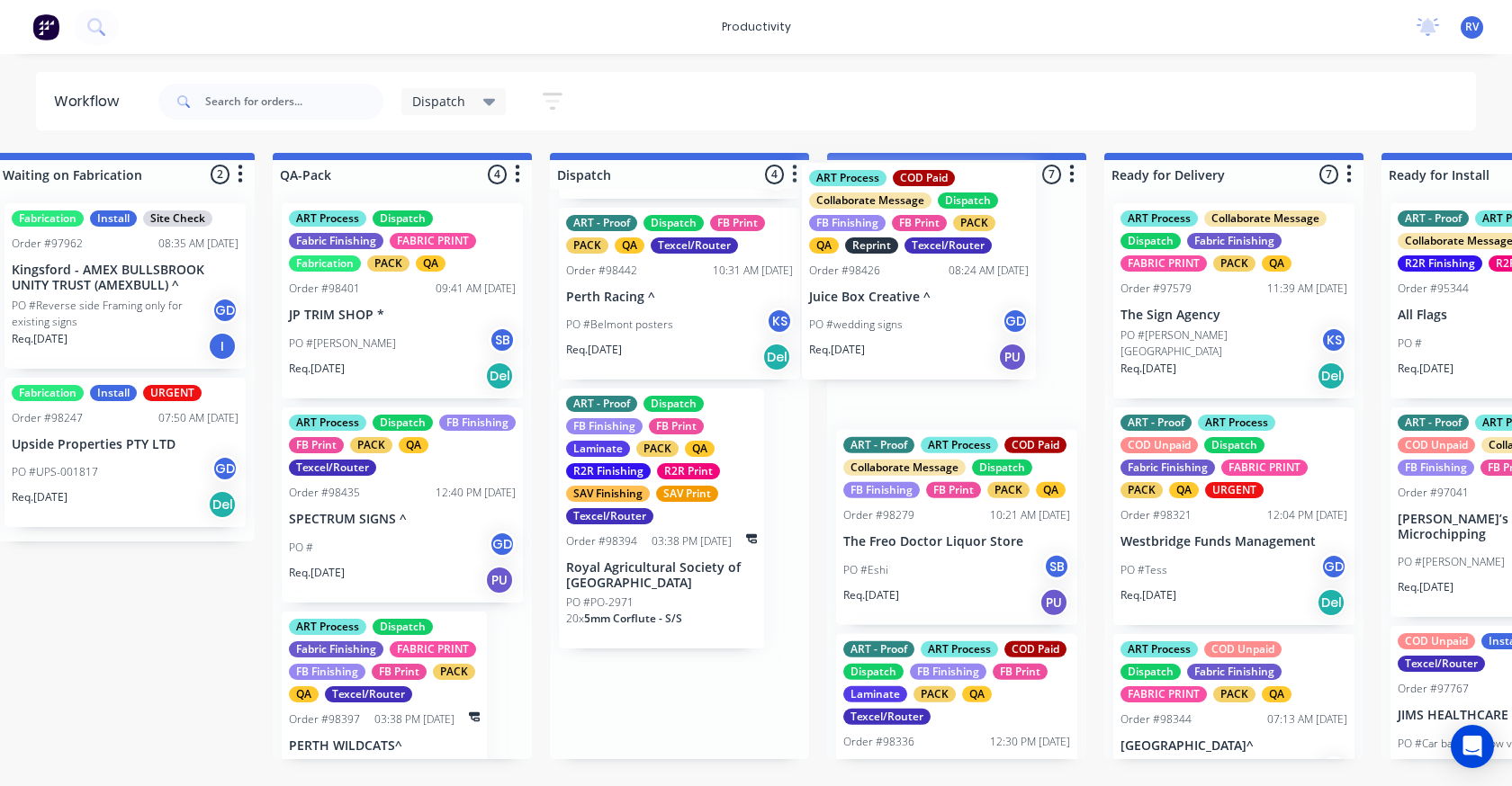
drag, startPoint x: 628, startPoint y: 362, endPoint x: 887, endPoint y: 326, distance: 261.5
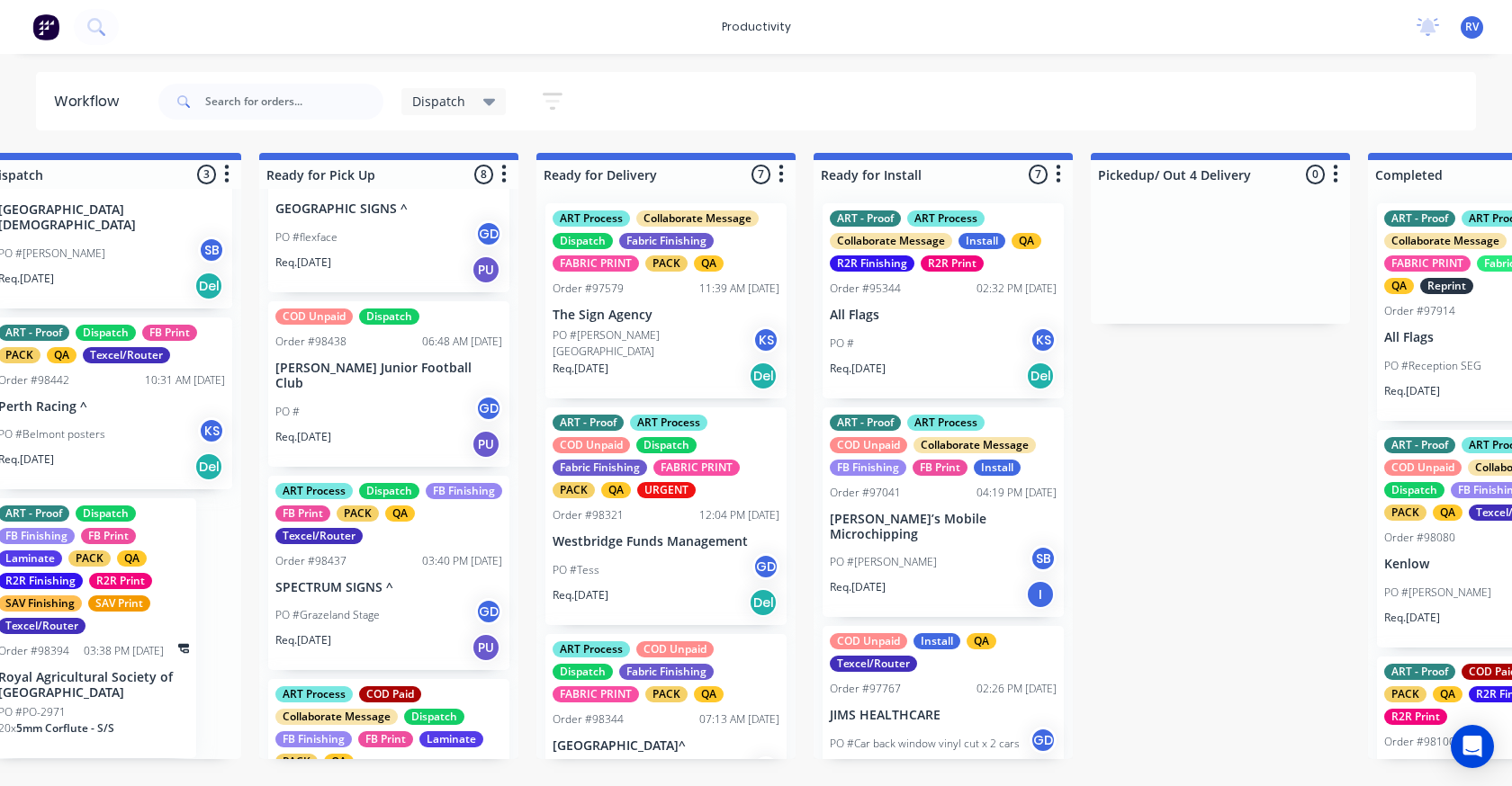
scroll to position [1135, 0]
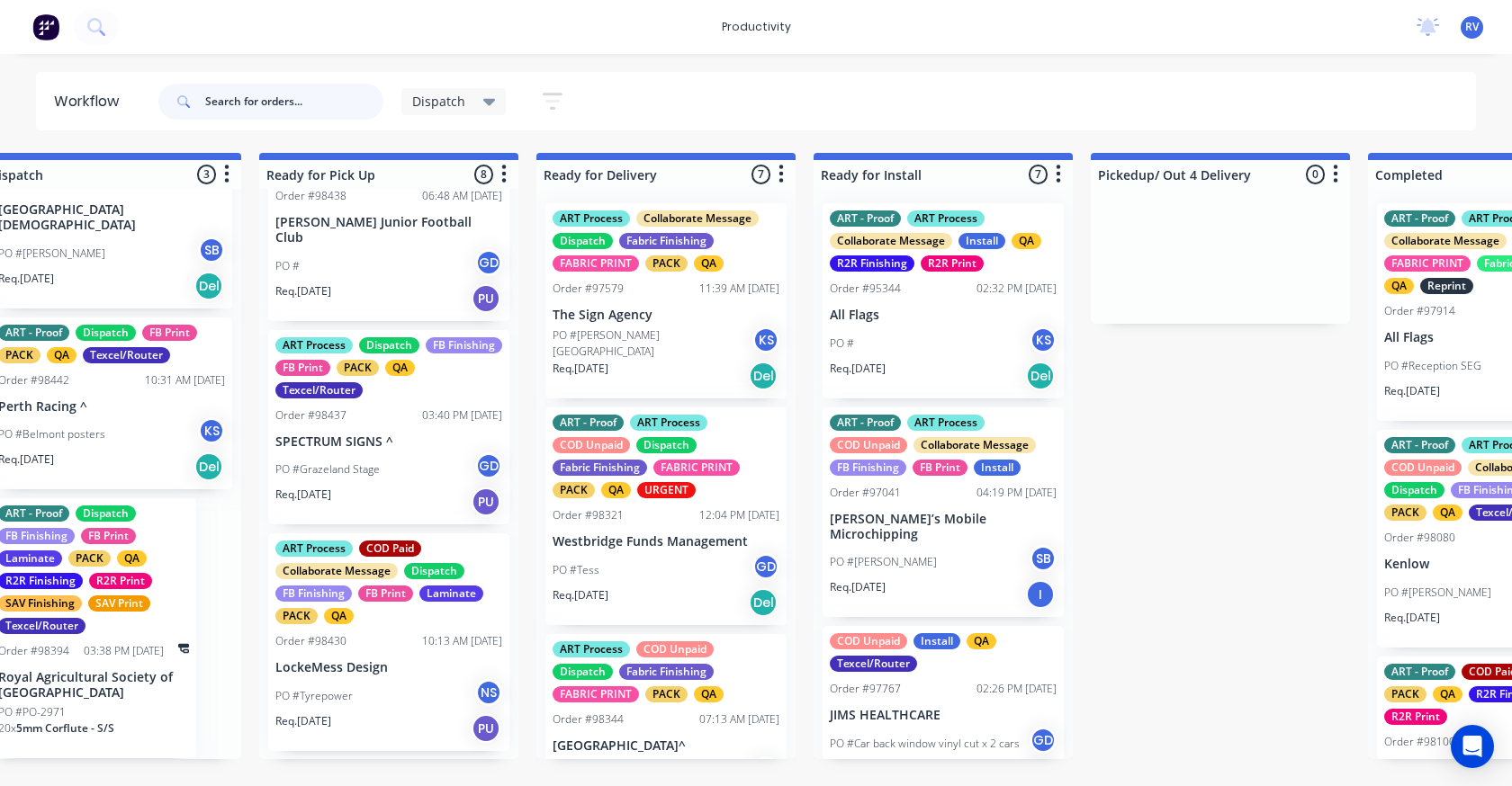
click at [271, 102] on input "text" at bounding box center [295, 101] width 179 height 36
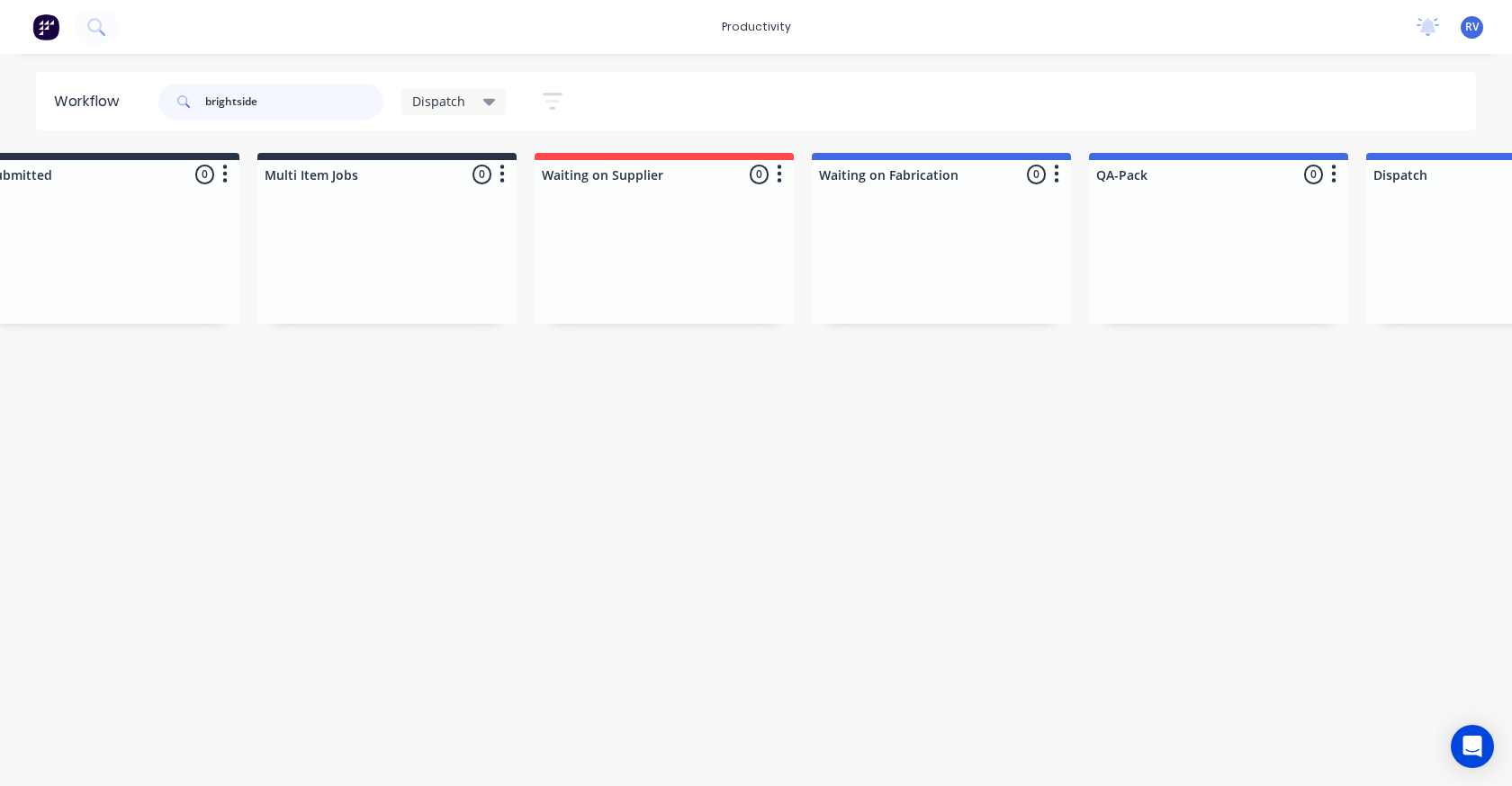
scroll to position [0, 0]
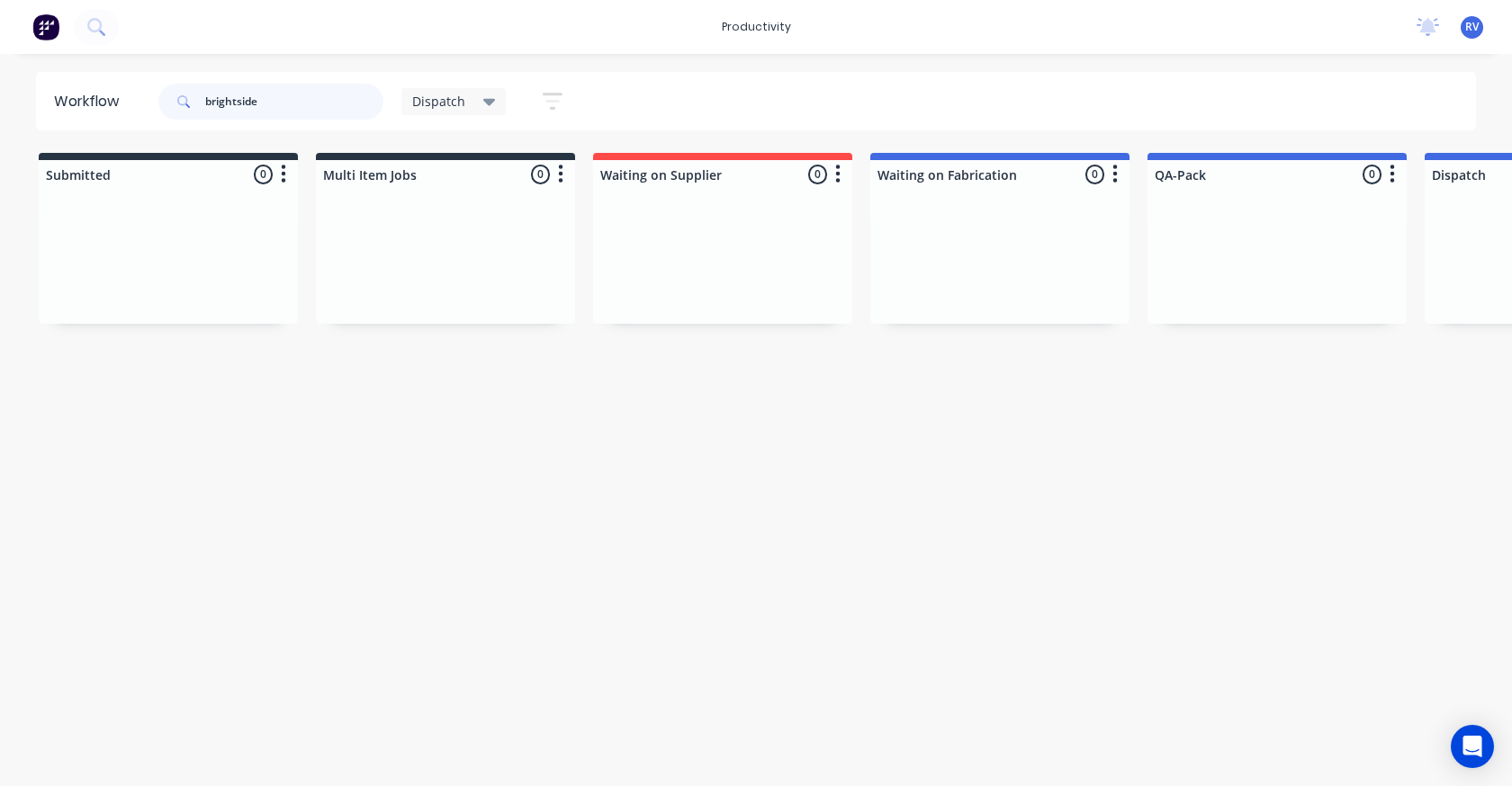
type input "brightside"
click at [476, 93] on div "Dispatch" at bounding box center [454, 101] width 83 height 16
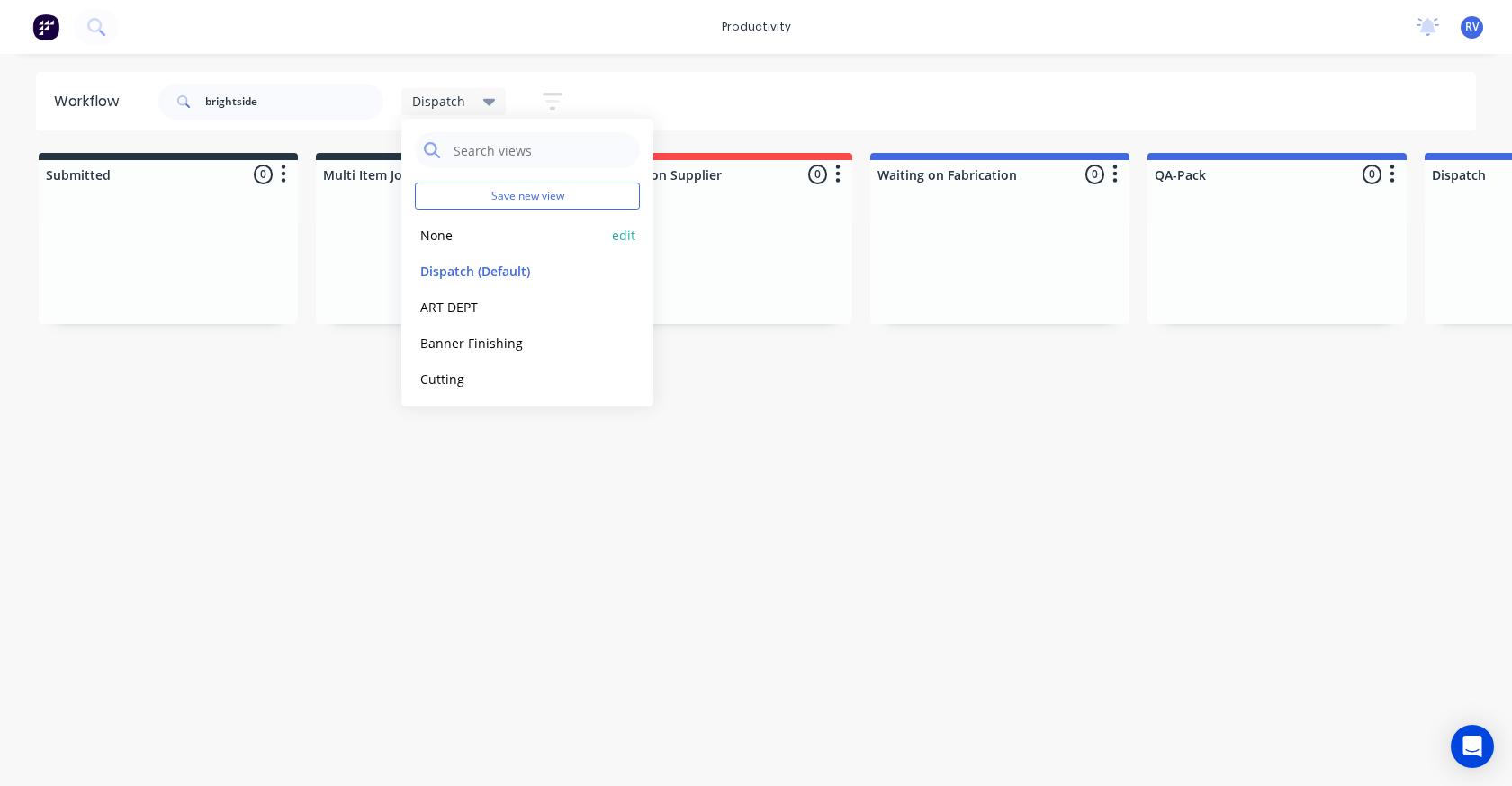
click at [434, 235] on button "None" at bounding box center [510, 235] width 192 height 21
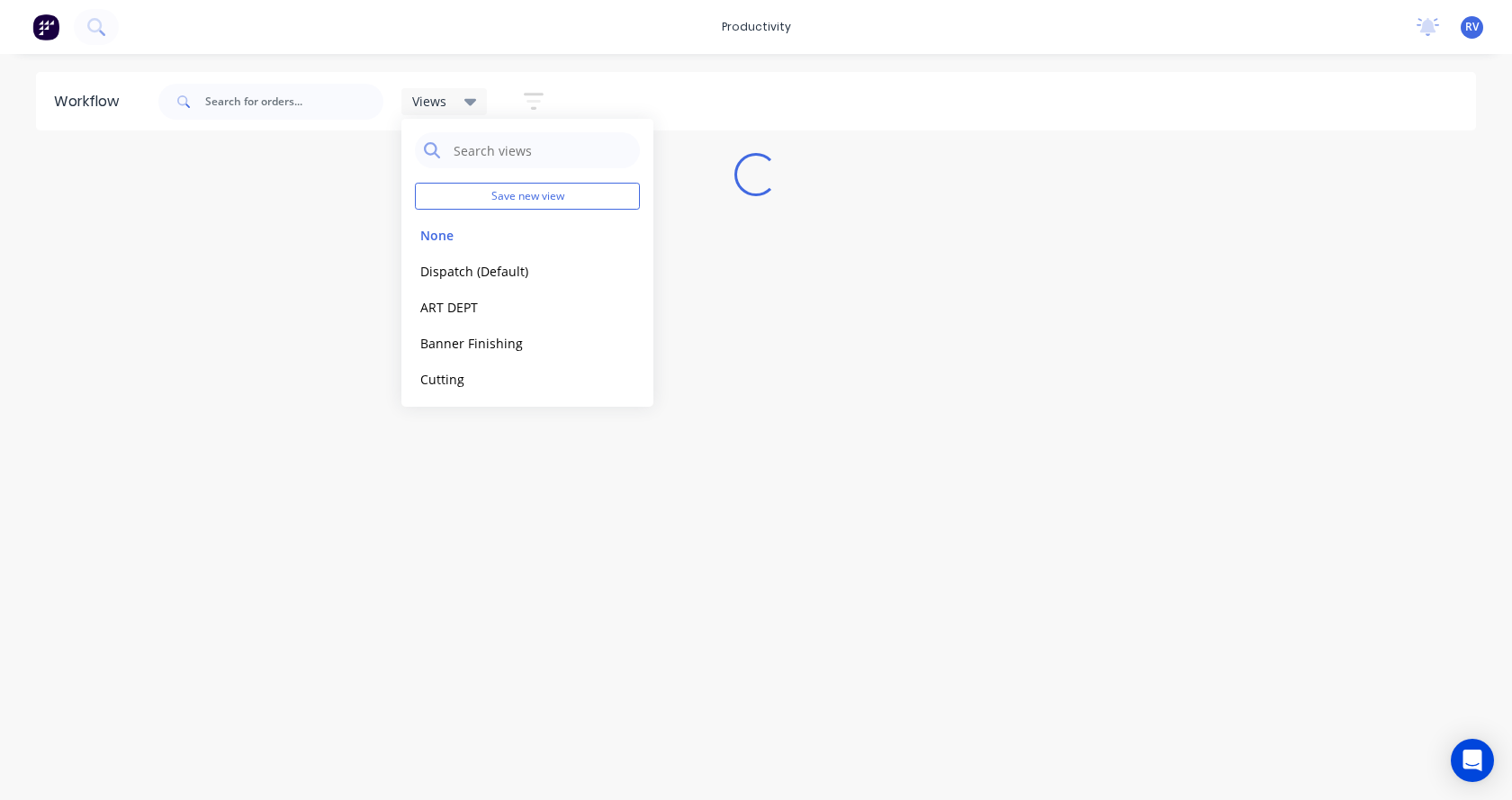
click at [356, 341] on div "Workflow Views Save new view None edit Dispatch (Default) edit ART DEPT edit Ba…" at bounding box center [756, 418] width 1512 height 692
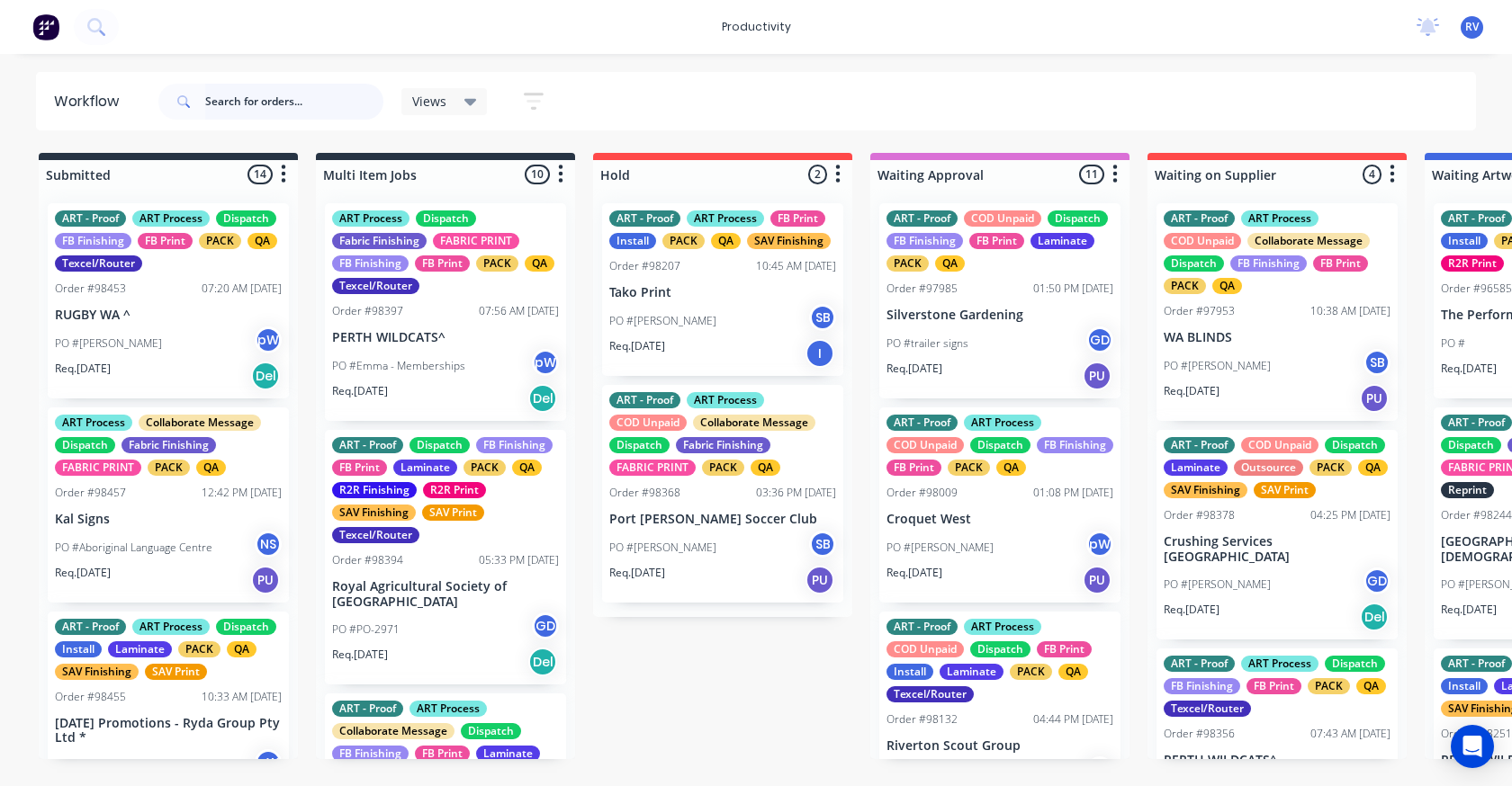
click at [226, 101] on input "text" at bounding box center [295, 101] width 179 height 36
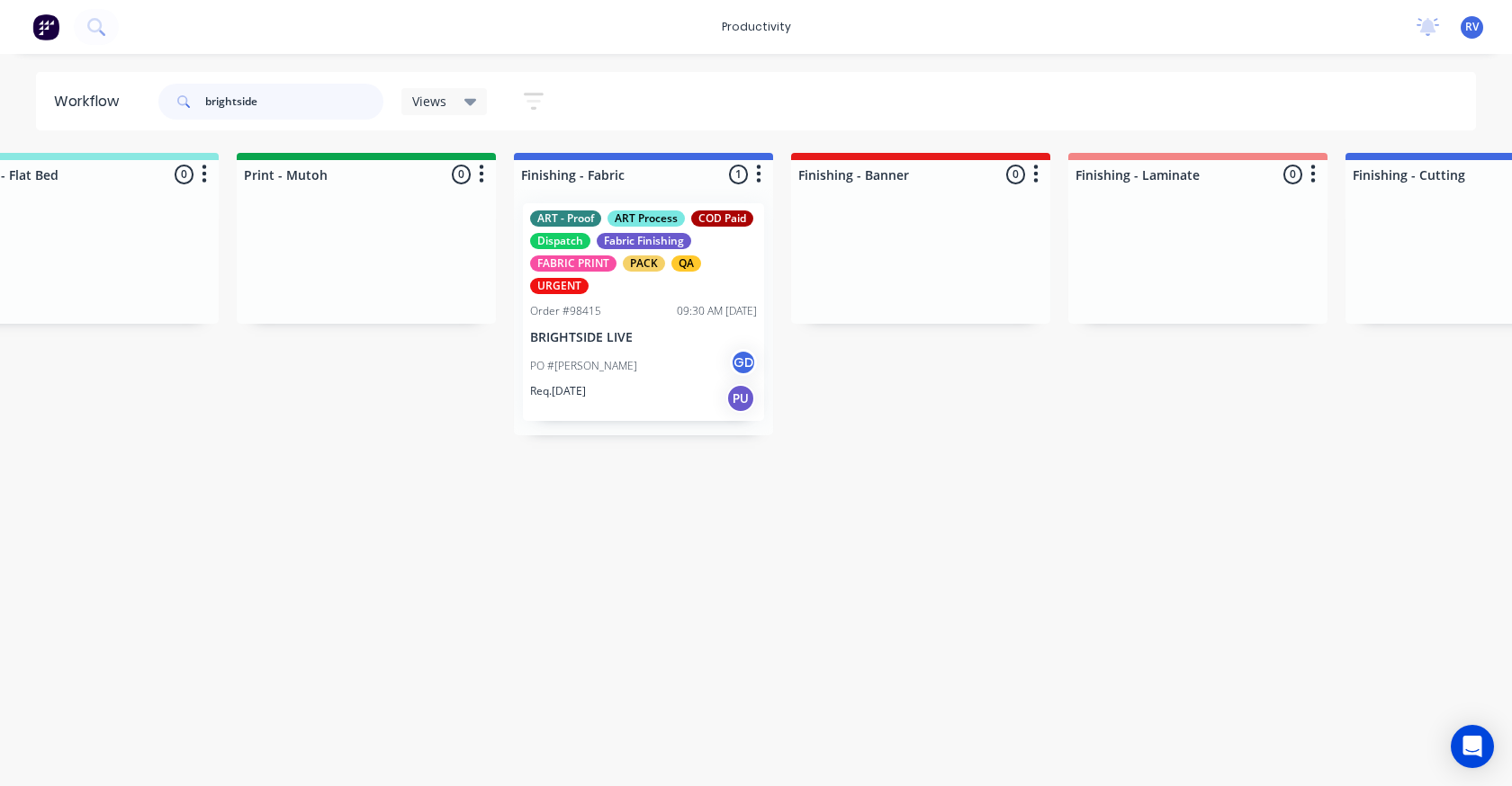
scroll to position [0, 3070]
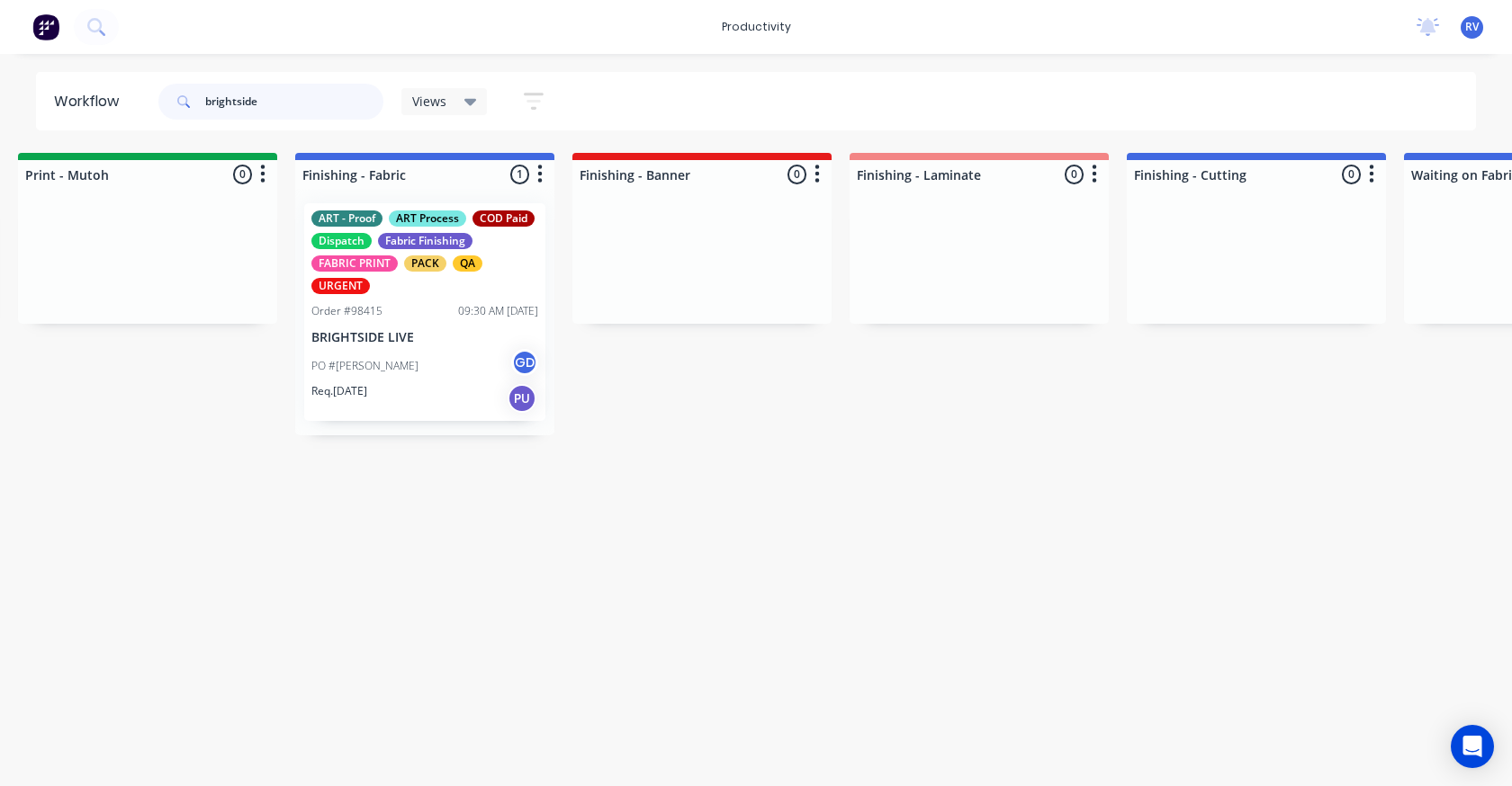
type input "brightside"
click at [383, 338] on p "BRIGHTSIDE LIVE" at bounding box center [425, 337] width 226 height 15
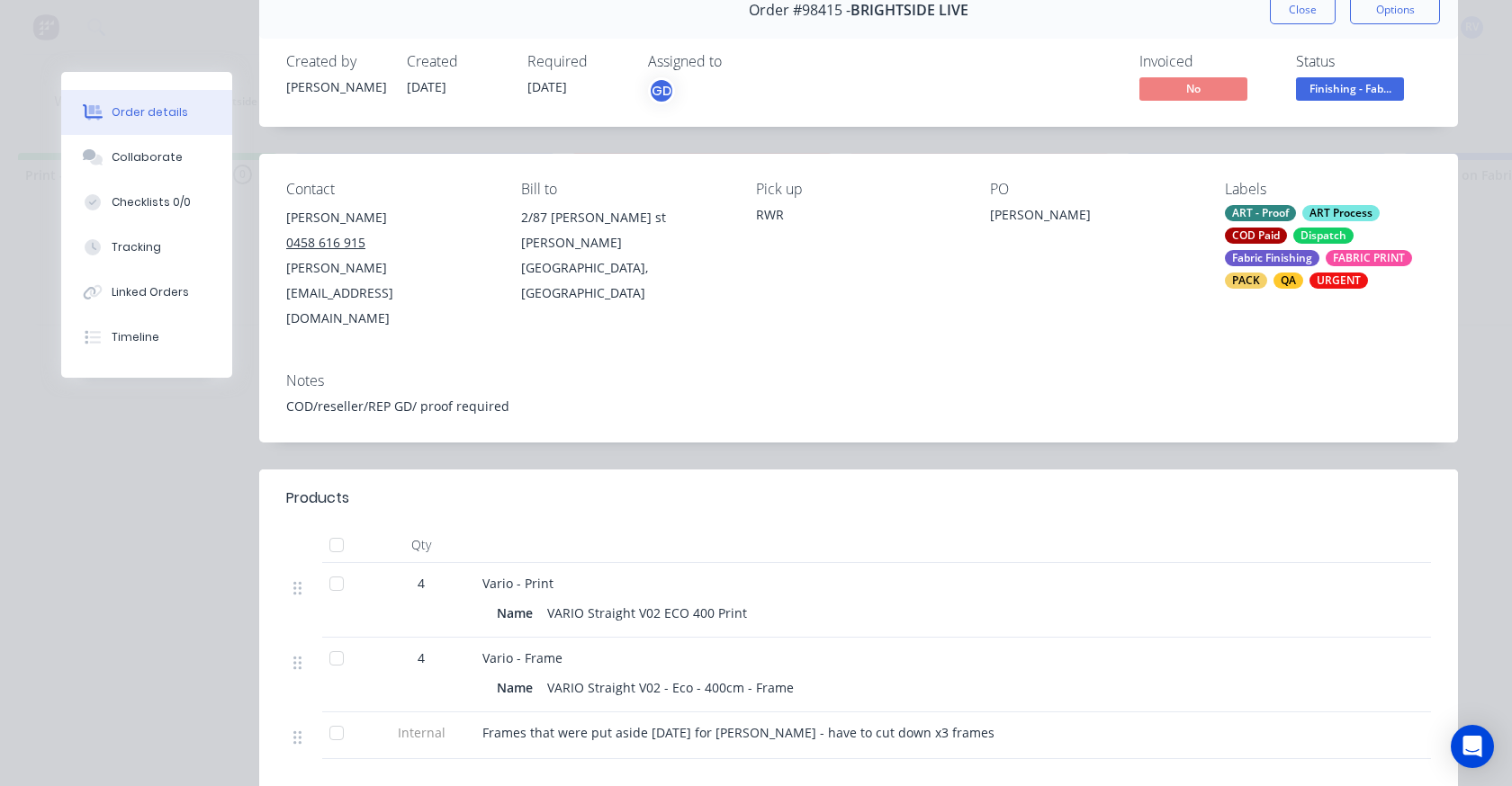
scroll to position [180, 0]
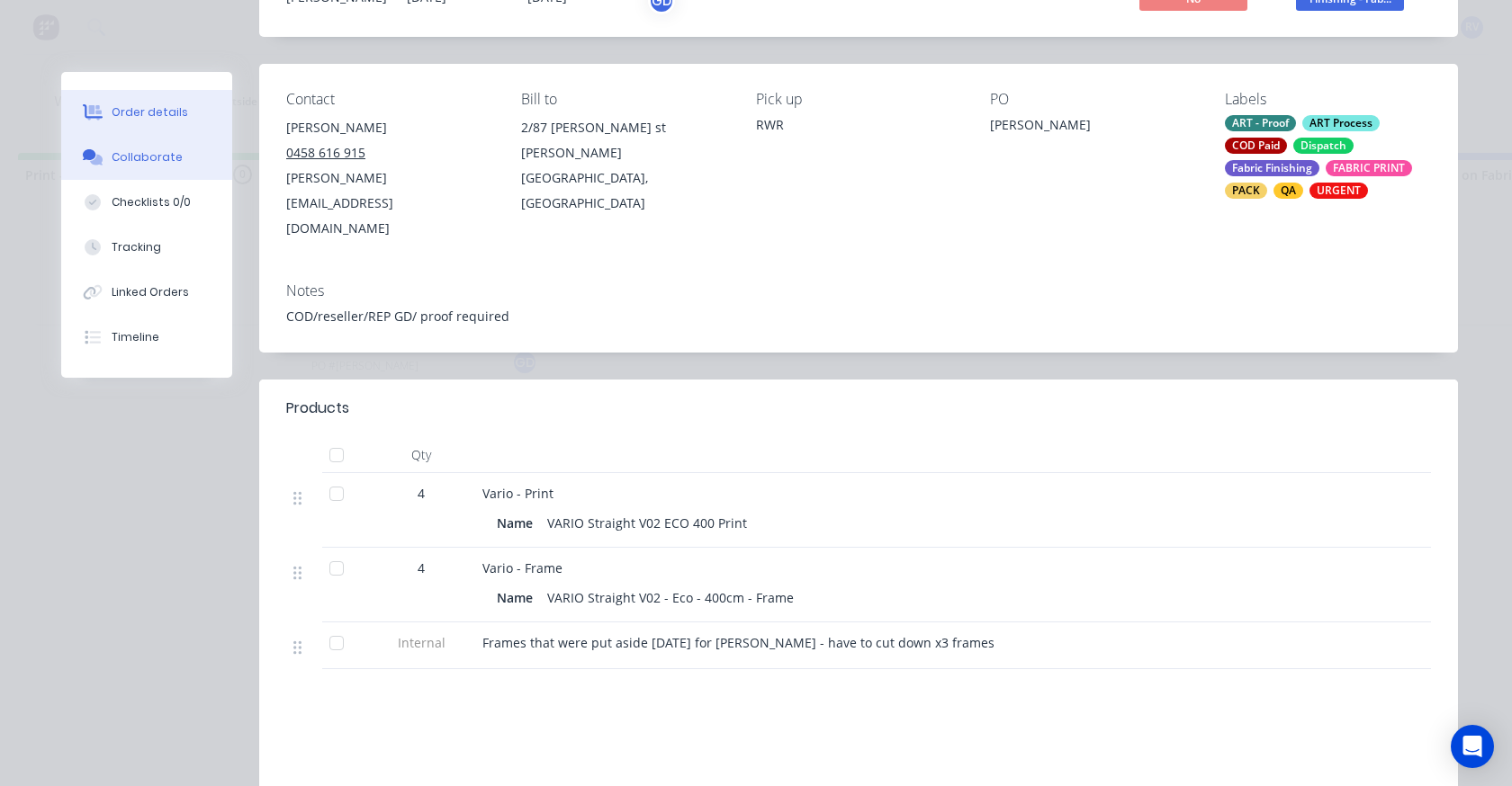
click at [153, 154] on div "Collaborate" at bounding box center [147, 157] width 71 height 16
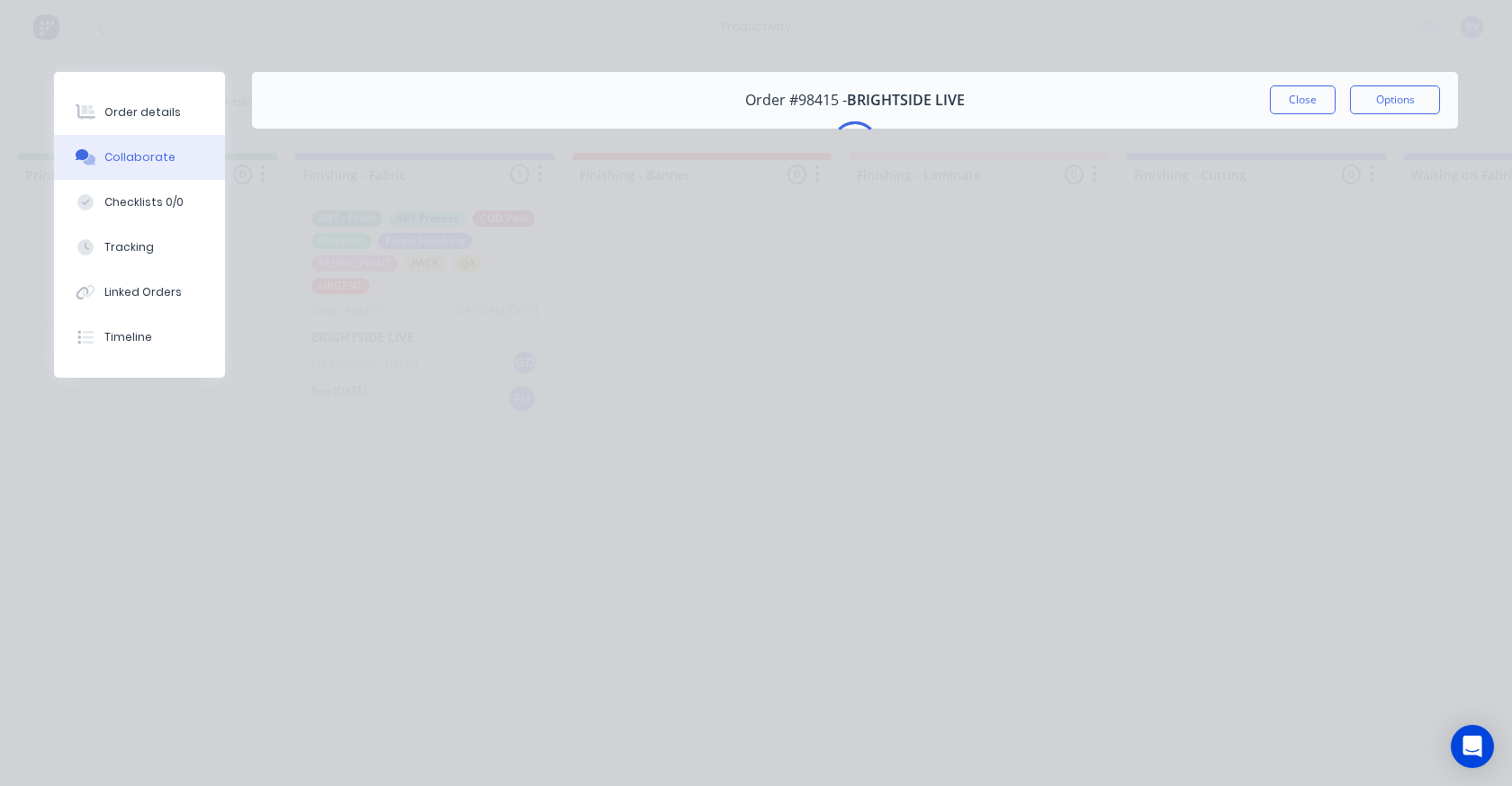
scroll to position [0, 0]
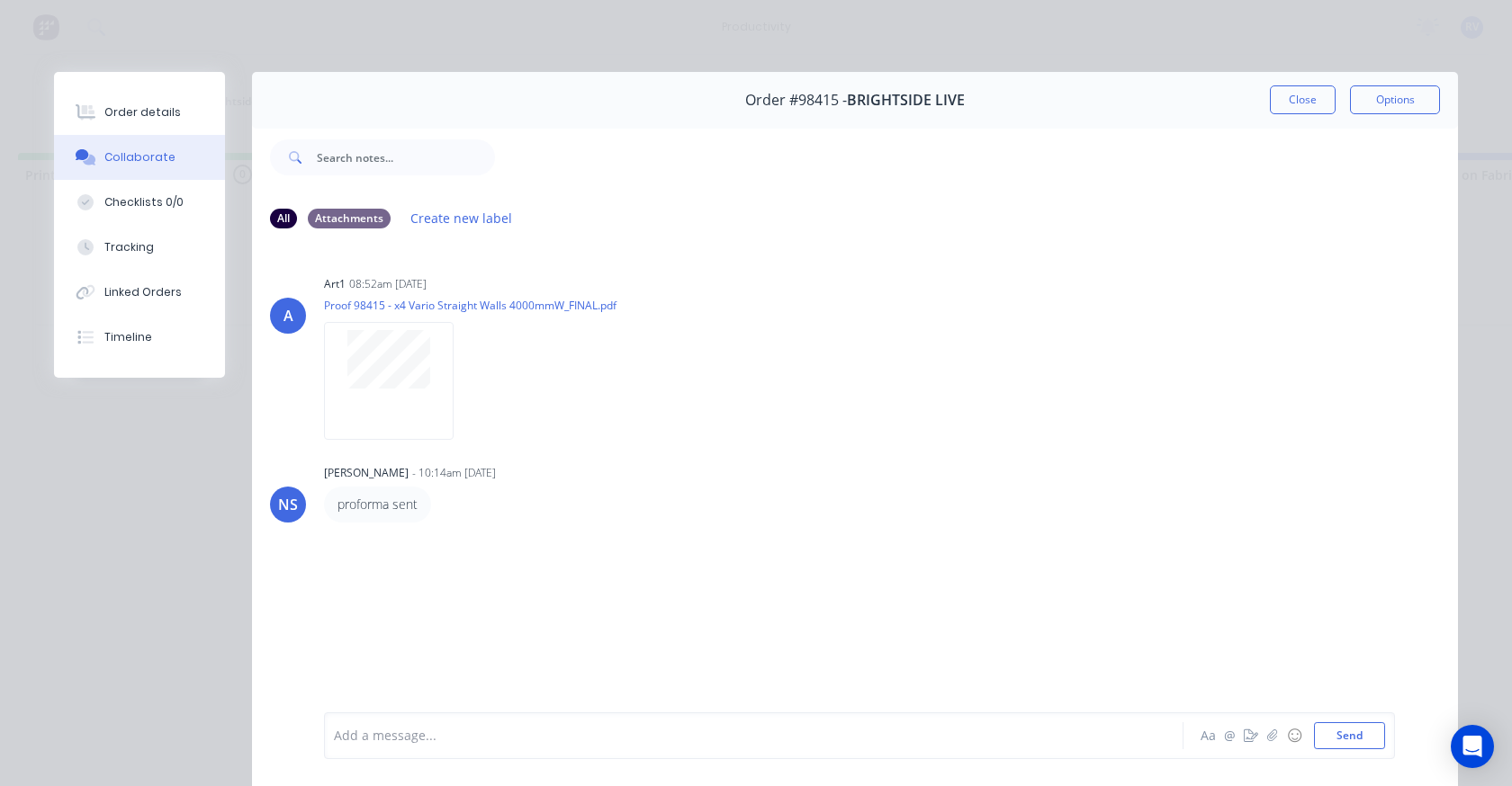
click at [428, 735] on div at bounding box center [728, 736] width 787 height 19
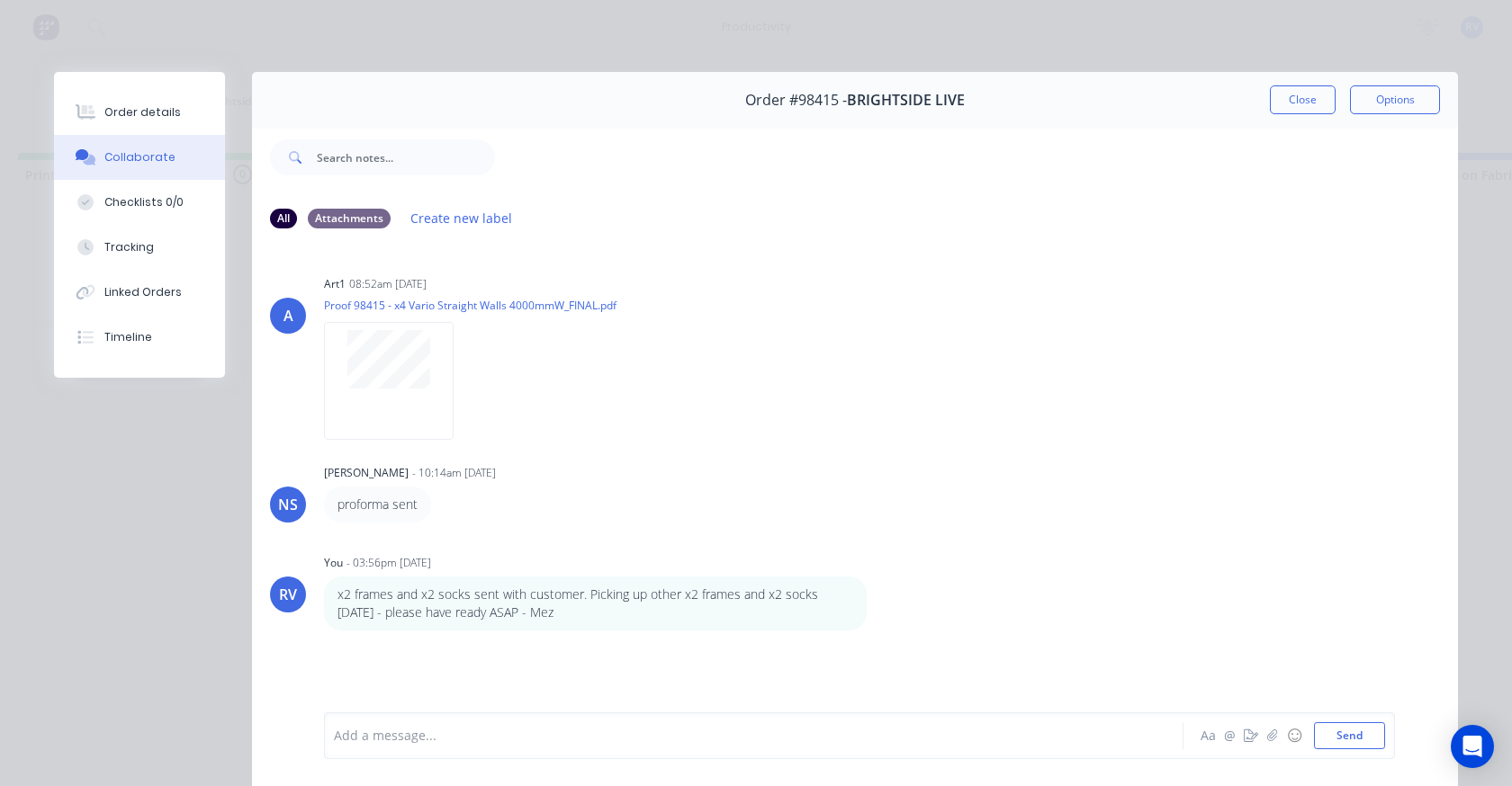
click at [113, 82] on div "Order details Collaborate Checklists 0/0 Tracking Linked Orders Timeline" at bounding box center [139, 225] width 171 height 306
click at [134, 99] on button "Order details" at bounding box center [139, 112] width 171 height 45
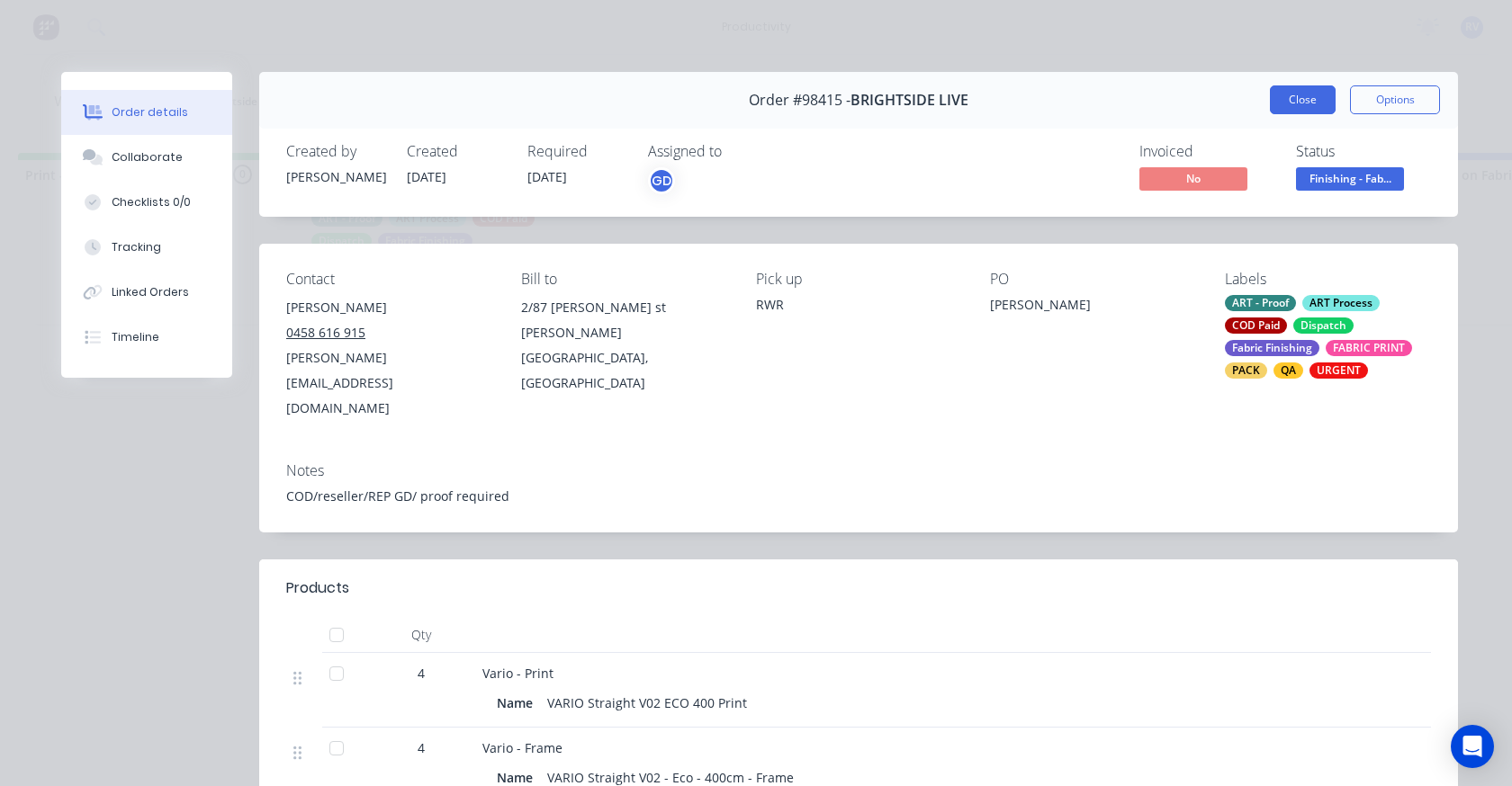
click at [1314, 105] on button "Close" at bounding box center [1303, 99] width 66 height 29
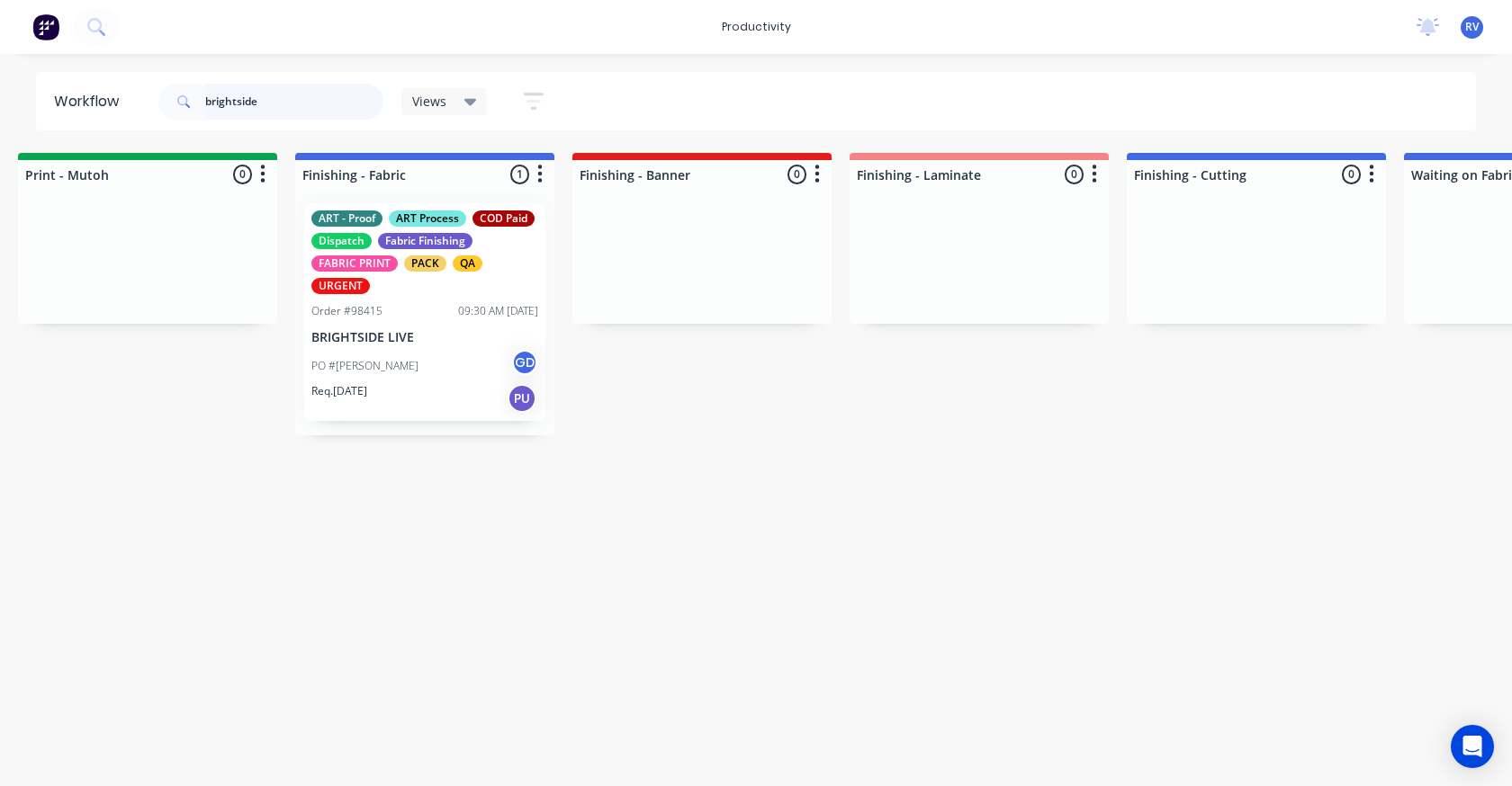
drag, startPoint x: 278, startPoint y: 99, endPoint x: 156, endPoint y: 99, distance: 122.0
click at [156, 99] on div "brightside Views Save new view None edit Dispatch (Default) edit ART DEPT edit …" at bounding box center [359, 101] width 409 height 54
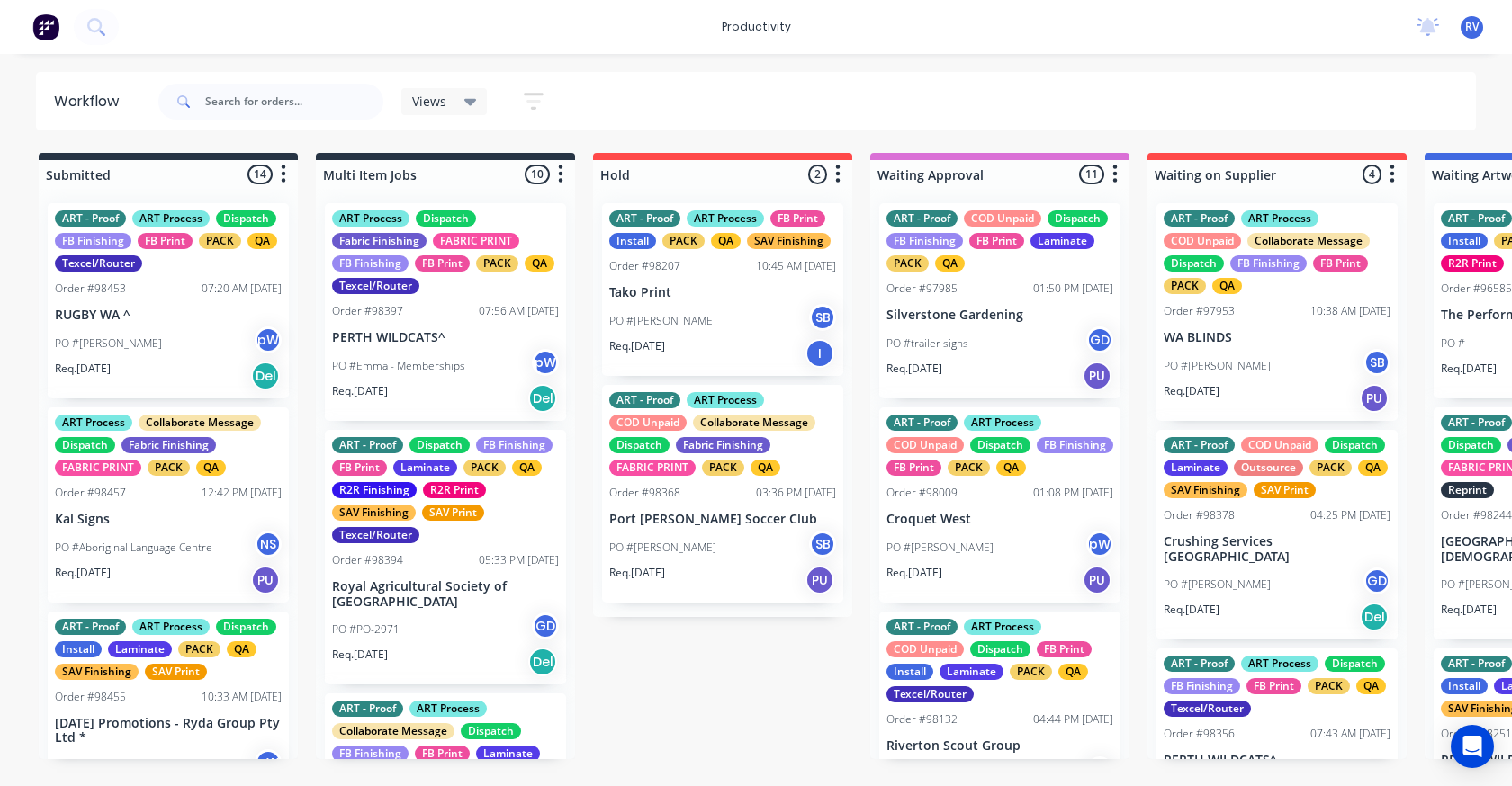
drag, startPoint x: 427, startPoint y: 95, endPoint x: 446, endPoint y: 110, distance: 24.2
click at [429, 94] on span "Views" at bounding box center [429, 100] width 34 height 19
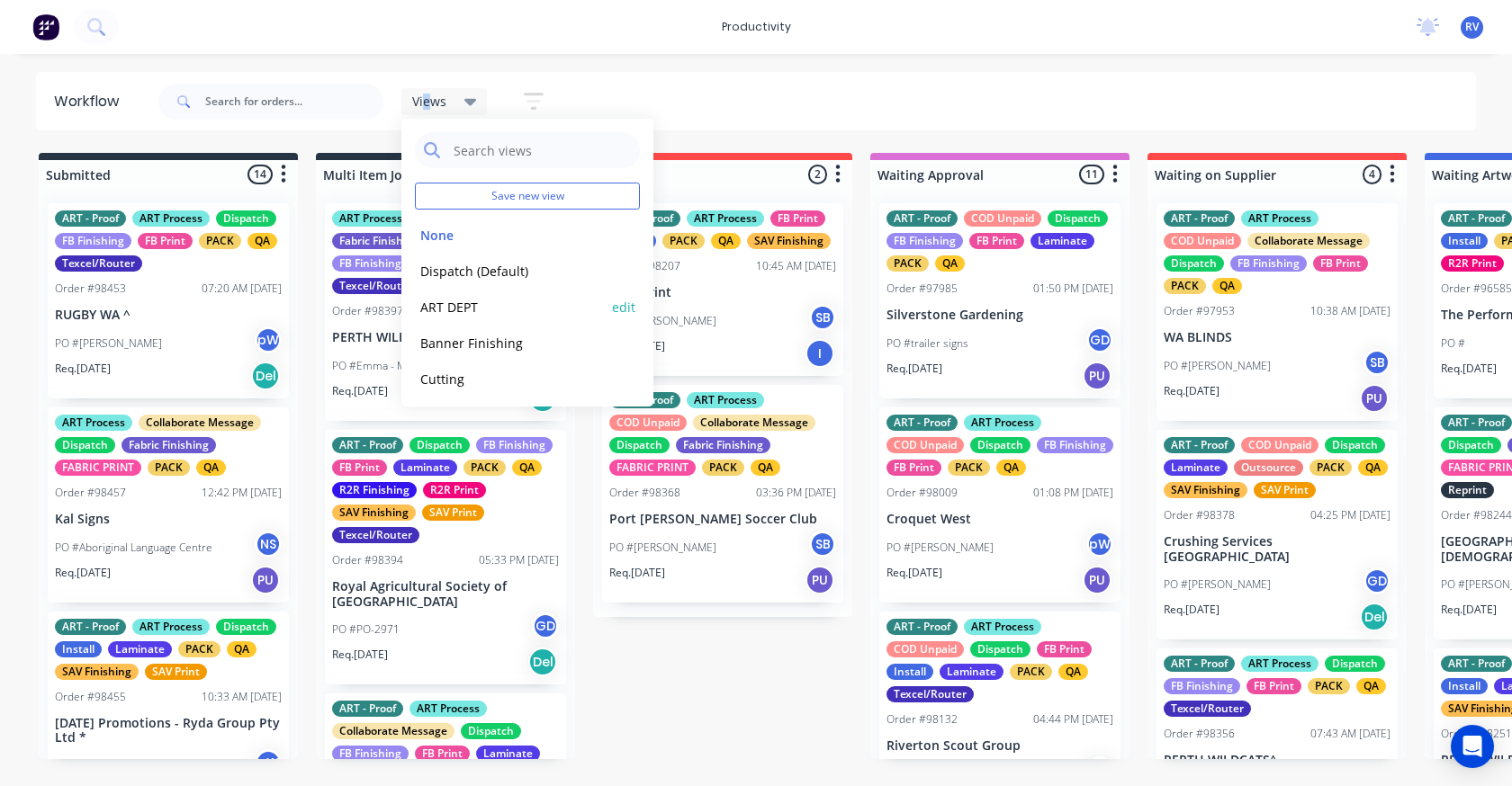
click at [439, 269] on button "Dispatch (Default)" at bounding box center [510, 271] width 192 height 21
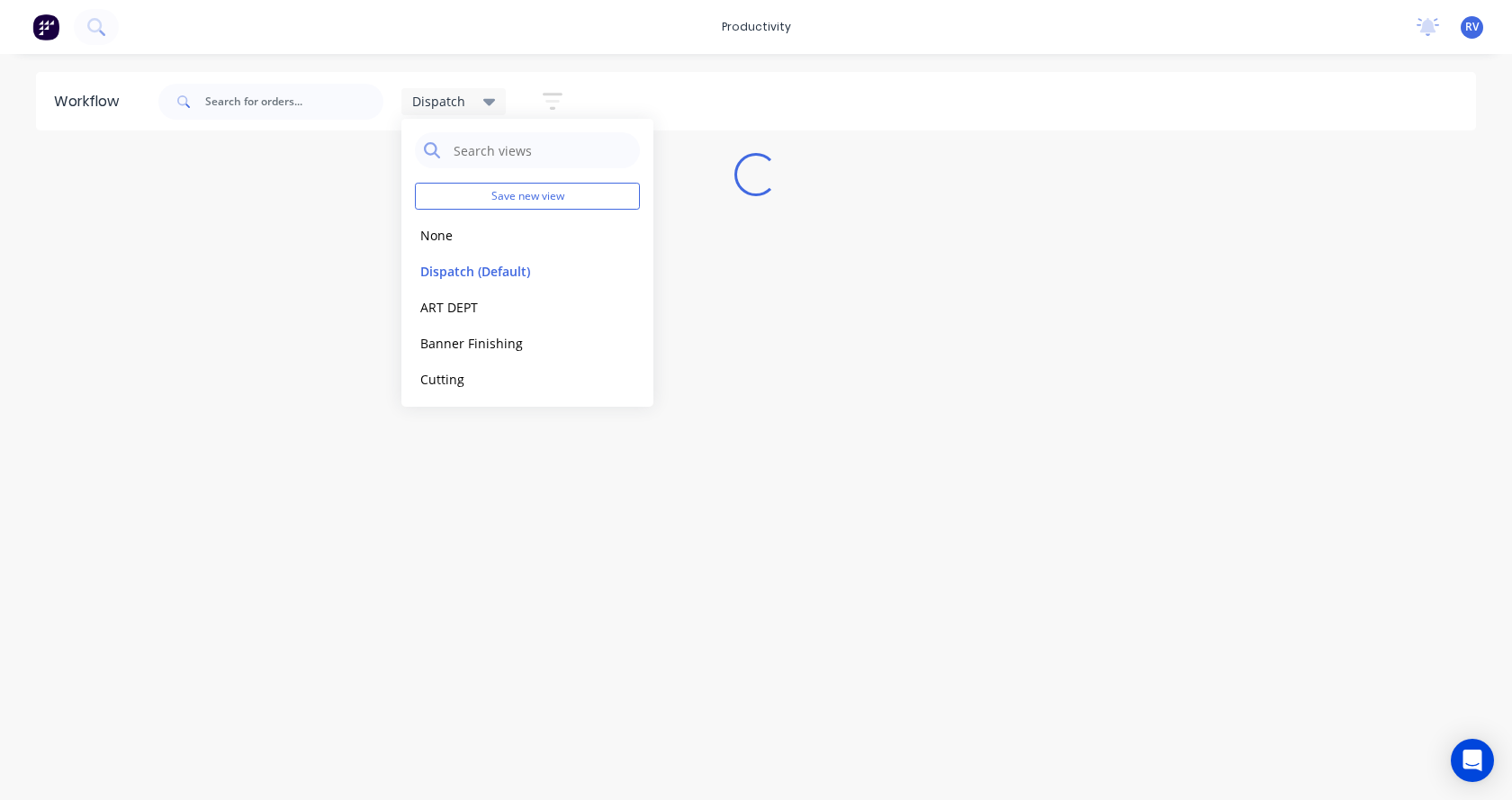
click at [286, 692] on html "productivity productivity Workflow Planner Delivery Scheduling Timesheets No ne…" at bounding box center [756, 345] width 1512 height 692
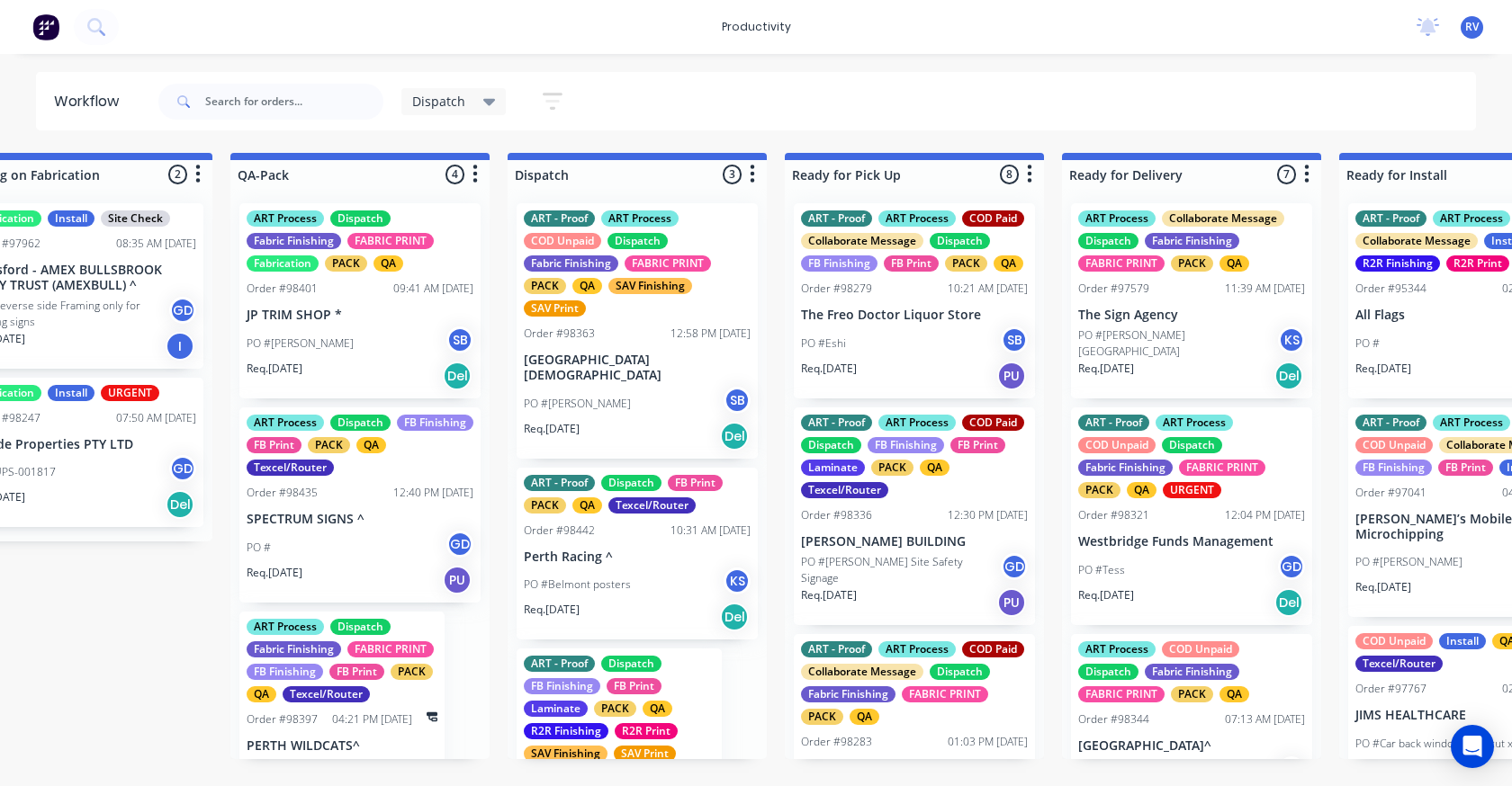
scroll to position [0, 946]
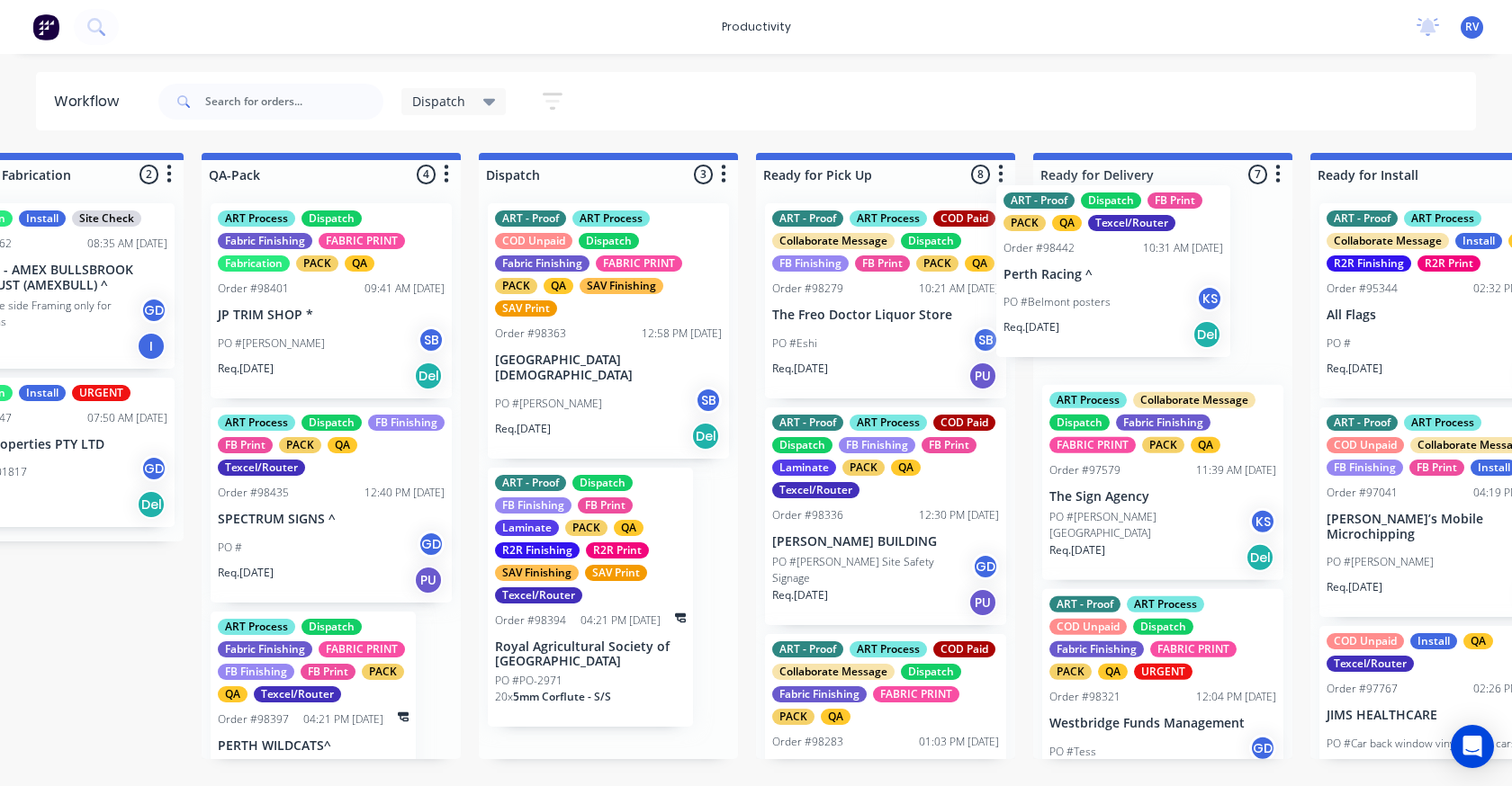
drag, startPoint x: 593, startPoint y: 572, endPoint x: 1109, endPoint y: 282, distance: 591.9
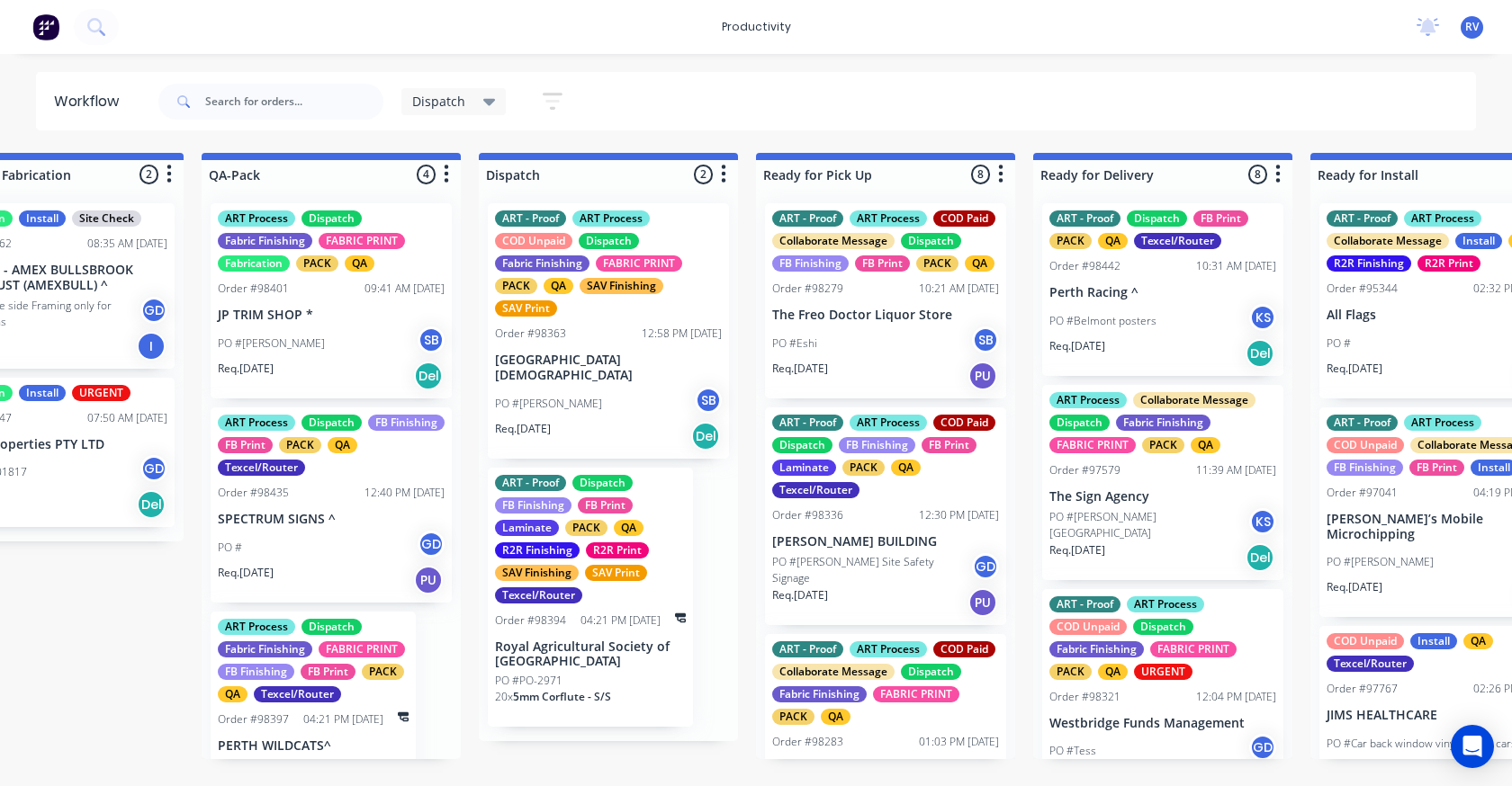
click at [1029, 84] on div "Dispatch Save new view None edit Dispatch (Default) edit ART DEPT edit Banner F…" at bounding box center [816, 101] width 1322 height 54
